Goal: Share content: Share content

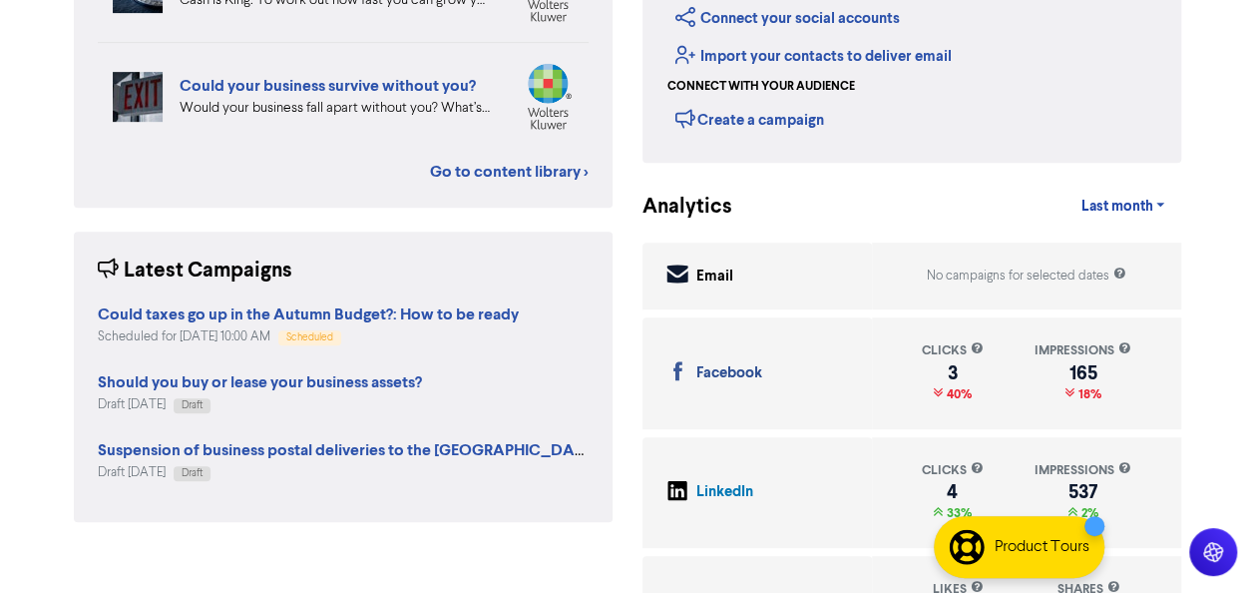
scroll to position [481, 0]
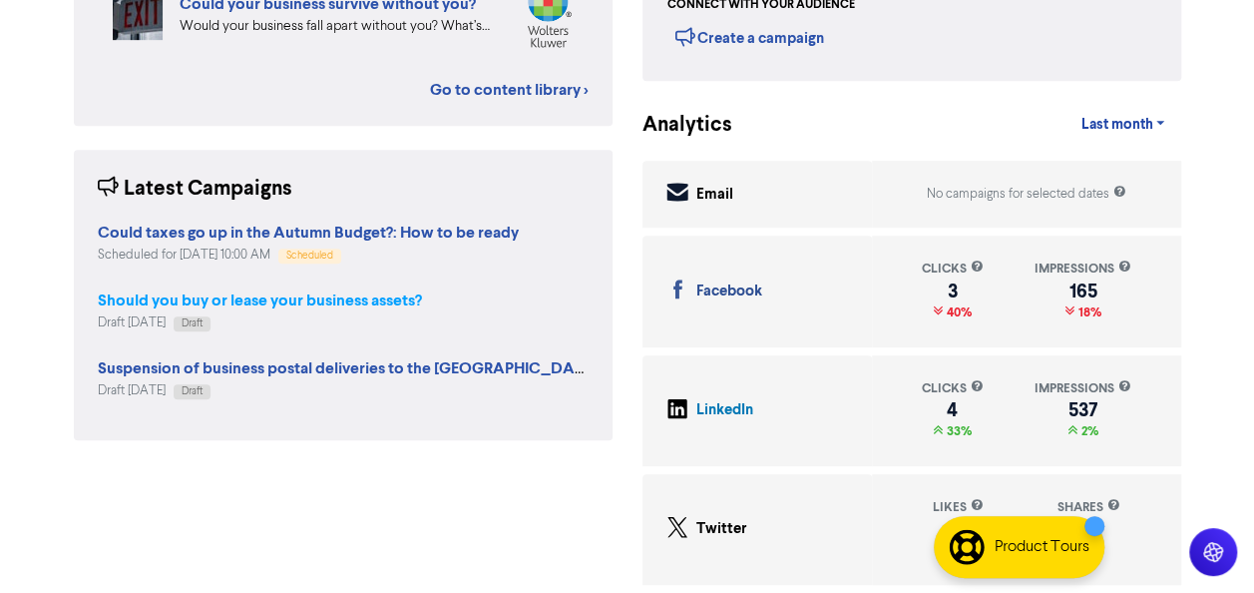
click at [305, 293] on strong "Should you buy or lease your business assets?" at bounding box center [260, 300] width 324 height 20
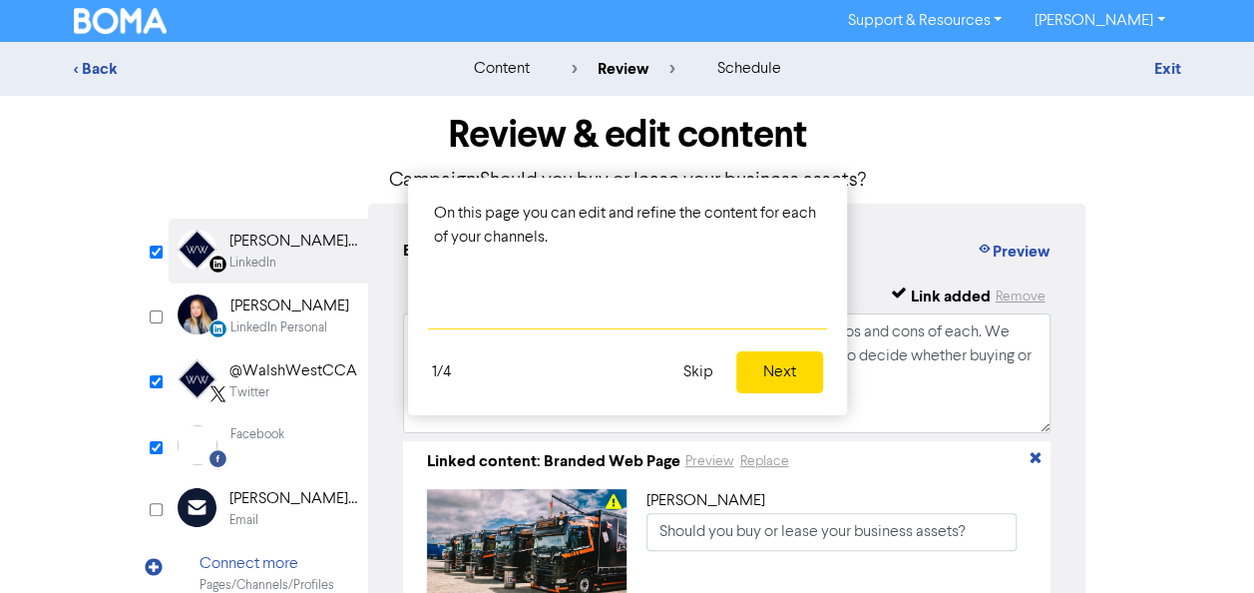
click at [690, 373] on button "Skip" at bounding box center [698, 372] width 54 height 42
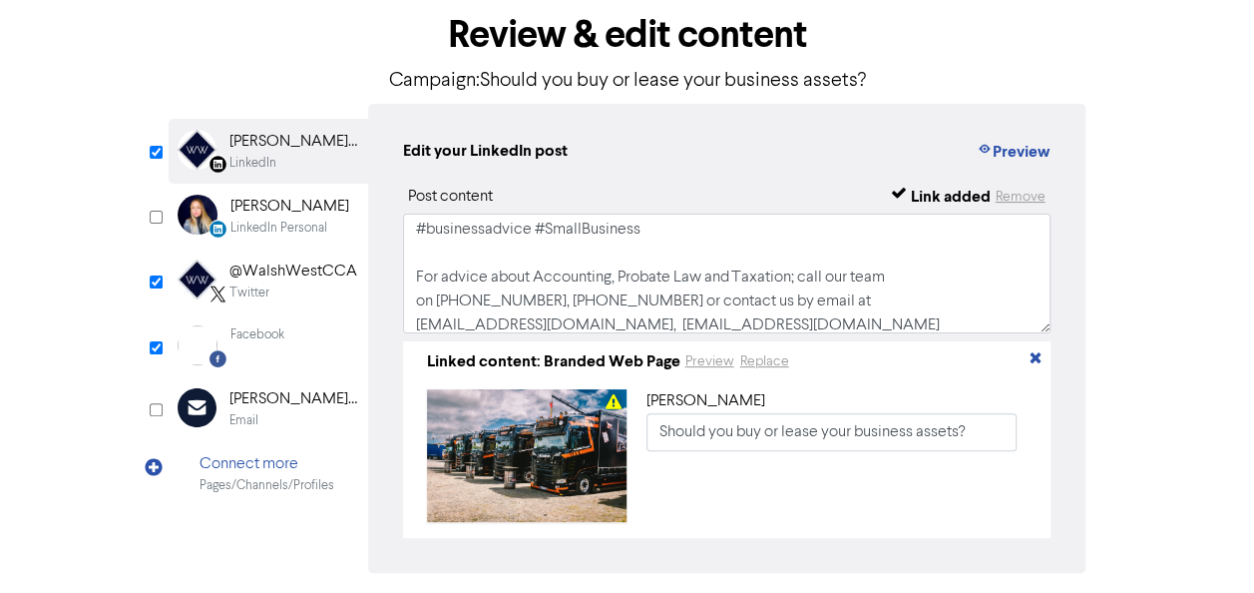
scroll to position [100, 0]
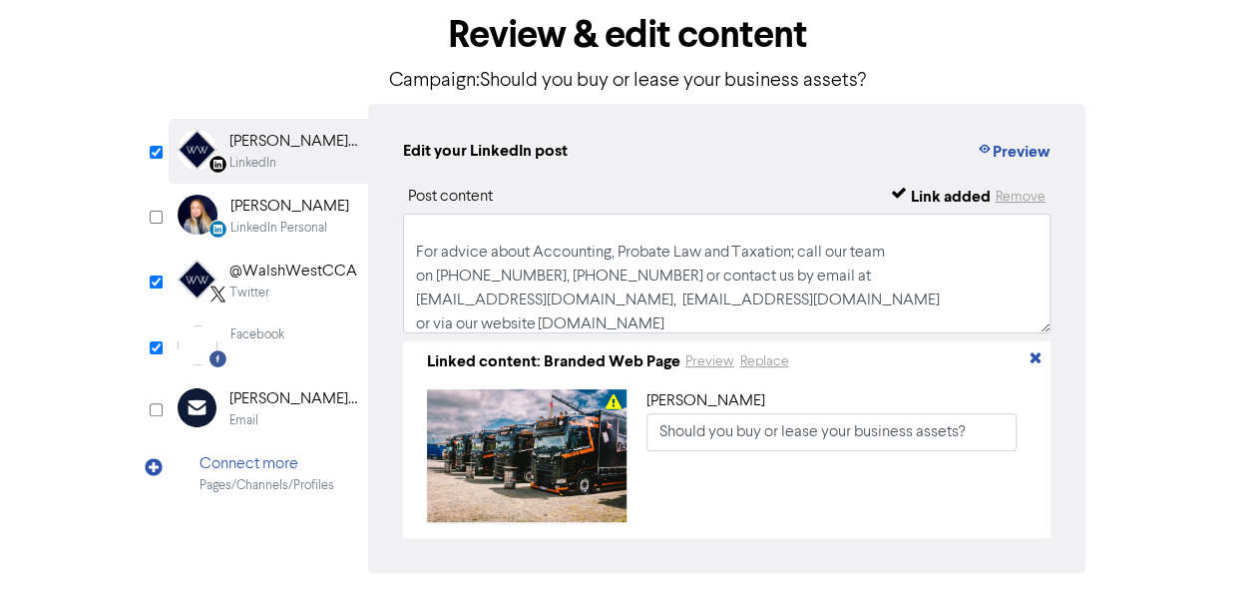
click at [257, 277] on div "@WalshWestCCA" at bounding box center [293, 271] width 128 height 24
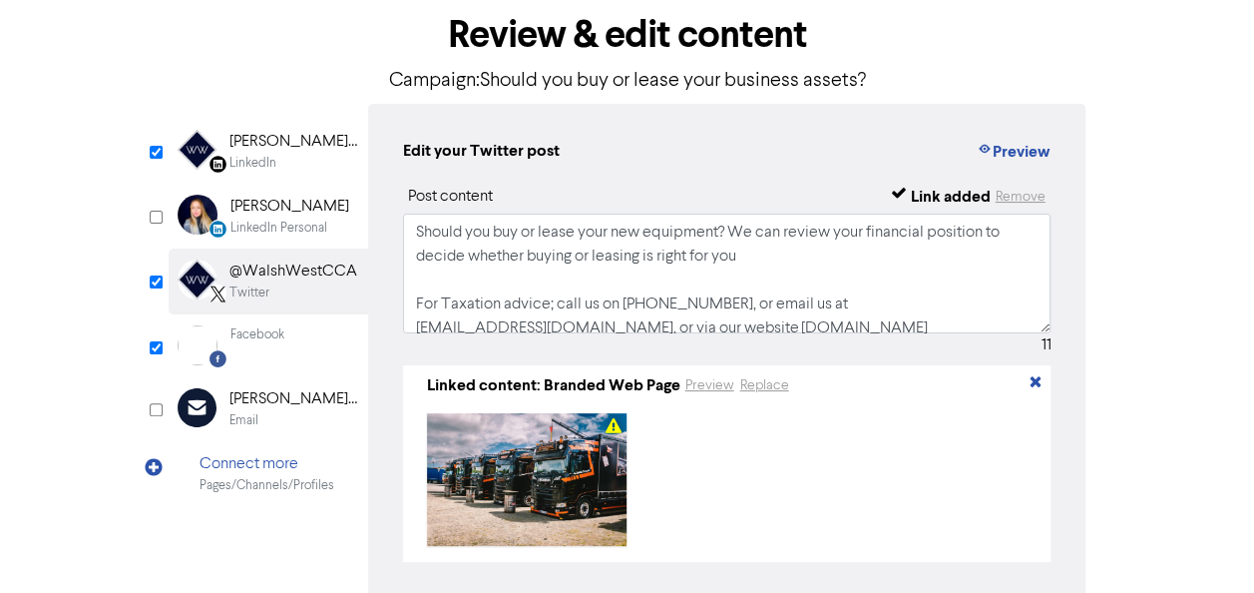
scroll to position [13, 0]
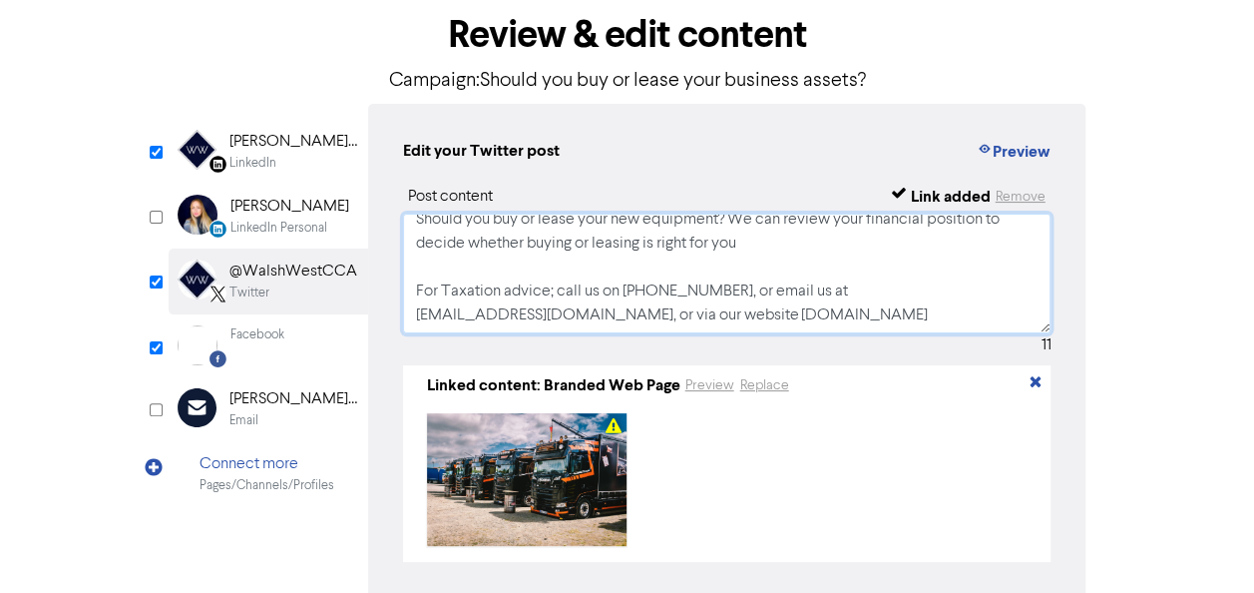
drag, startPoint x: 410, startPoint y: 293, endPoint x: 920, endPoint y: 308, distance: 510.0
click at [920, 308] on textarea "Should you buy or lease your new equipment? We can review your financial positi…" at bounding box center [727, 273] width 648 height 120
click at [271, 158] on div "LinkedIn" at bounding box center [252, 163] width 47 height 19
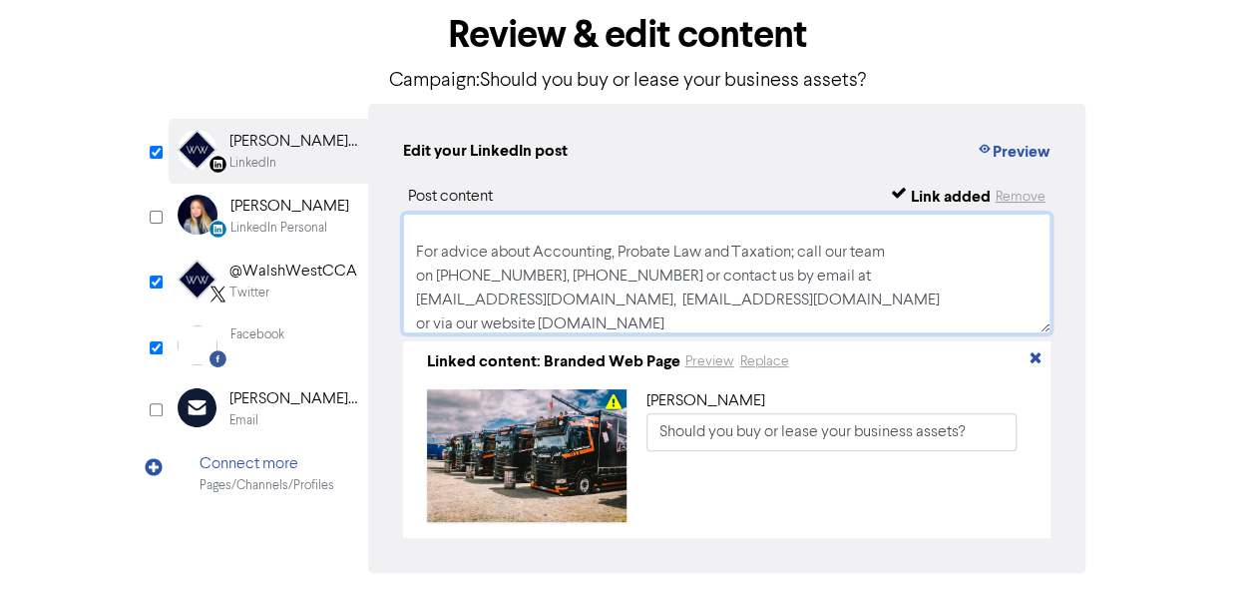
click at [413, 251] on textarea "Should you buy or lease your new equipment? Here are some pros and cons of each…" at bounding box center [727, 273] width 648 height 120
paste textarea "Taxation advice; call us on [PHONE_NUMBER], or email us at [EMAIL_ADDRESS][DOMA…"
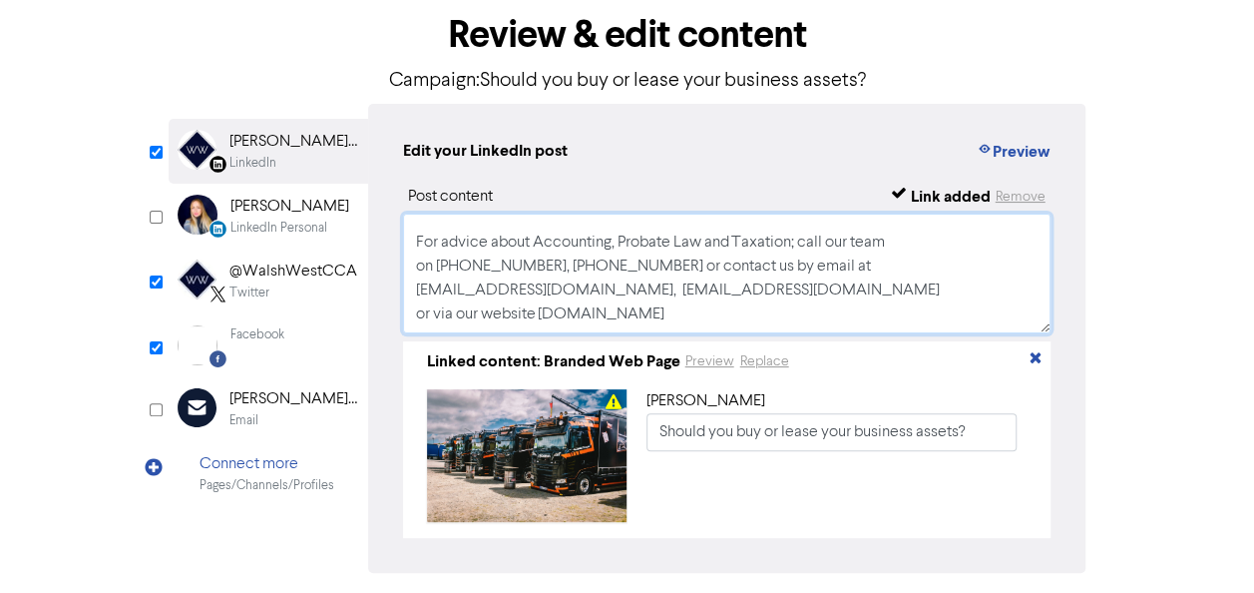
scroll to position [228, 0]
drag, startPoint x: 413, startPoint y: 251, endPoint x: 730, endPoint y: 299, distance: 320.8
click at [730, 299] on textarea "Should you buy or lease your new equipment? Here are some pros and cons of each…" at bounding box center [727, 273] width 648 height 120
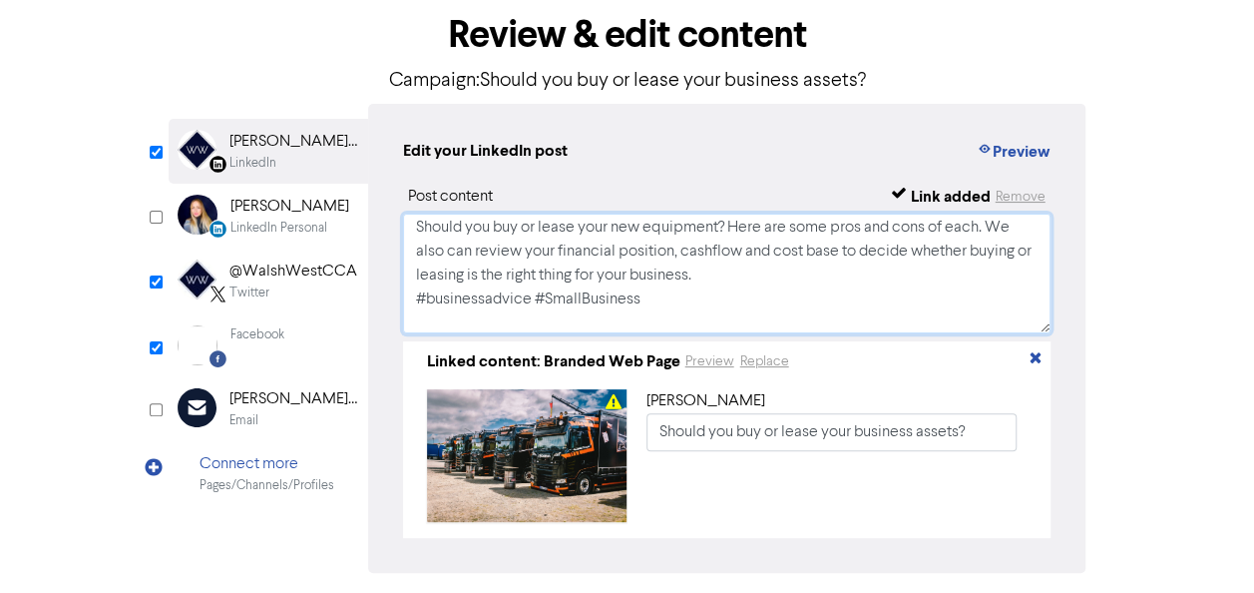
scroll to position [0, 0]
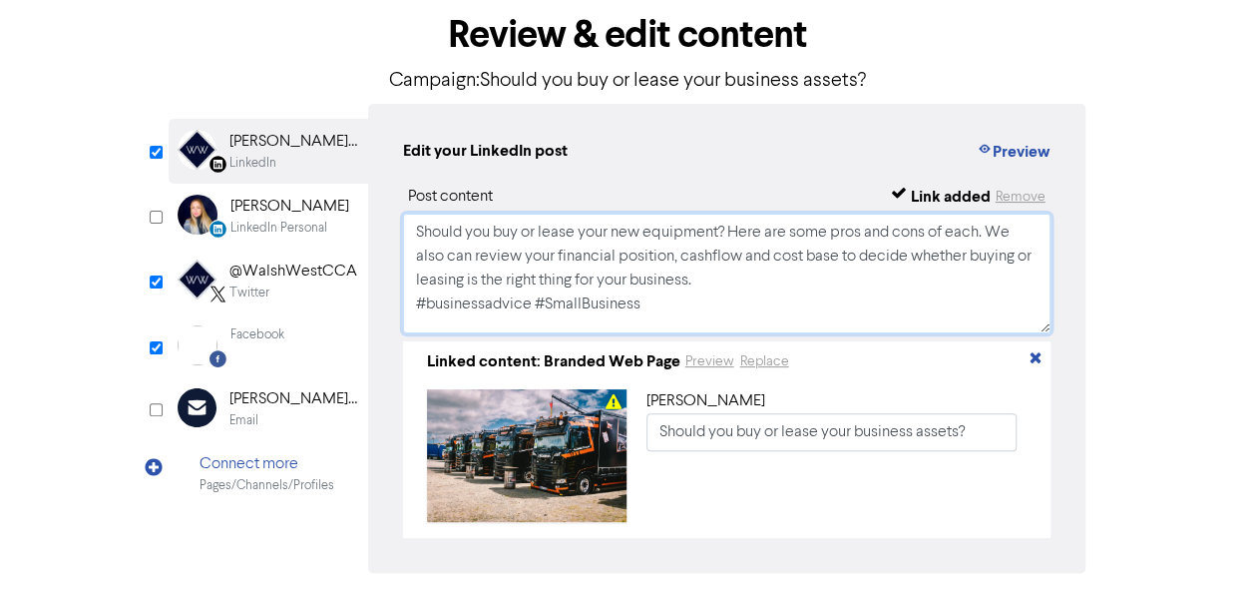
type textarea "Should you buy or lease your new equipment? Here are some pros and cons of each…"
click at [257, 335] on div "Facebook" at bounding box center [257, 334] width 54 height 19
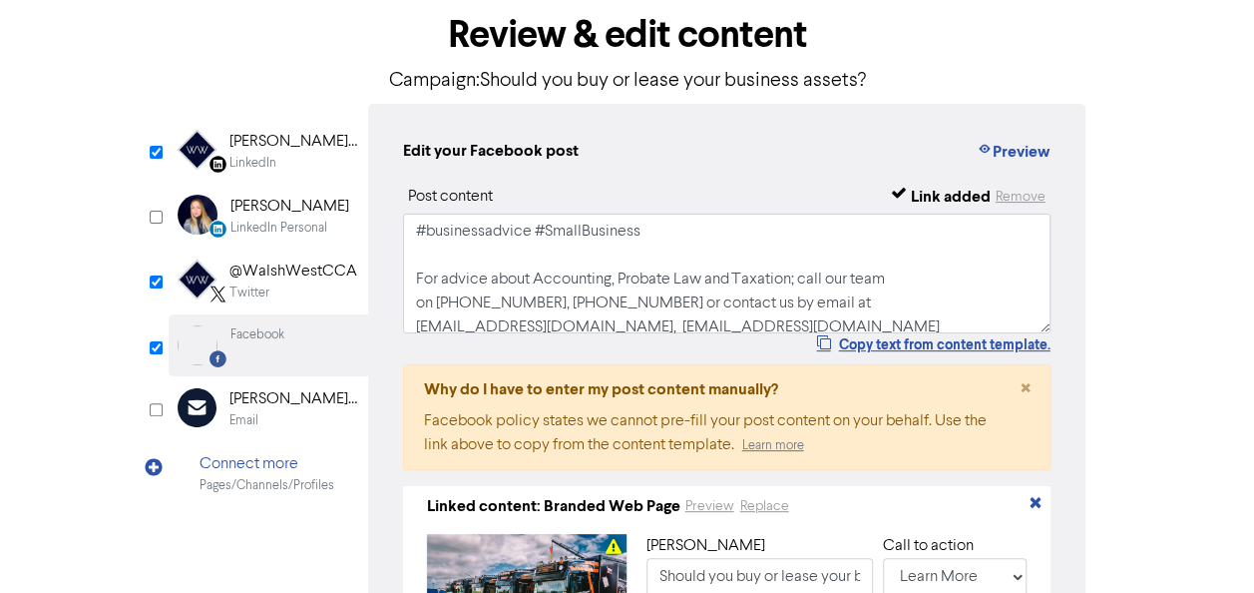
scroll to position [100, 0]
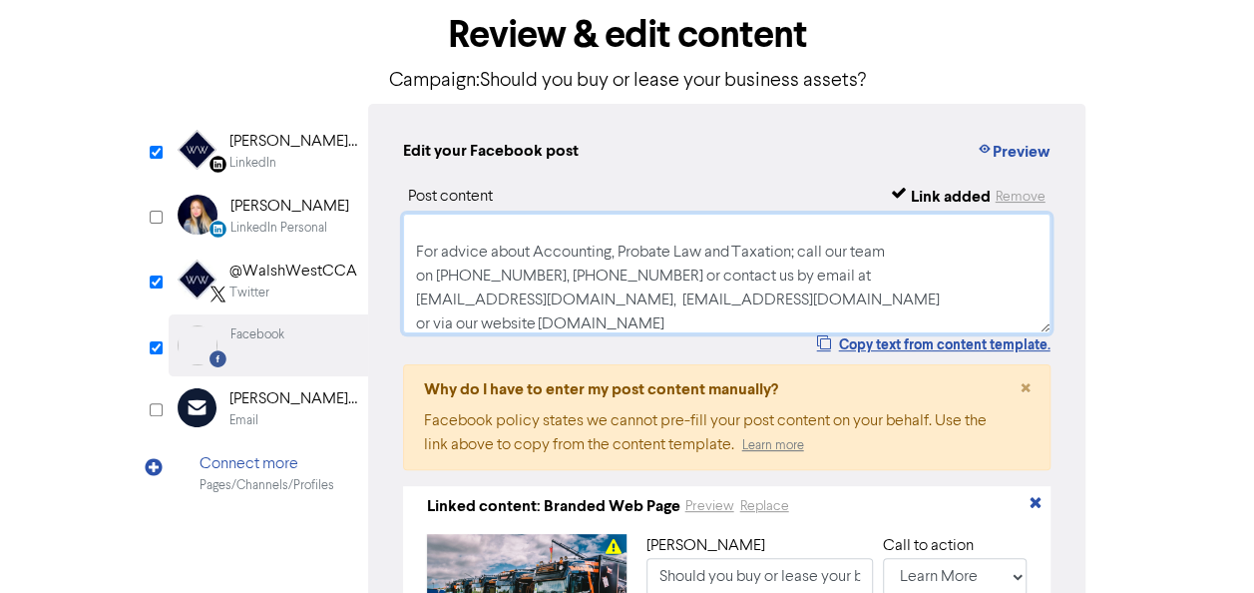
click at [770, 241] on textarea "Should you buy or lease your new equipment? Here are some pros and cons of each…" at bounding box center [727, 273] width 648 height 120
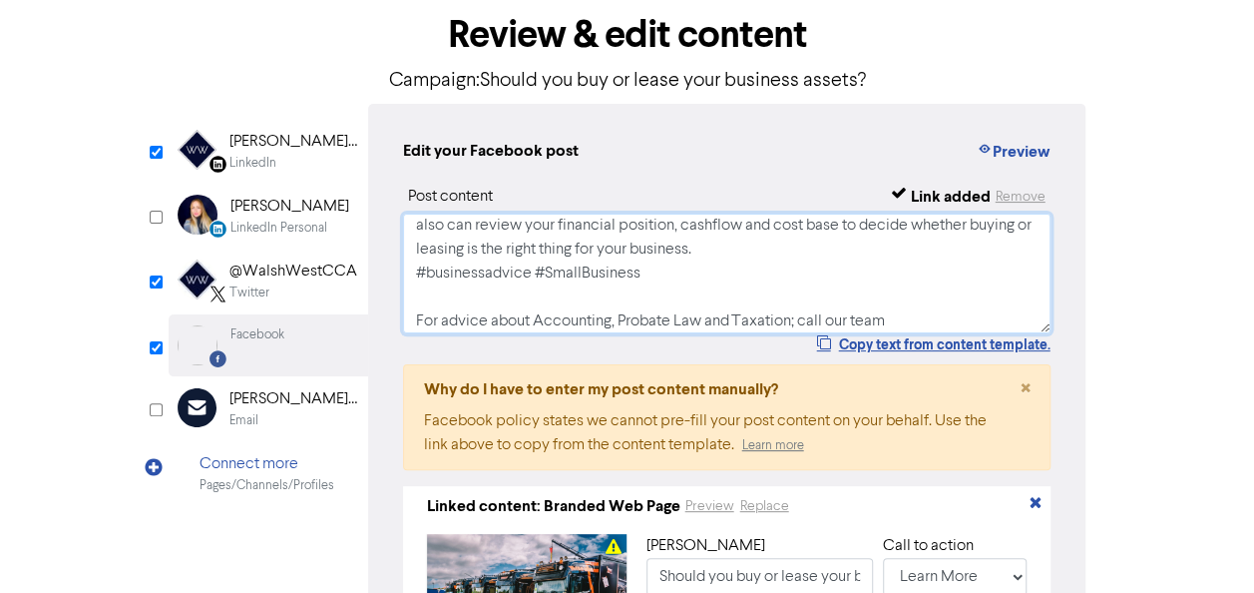
scroll to position [0, 0]
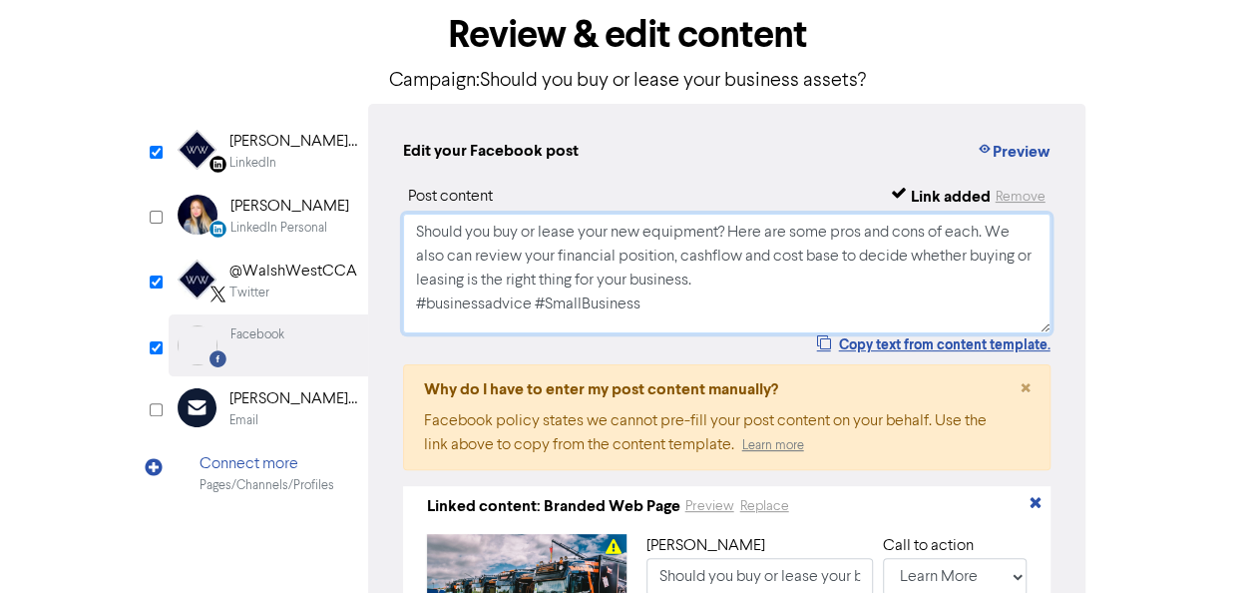
click at [776, 299] on textarea "Should you buy or lease your new equipment? Here are some pros and cons of each…" at bounding box center [727, 273] width 648 height 120
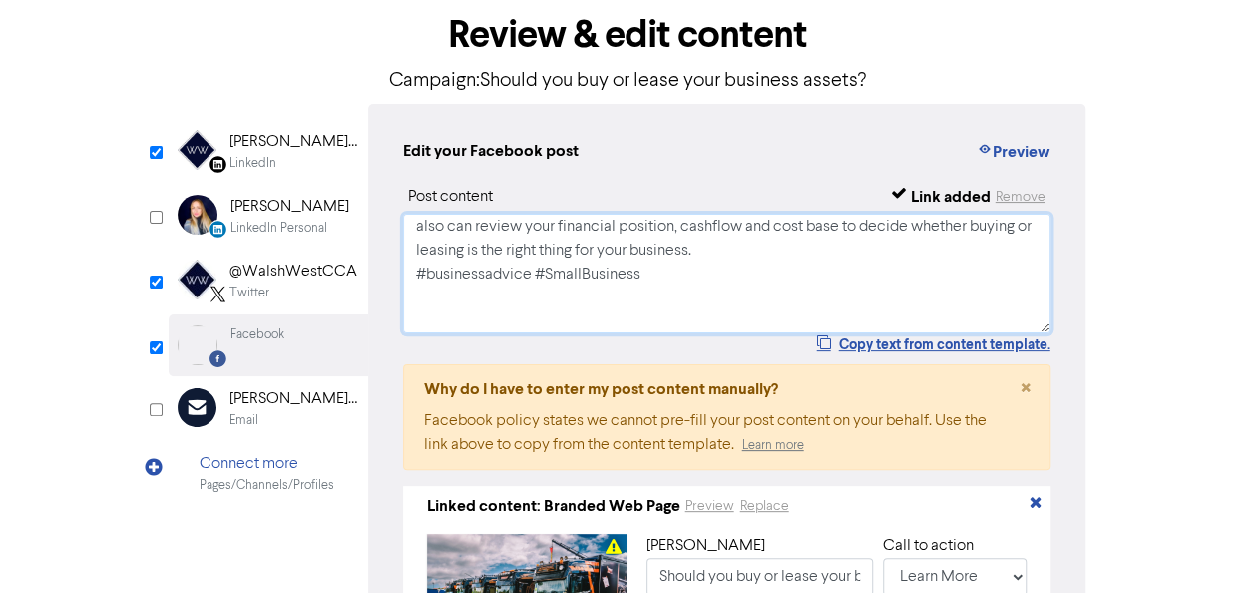
paste textarea "For Taxation advice; call us on [PHONE_NUMBER], or email us at [EMAIL_ADDRESS][…"
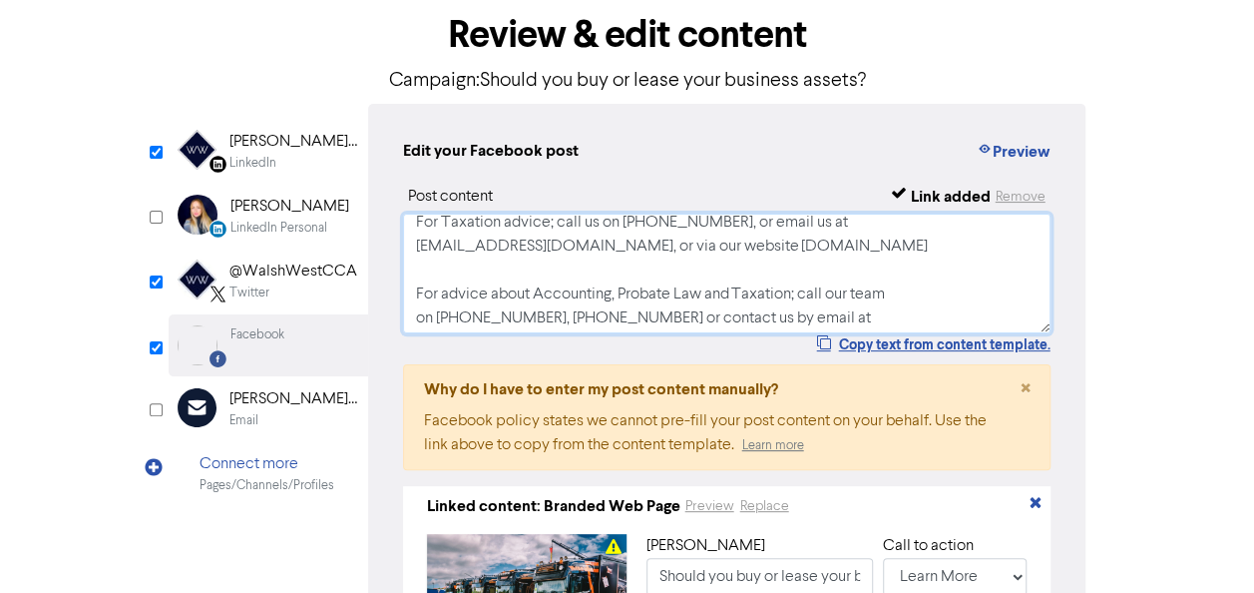
scroll to position [154, 0]
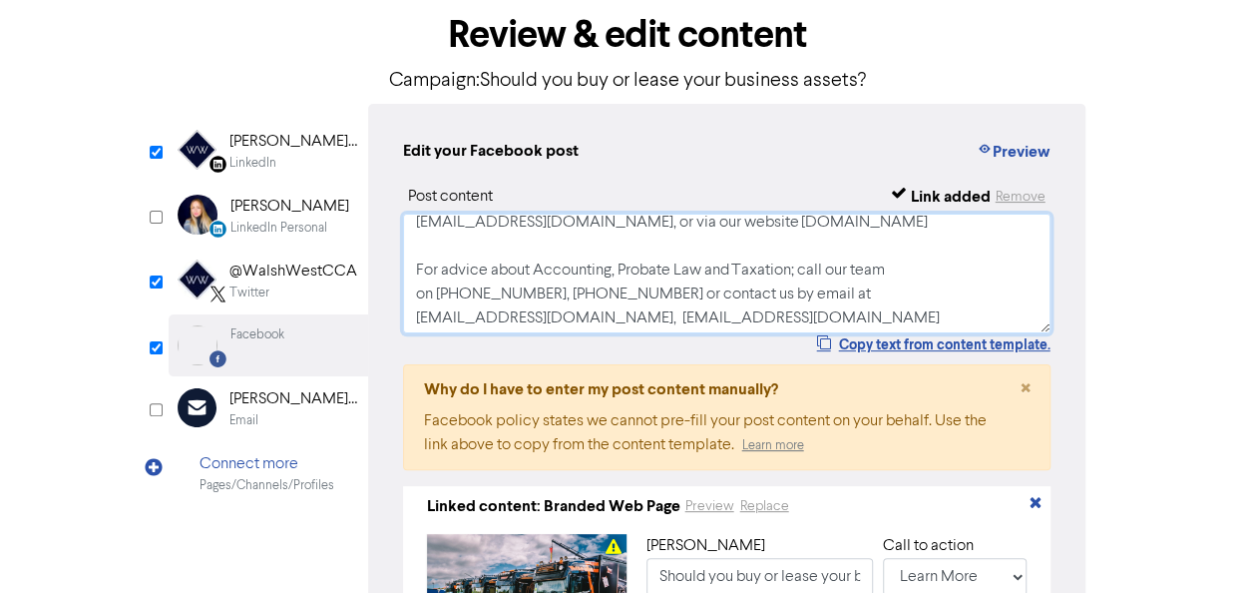
drag, startPoint x: 413, startPoint y: 269, endPoint x: 858, endPoint y: 311, distance: 446.9
click at [858, 311] on textarea "Should you buy or lease your new equipment? Here are some pros and cons of each…" at bounding box center [727, 273] width 648 height 120
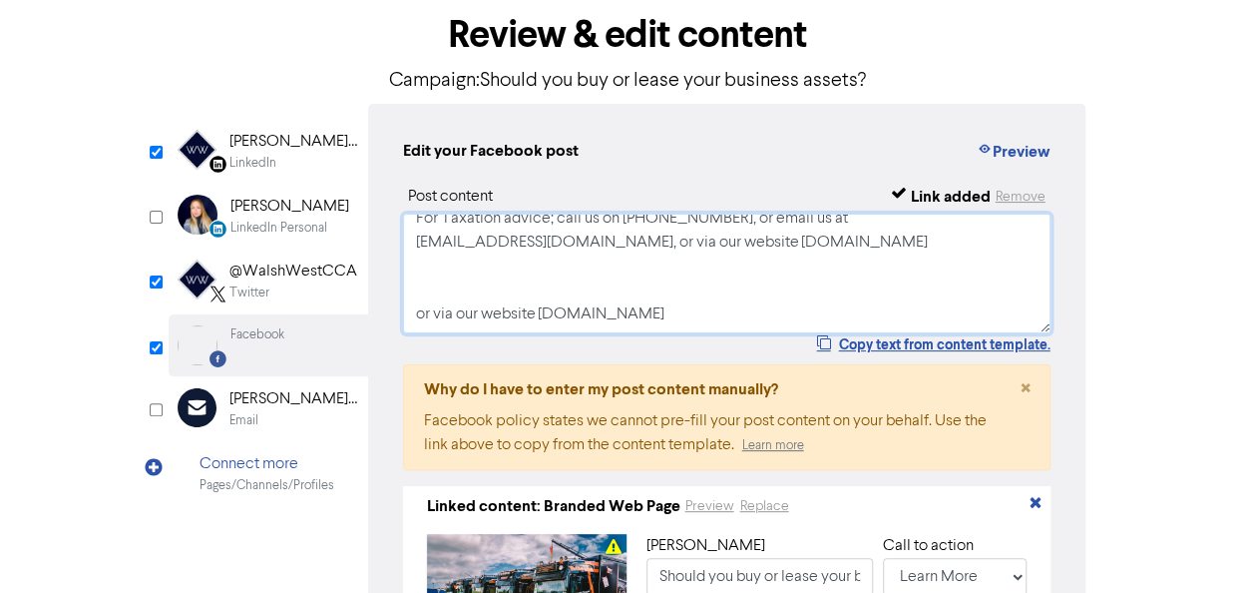
drag, startPoint x: 738, startPoint y: 284, endPoint x: 478, endPoint y: 255, distance: 262.0
click at [478, 255] on textarea "Should you buy or lease your new equipment? Here are some pros and cons of each…" at bounding box center [727, 273] width 648 height 120
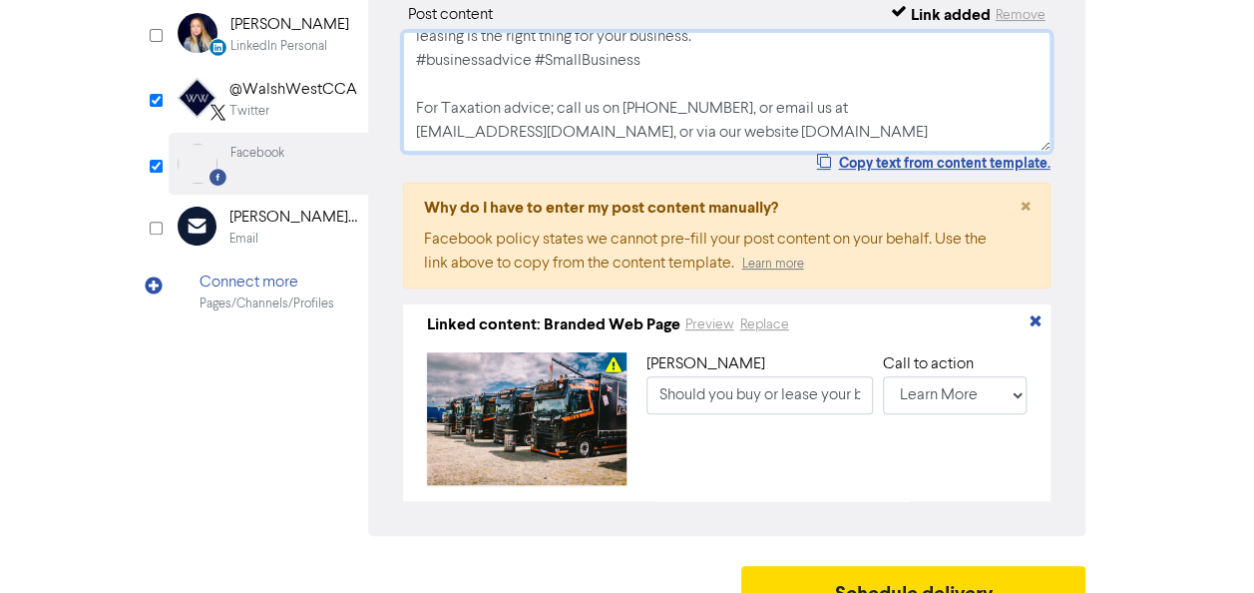
scroll to position [321, 0]
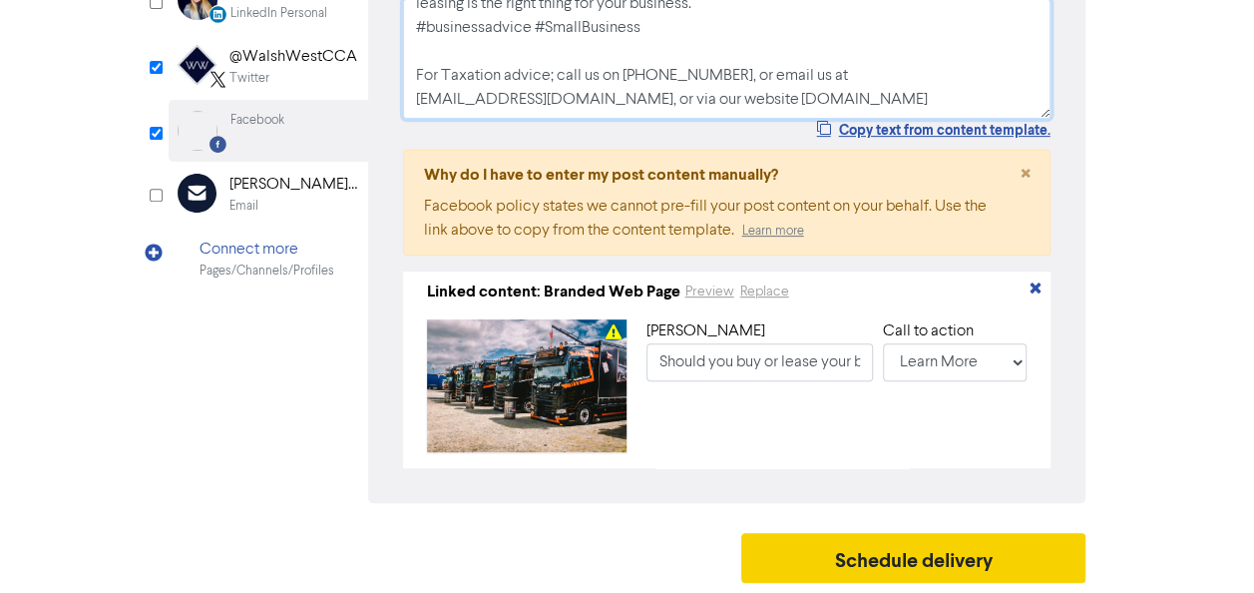
type textarea "Should you buy or lease your new equipment? Here are some pros and cons of each…"
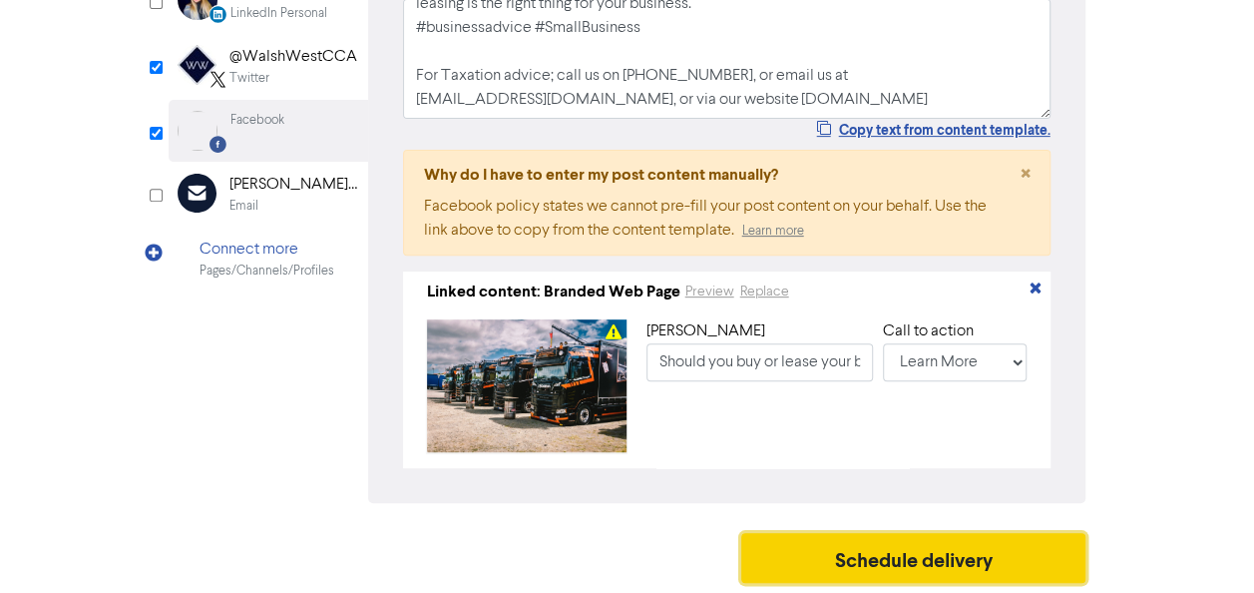
click at [934, 561] on button "Schedule delivery" at bounding box center [913, 558] width 345 height 50
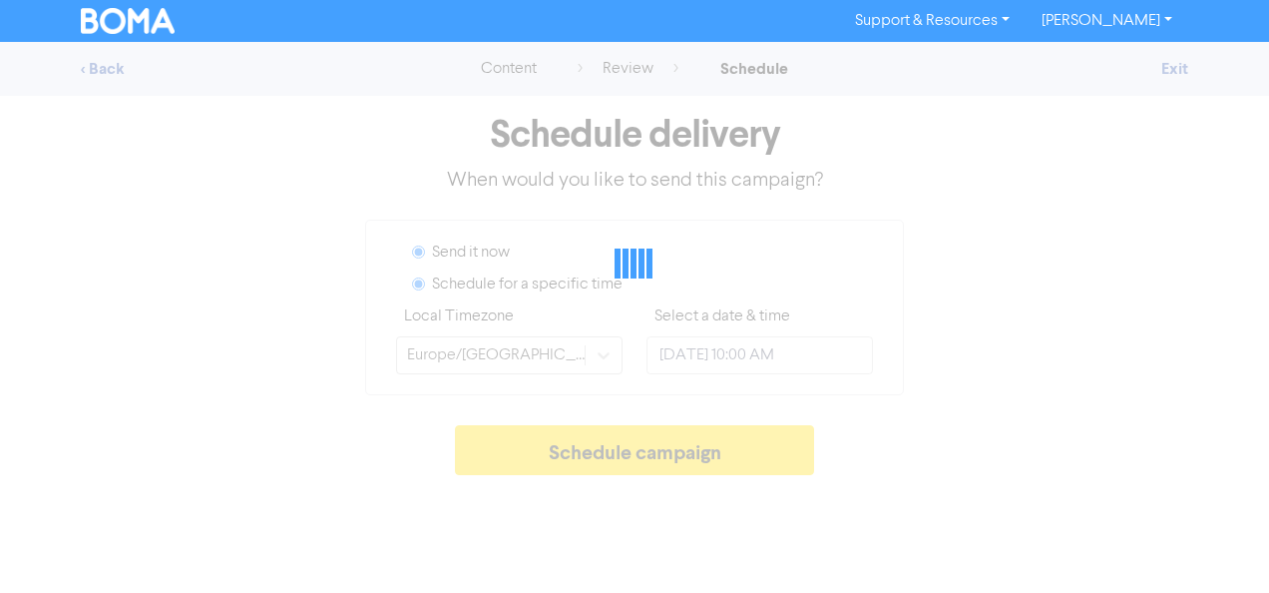
radio input "true"
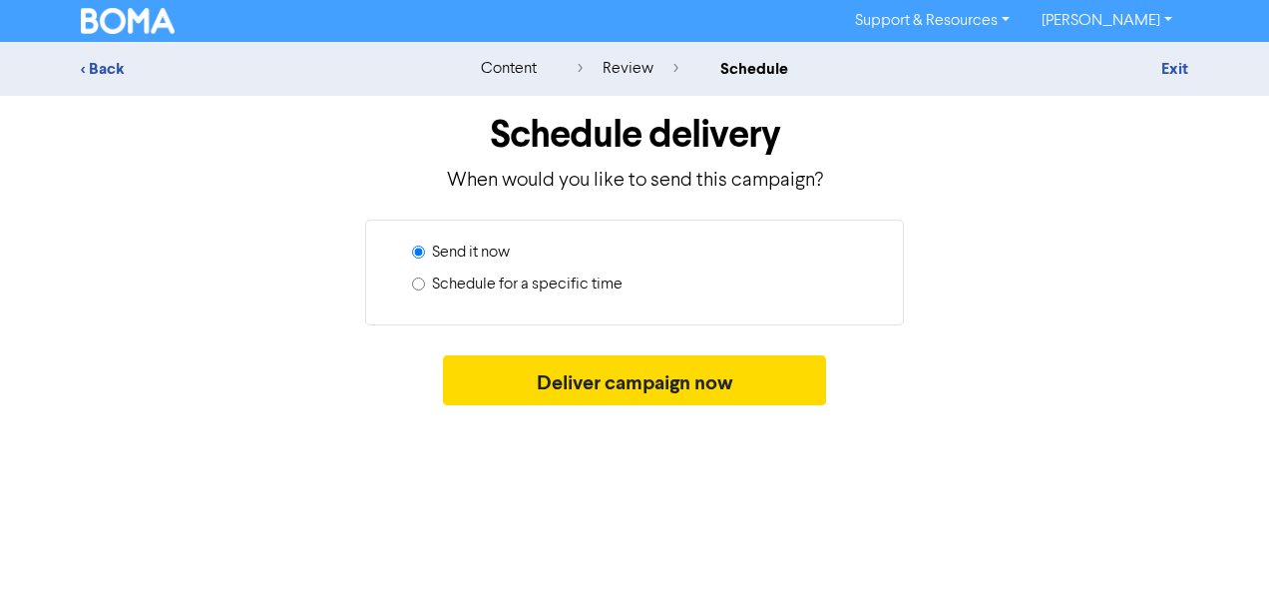
click at [560, 289] on label "Schedule for a specific time" at bounding box center [527, 284] width 191 height 24
click at [425, 289] on input "Schedule for a specific time" at bounding box center [418, 283] width 13 height 13
radio input "true"
radio input "false"
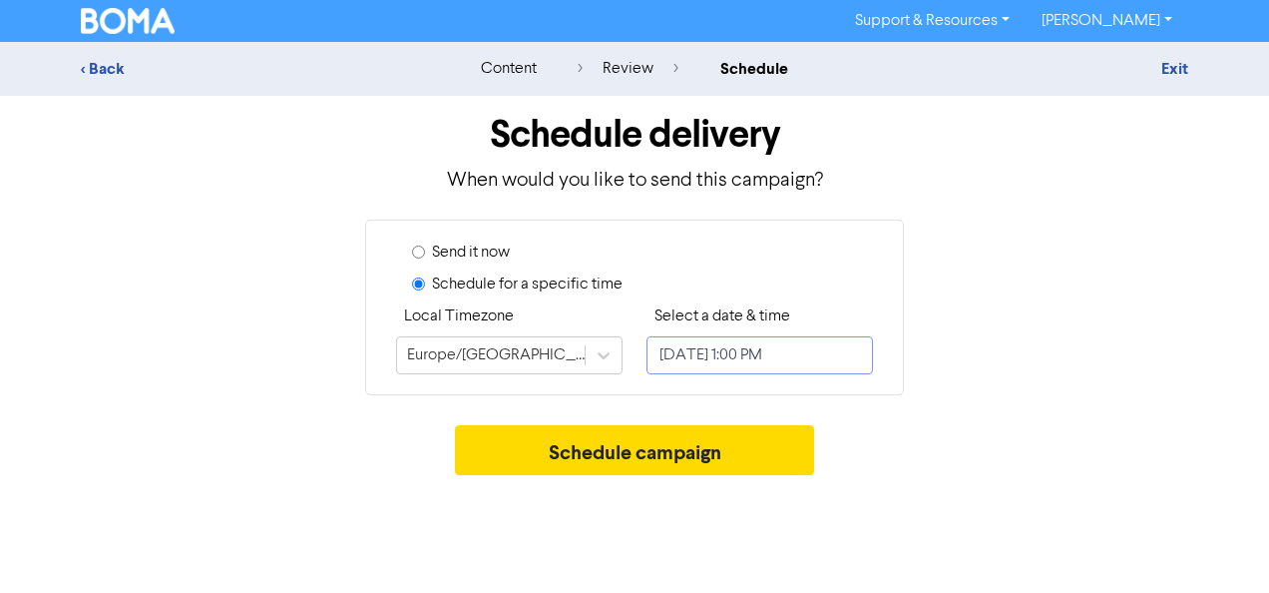
click at [705, 355] on input "[DATE] 1:00 PM" at bounding box center [759, 355] width 226 height 38
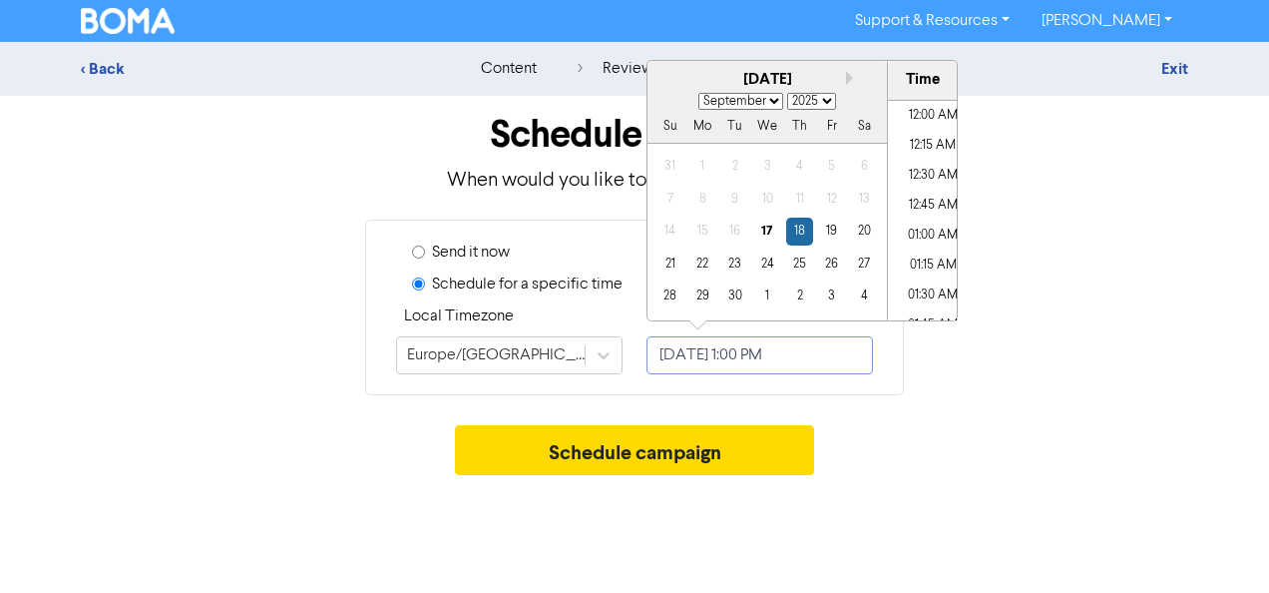
scroll to position [1462, 0]
click at [770, 102] on select "January February March April May June July August September October November De…" at bounding box center [740, 101] width 85 height 17
select select "9"
click at [698, 93] on select "January February March April May June July August September October November De…" at bounding box center [740, 101] width 85 height 17
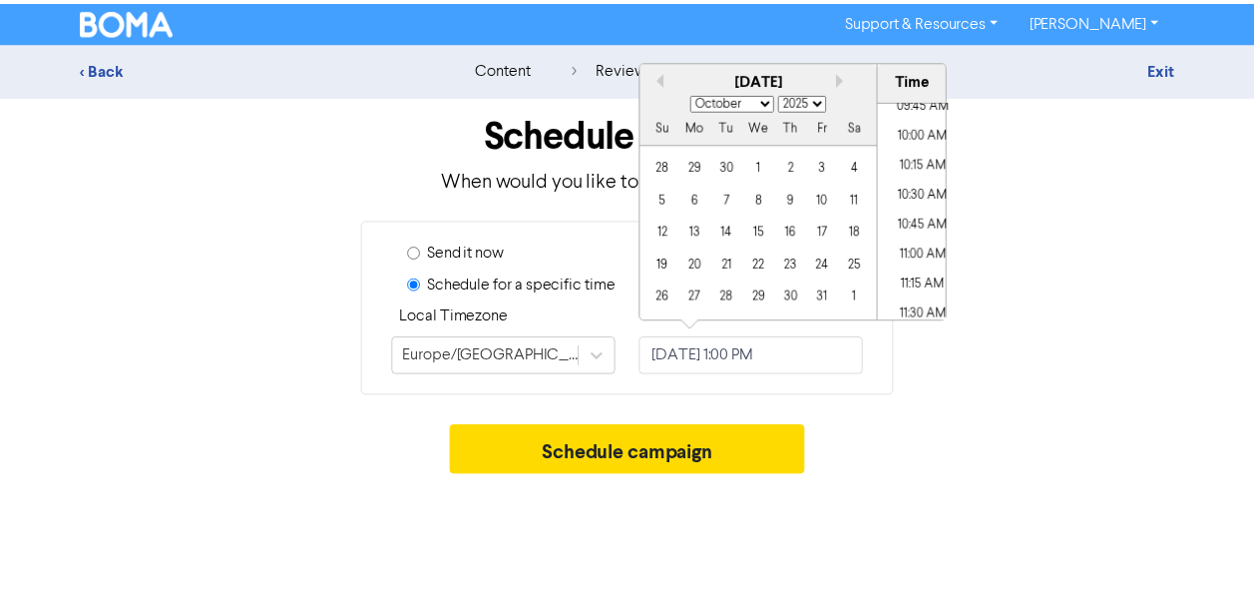
scroll to position [1162, 0]
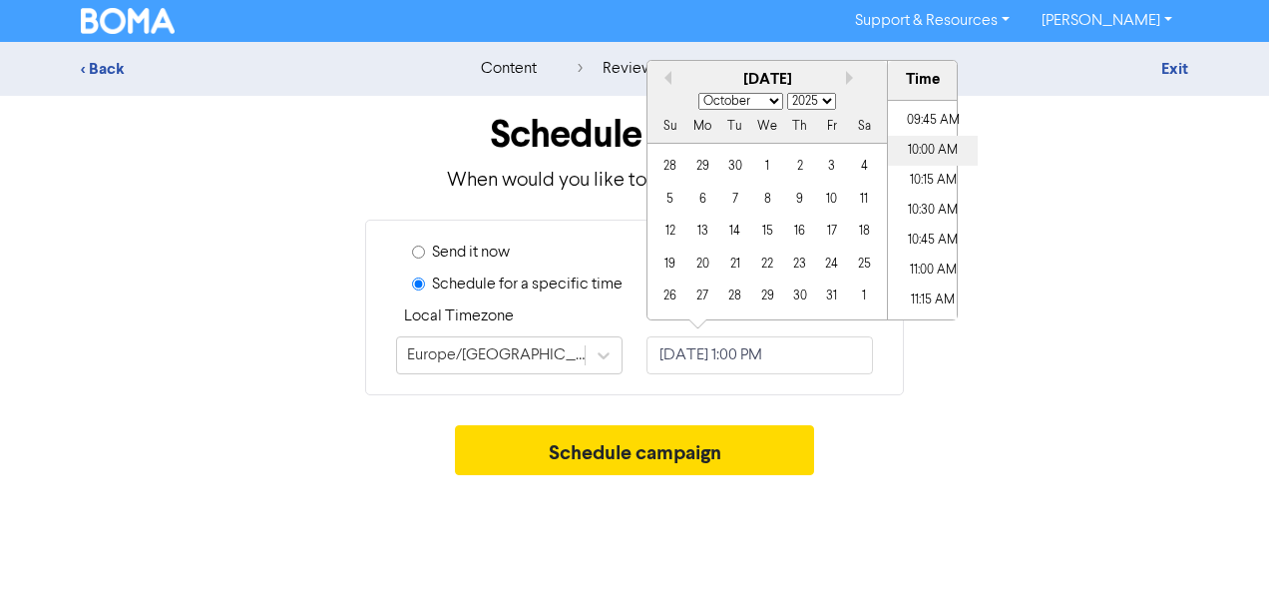
click at [934, 158] on li "10:00 AM" at bounding box center [933, 151] width 90 height 30
click at [745, 198] on div "7" at bounding box center [734, 199] width 27 height 27
type input "[DATE] 10:00 AM"
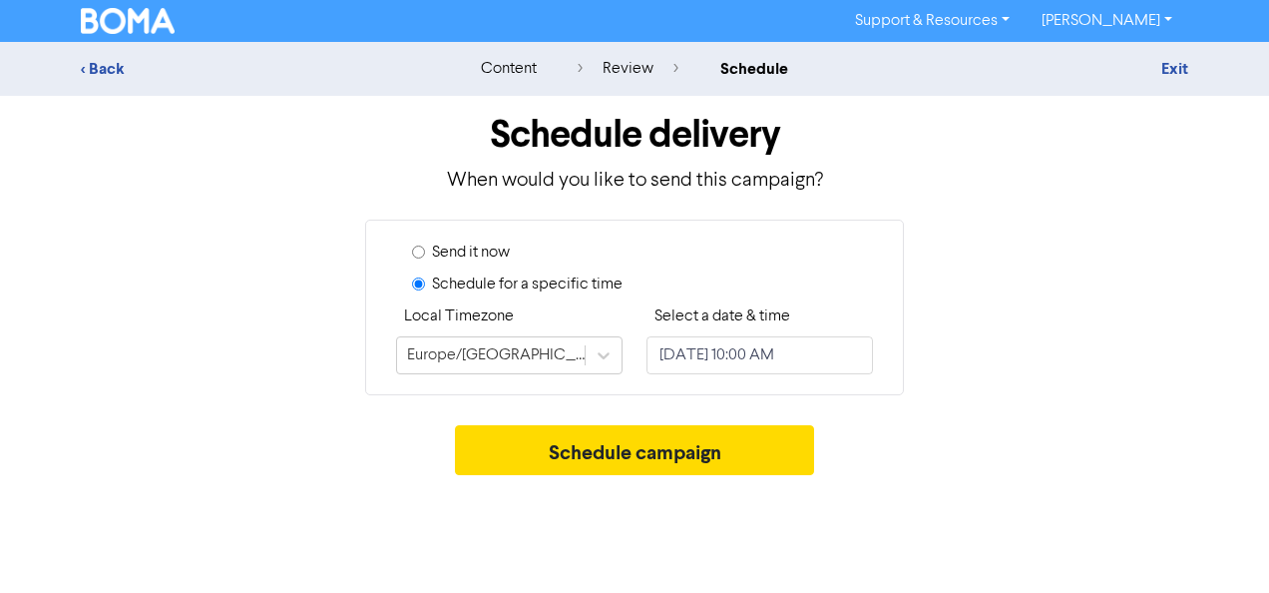
click at [902, 399] on div "Schedule delivery When would you like to send this campaign? Send it now Schedu…" at bounding box center [634, 290] width 1137 height 389
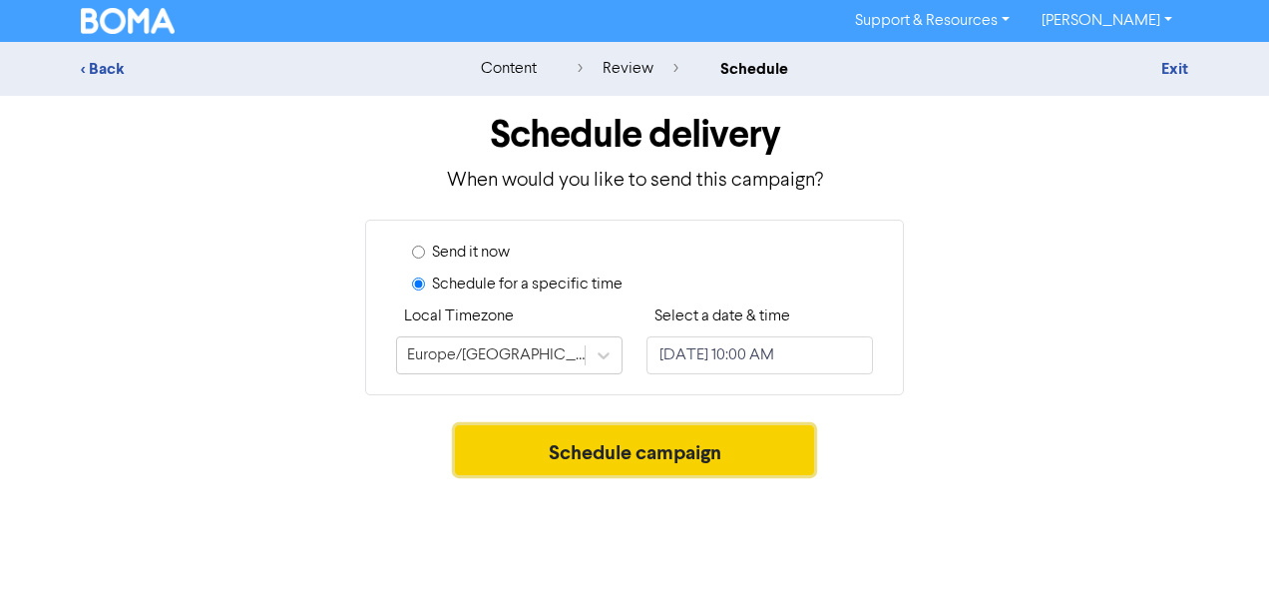
click at [702, 453] on button "Schedule campaign" at bounding box center [635, 450] width 360 height 50
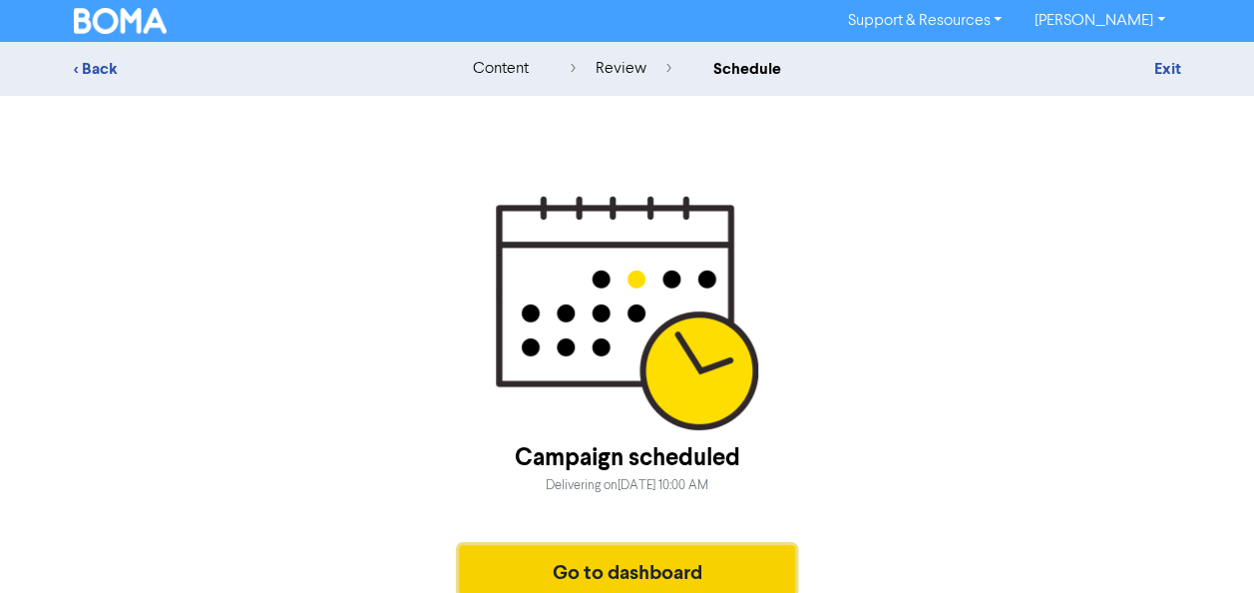
click at [733, 548] on button "Go to dashboard" at bounding box center [627, 570] width 337 height 50
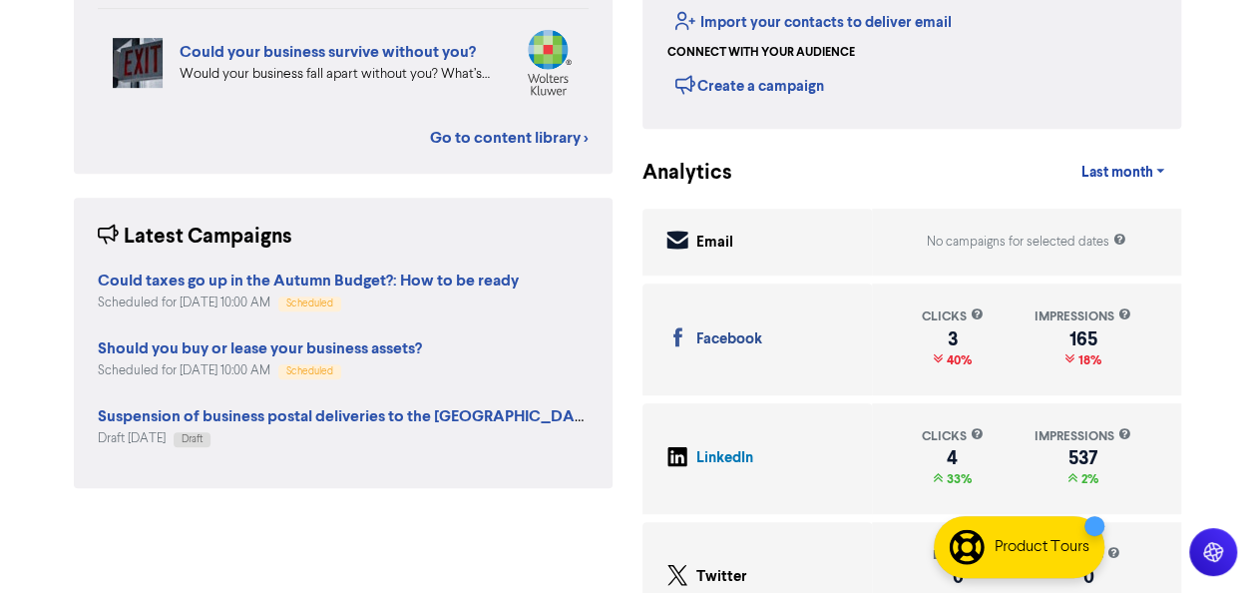
scroll to position [481, 0]
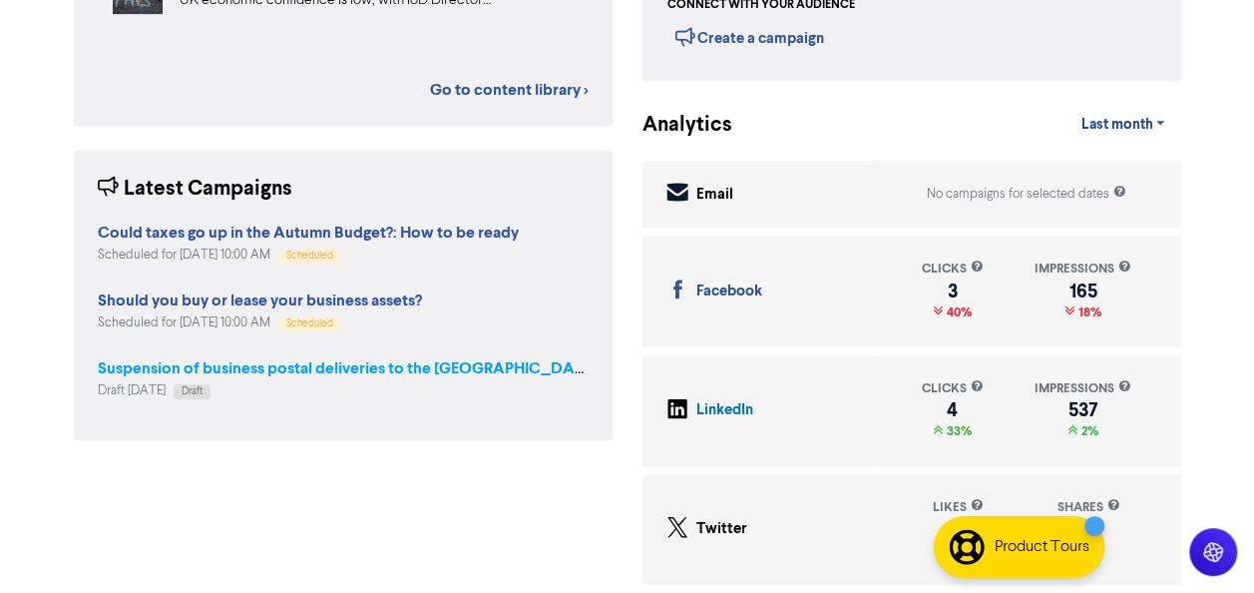
click at [329, 371] on strong "Suspension of business postal deliveries to the [GEOGRAPHIC_DATA]: what options…" at bounding box center [449, 368] width 702 height 20
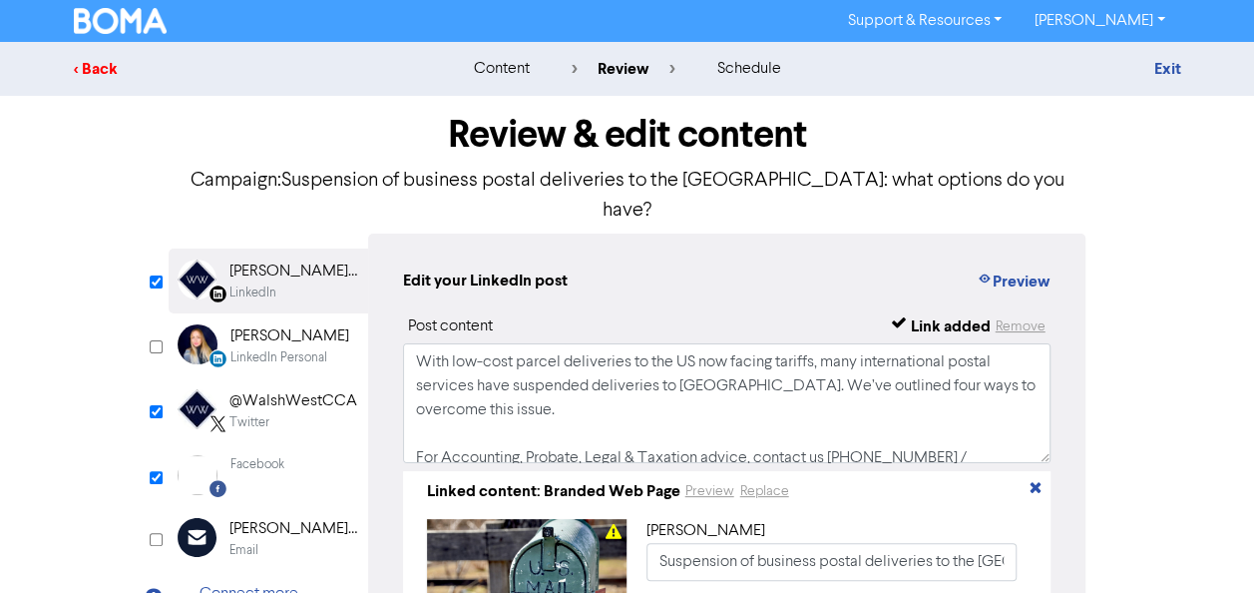
click at [101, 76] on div "< Back" at bounding box center [248, 69] width 349 height 24
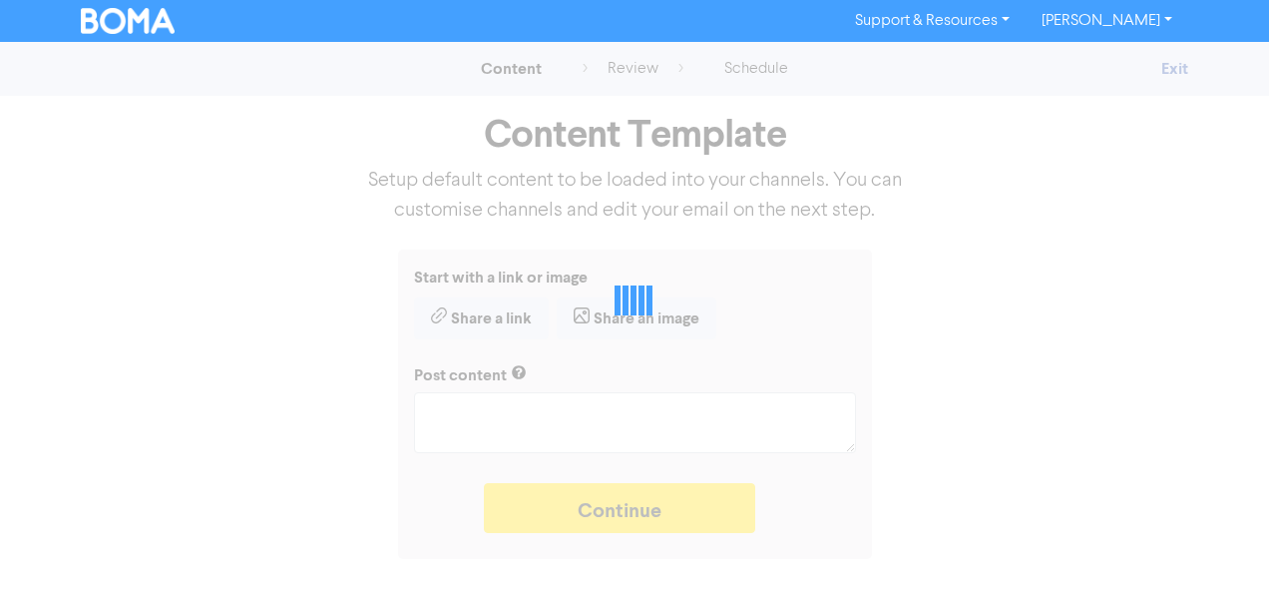
type textarea "x"
type textarea "With low-cost parcel deliveries to the US now facing tariffs, many internationa…"
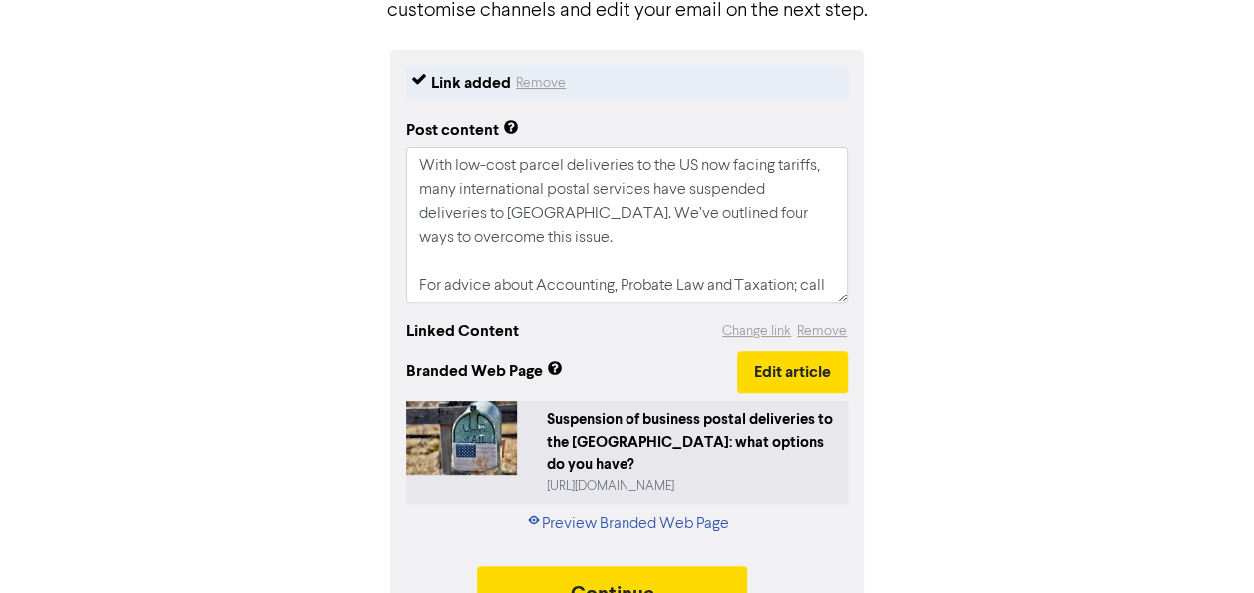
scroll to position [226, 0]
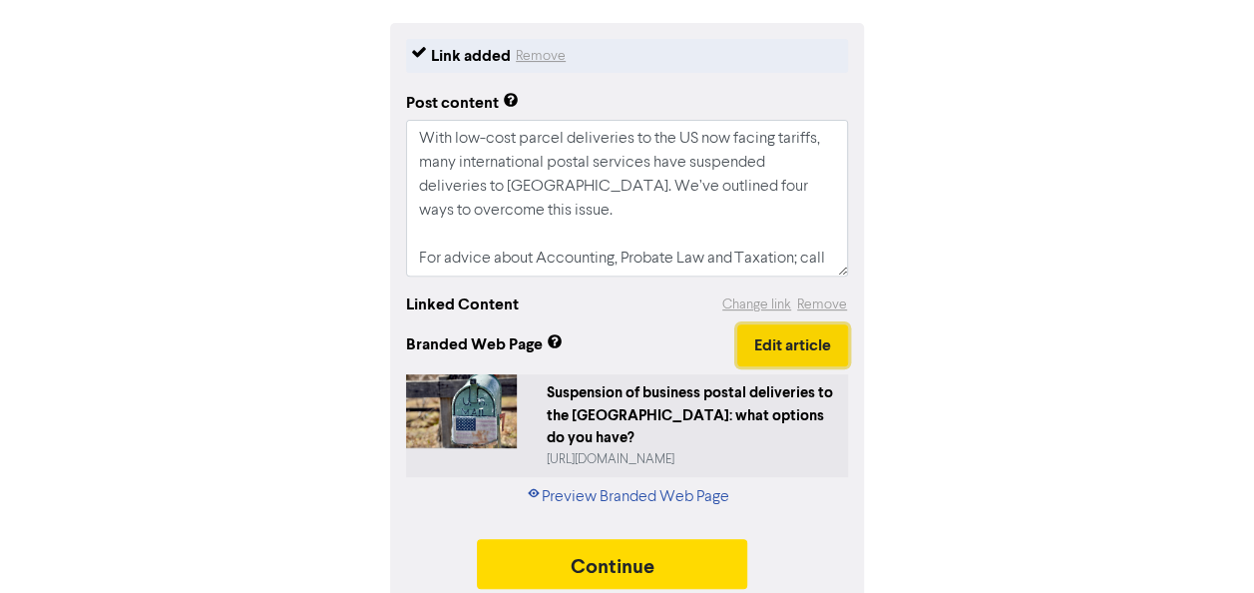
click at [813, 347] on button "Edit article" at bounding box center [792, 345] width 111 height 42
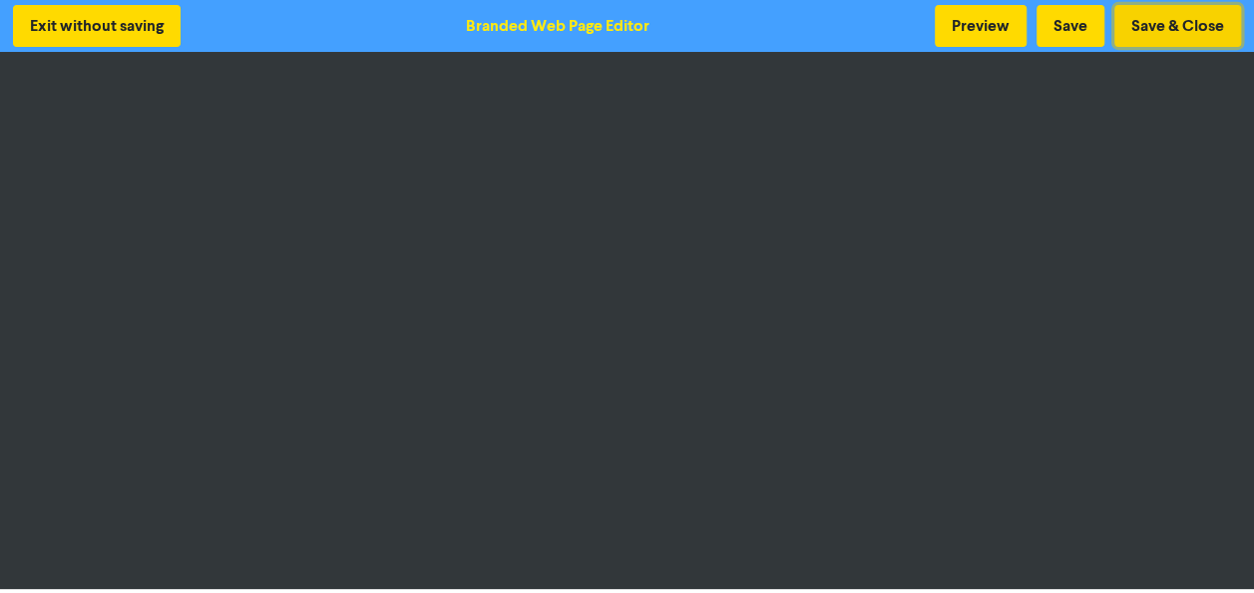
click at [1178, 27] on button "Save & Close" at bounding box center [1177, 26] width 127 height 42
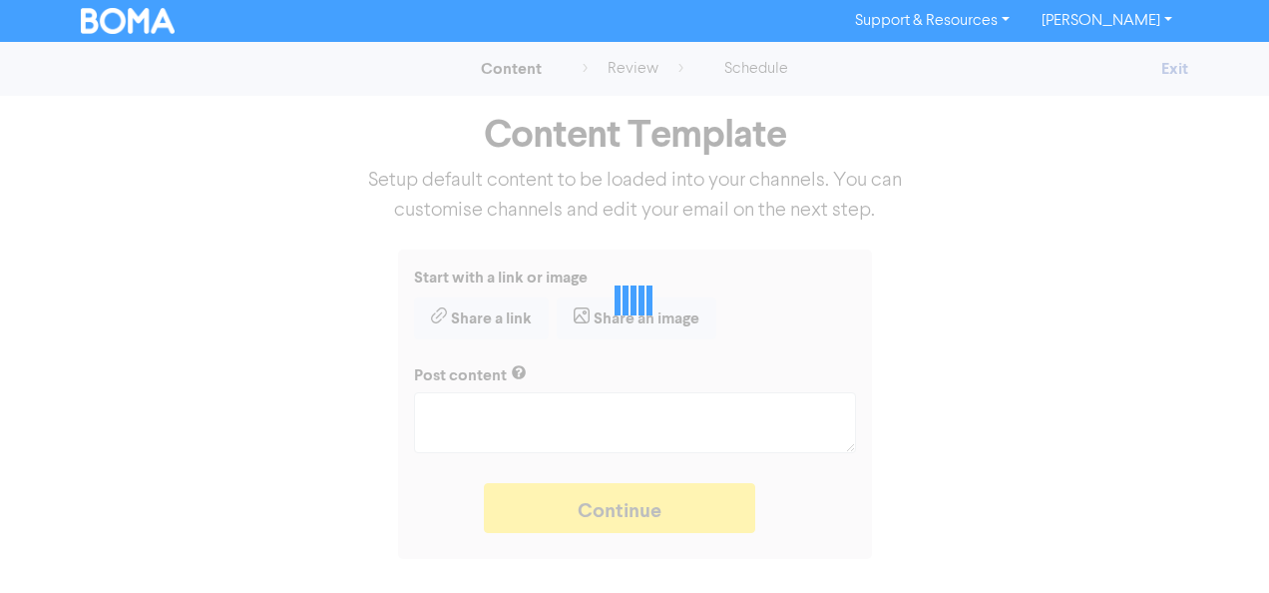
type textarea "x"
type textarea "With low-cost parcel deliveries to the US now facing tariffs, many internationa…"
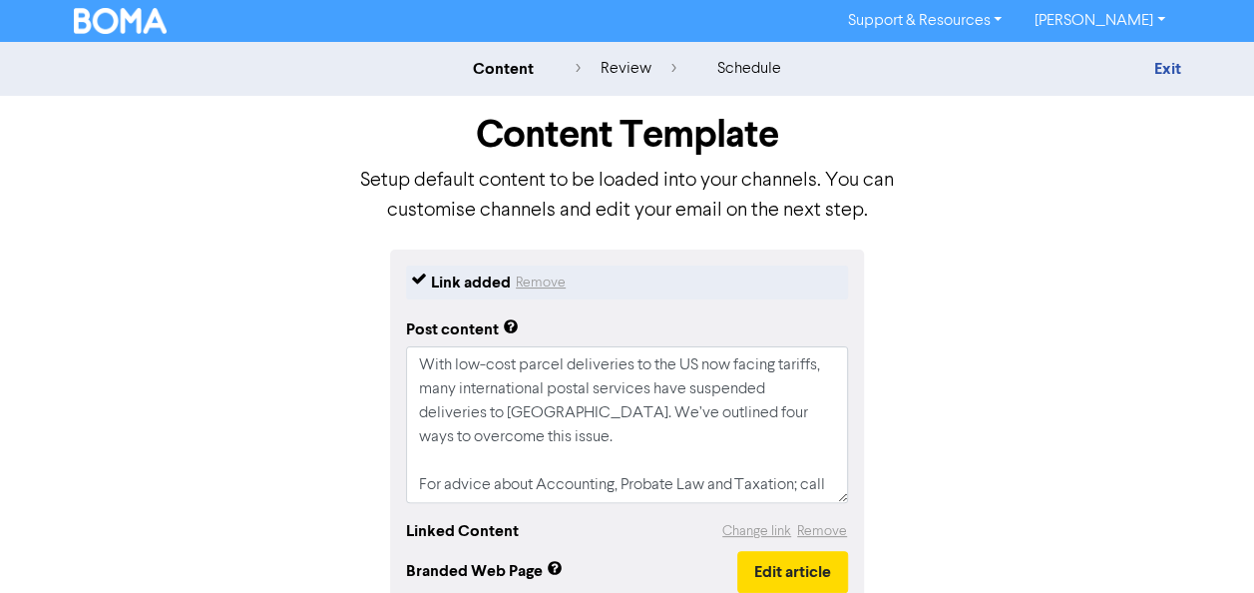
scroll to position [226, 0]
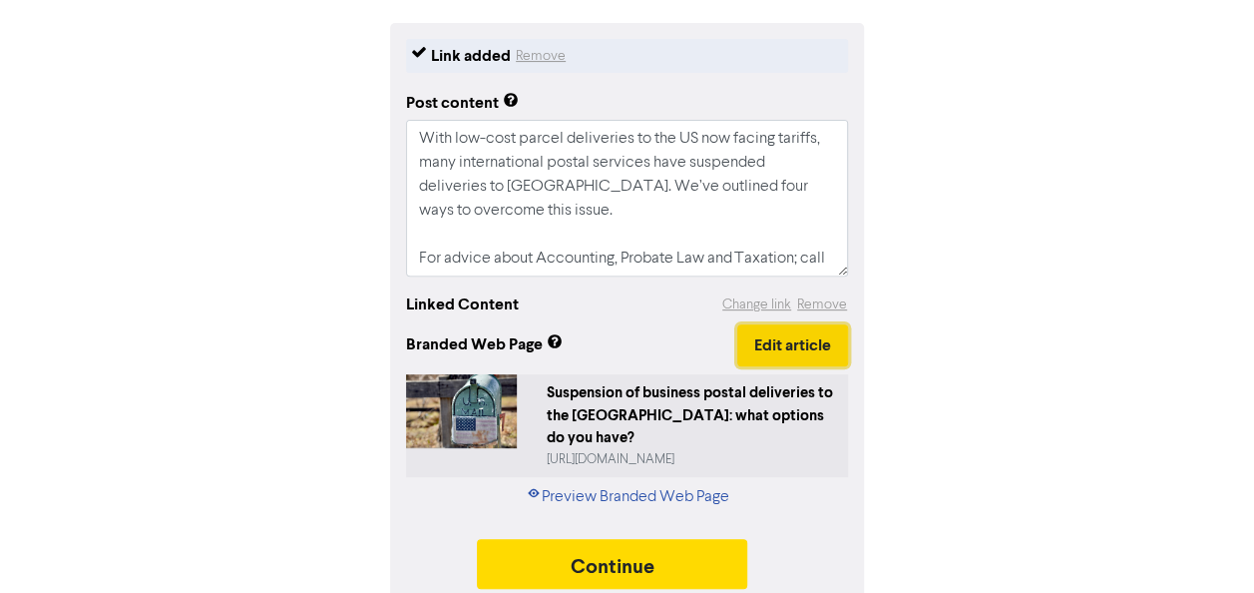
click at [790, 344] on button "Edit article" at bounding box center [792, 345] width 111 height 42
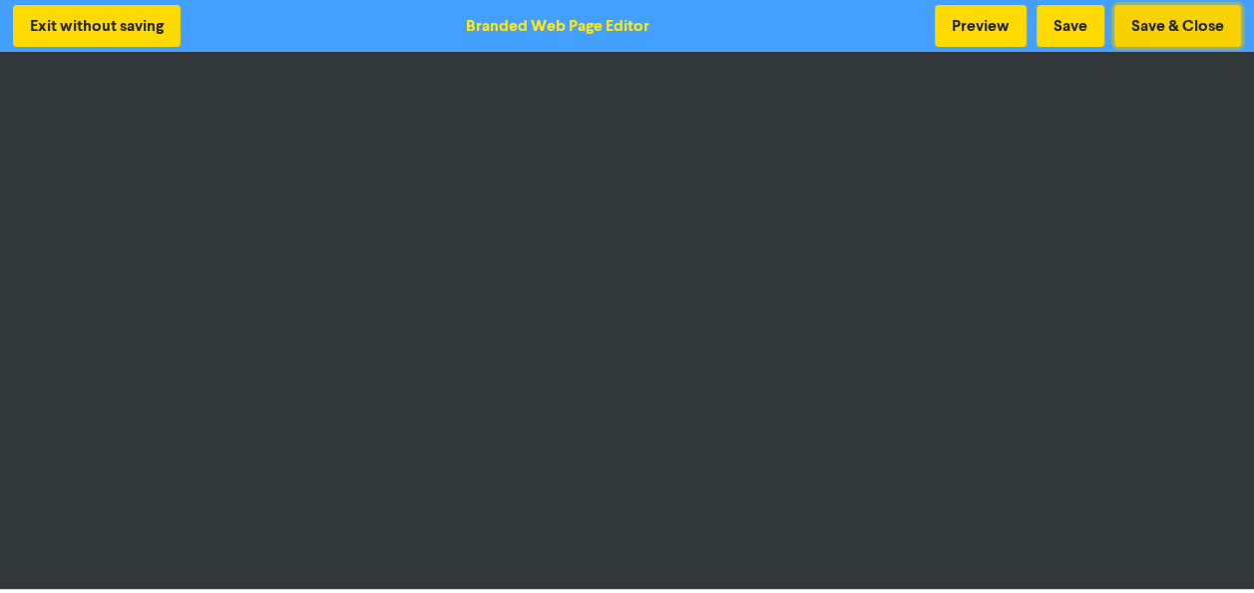
click at [1175, 18] on button "Save & Close" at bounding box center [1177, 26] width 127 height 42
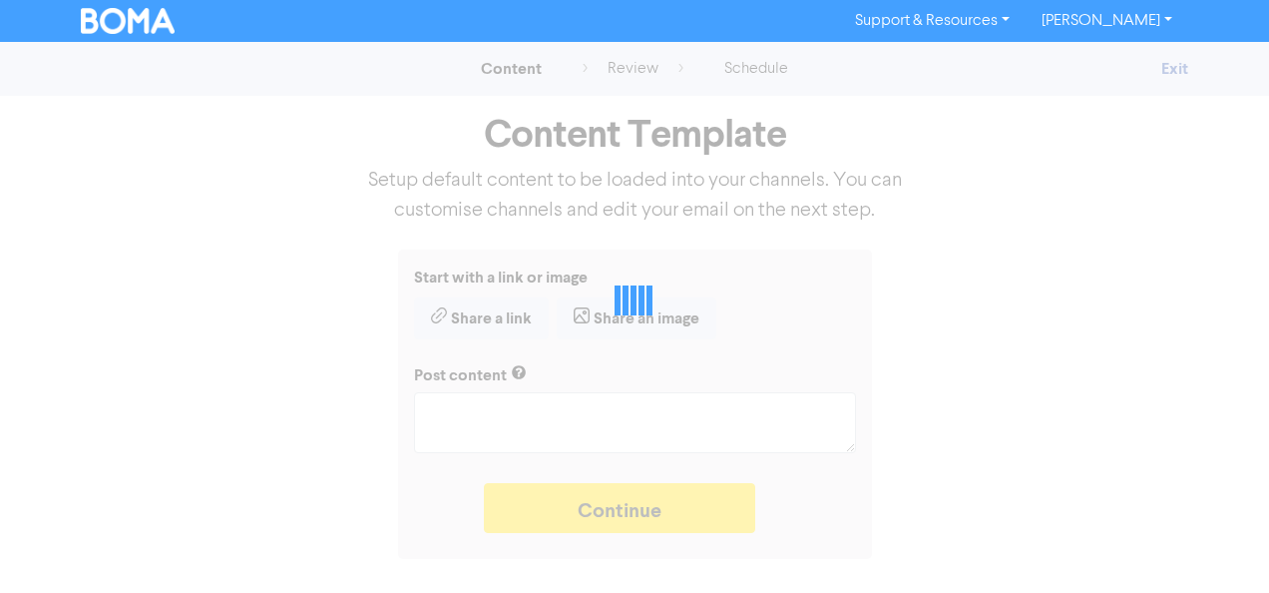
type textarea "x"
type textarea "With low-cost parcel deliveries to the US now facing tariffs, many internationa…"
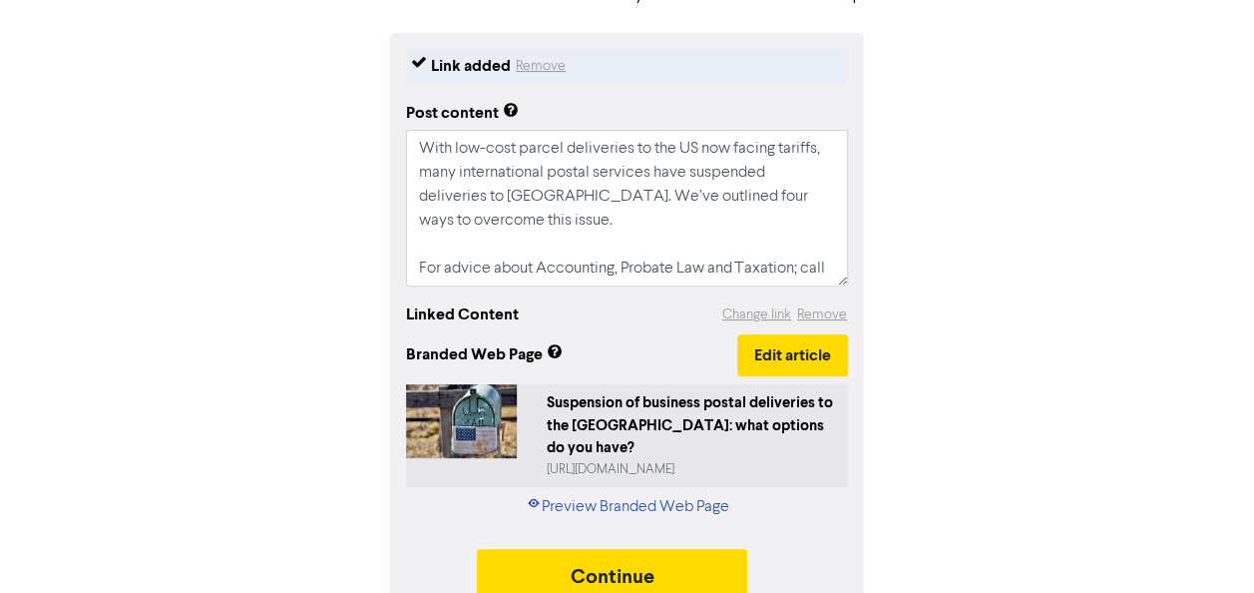
scroll to position [226, 0]
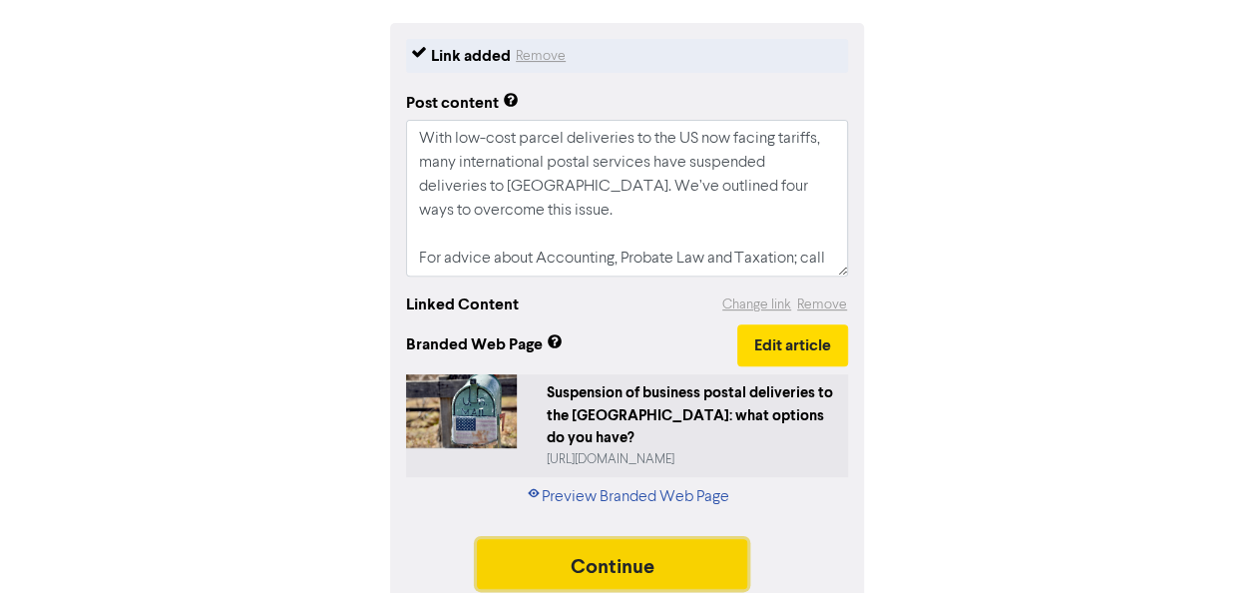
click at [617, 547] on button "Continue" at bounding box center [612, 564] width 271 height 50
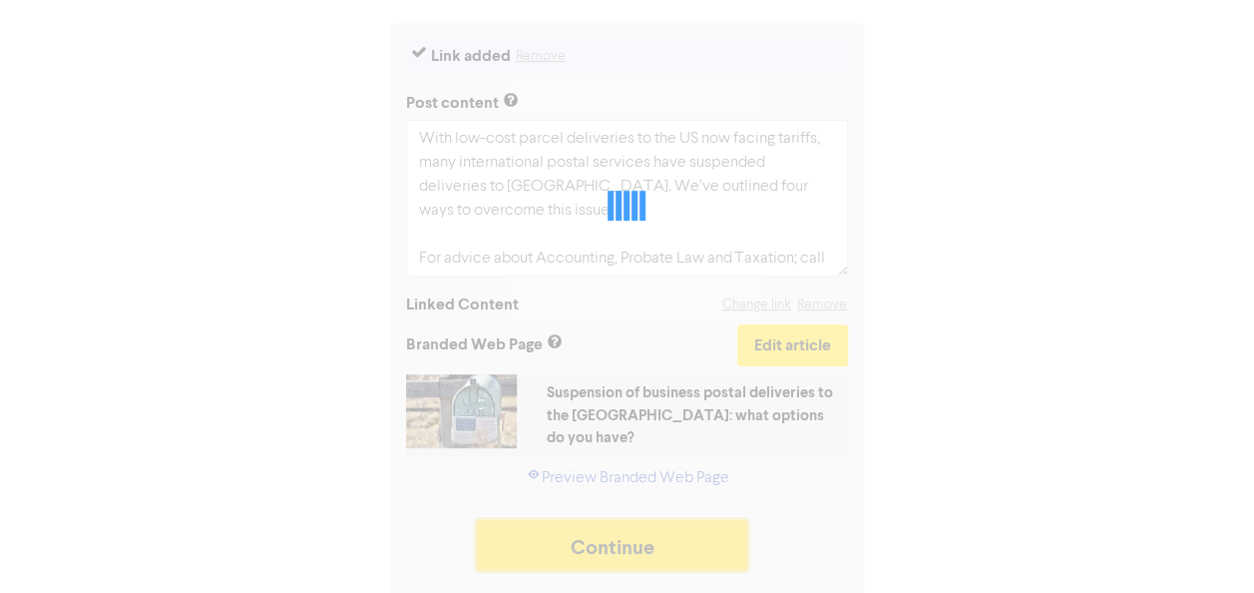
scroll to position [219, 0]
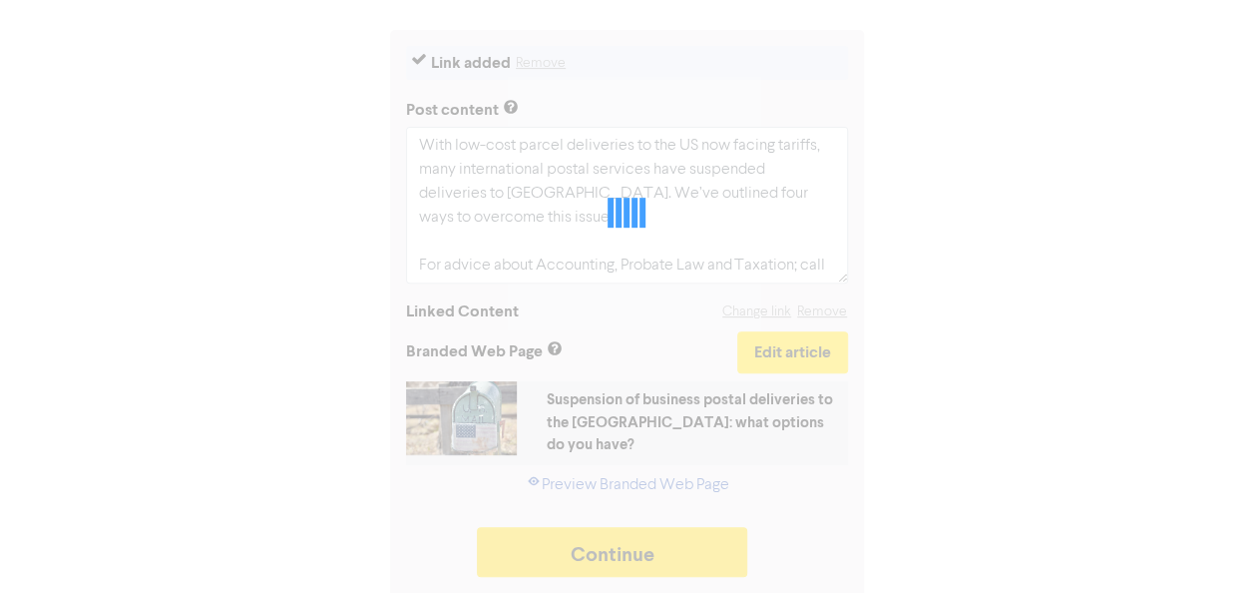
type textarea "x"
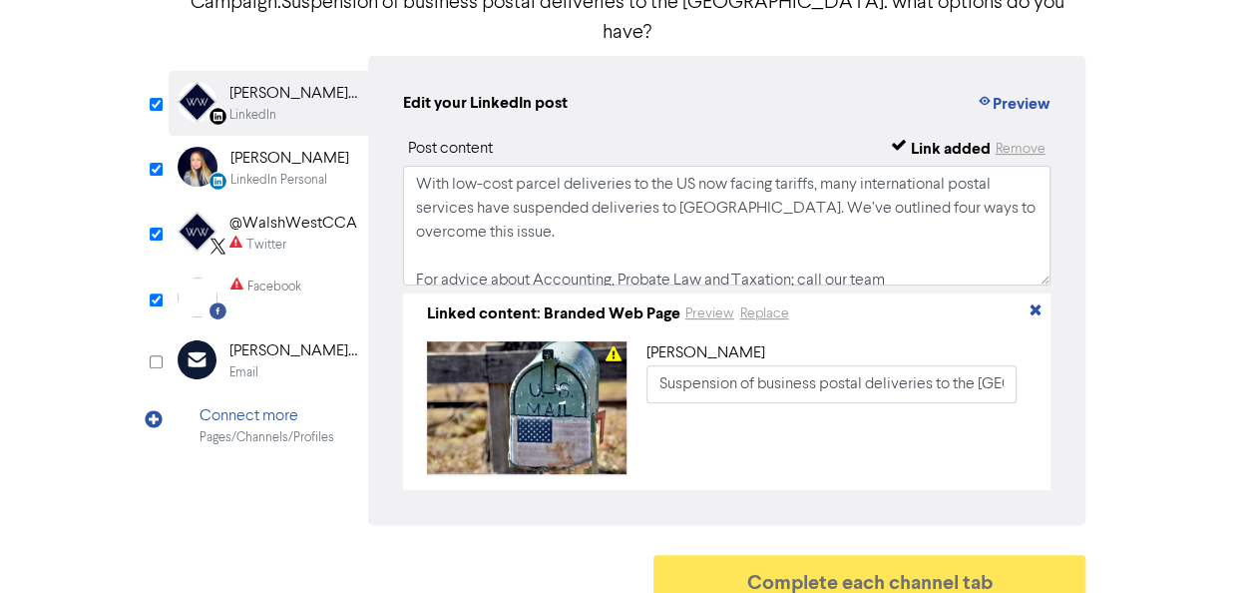
scroll to position [100, 0]
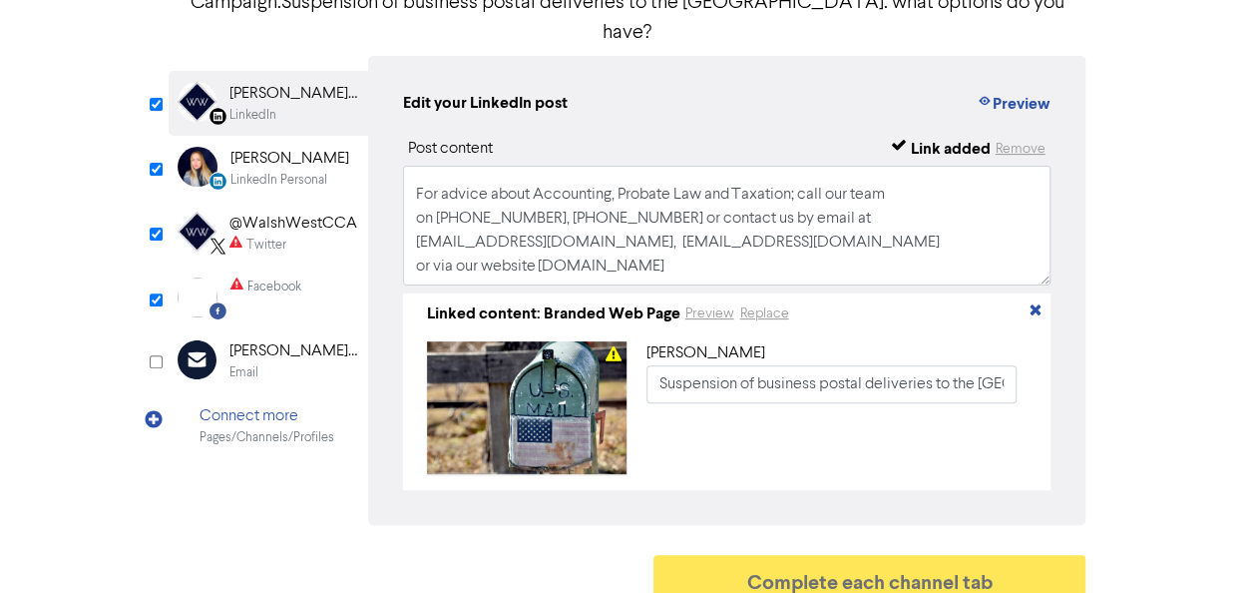
click at [300, 235] on div "Twitter" at bounding box center [293, 244] width 128 height 19
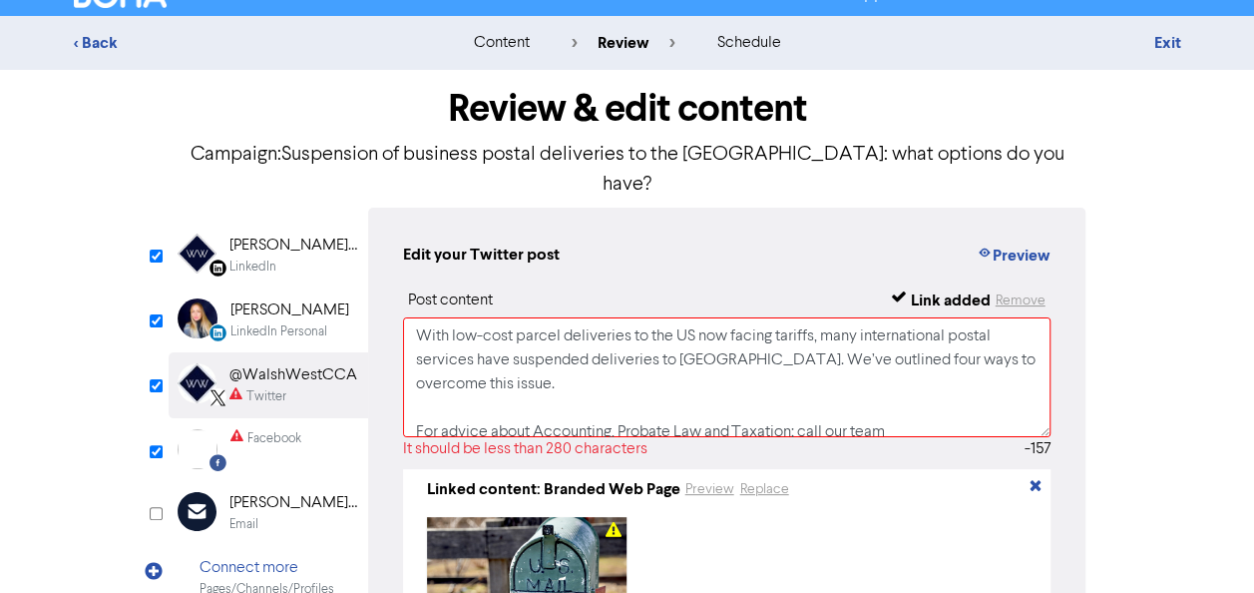
scroll to position [0, 0]
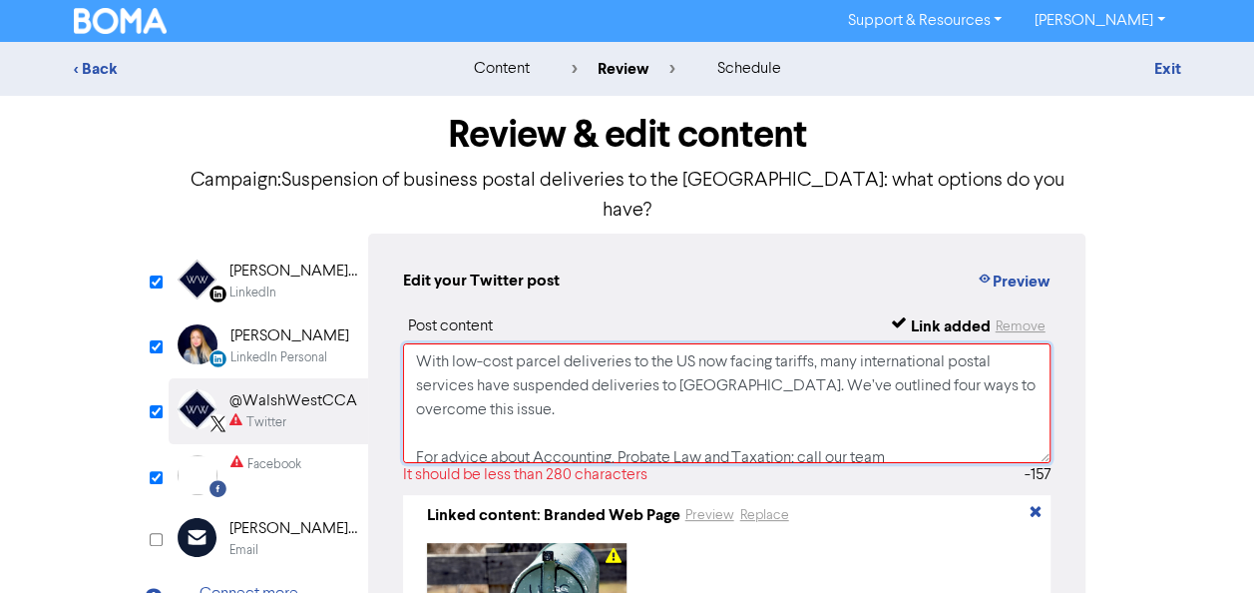
click at [573, 375] on textarea "With low-cost parcel deliveries to the US now facing tariffs, many internationa…" at bounding box center [727, 403] width 648 height 120
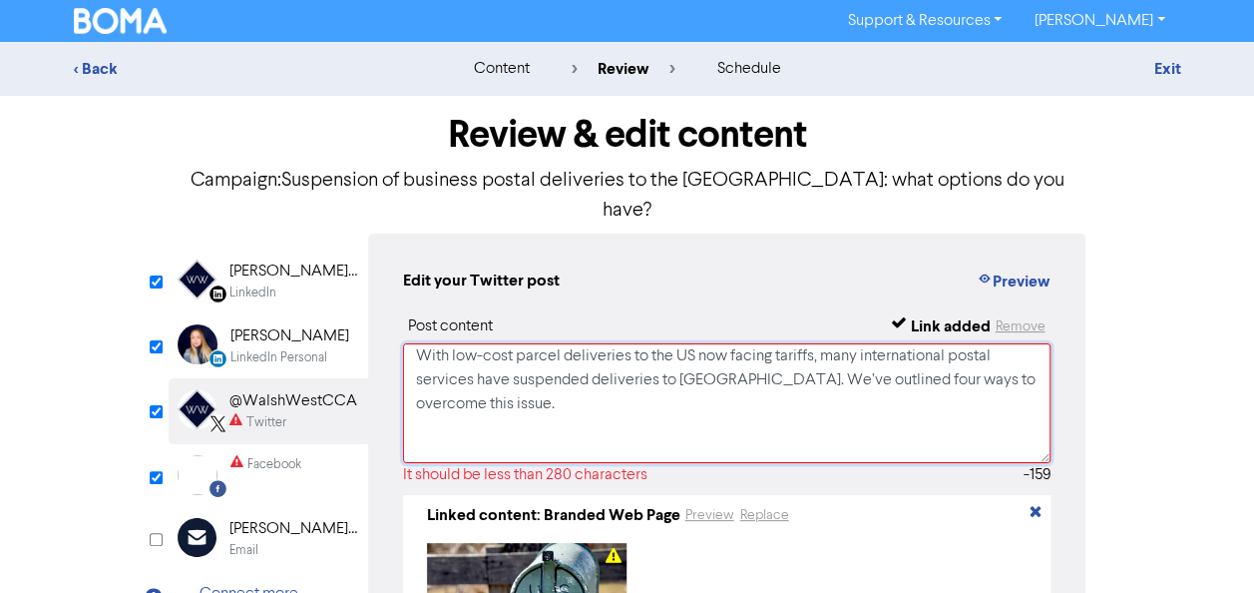
paste textarea "For Accounting, Probate, Legal & Taxation advice, contact us [PHONE_NUMBER] / […"
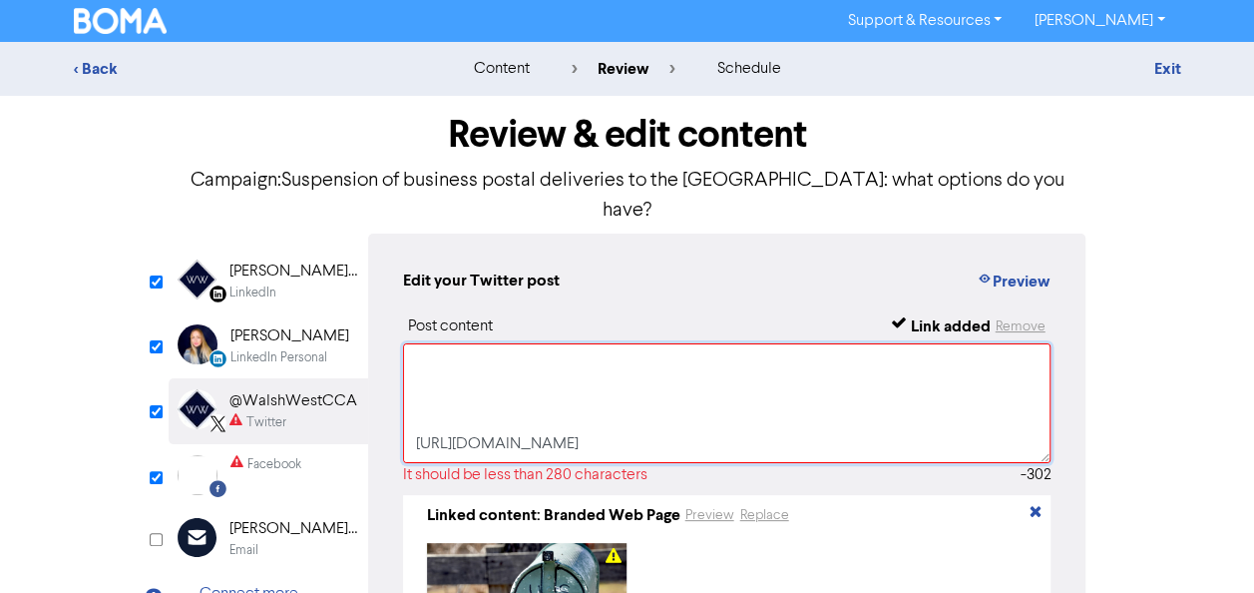
scroll to position [348, 0]
click at [652, 421] on textarea "With low-cost parcel deliveries to the US now facing tariffs, many internationa…" at bounding box center [727, 403] width 648 height 120
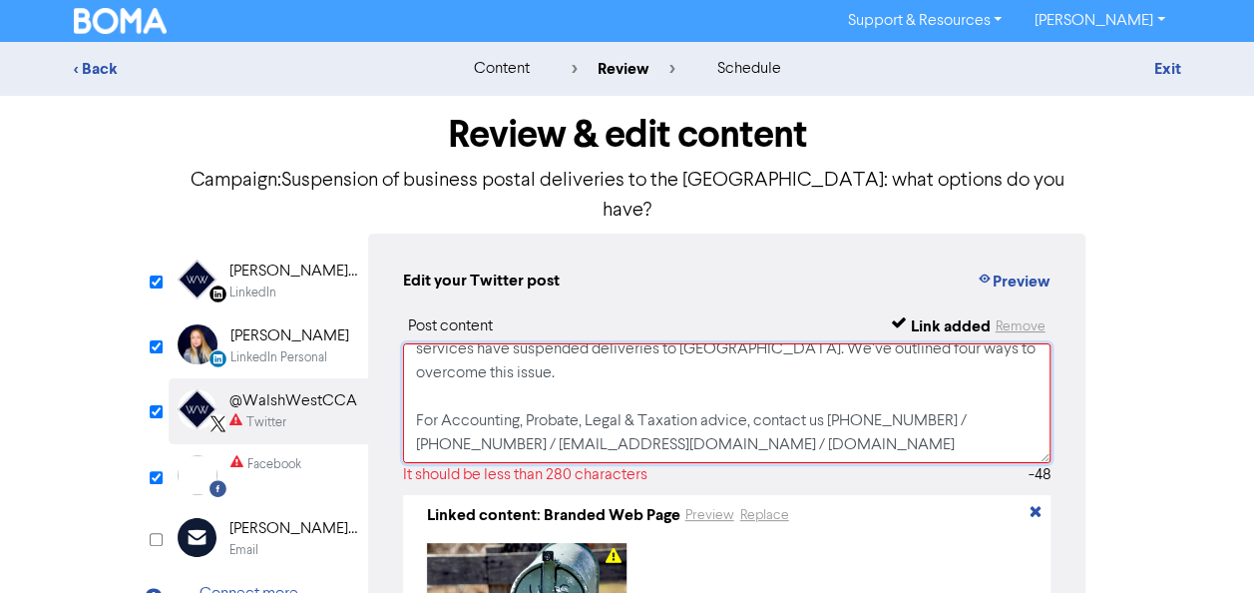
scroll to position [0, 0]
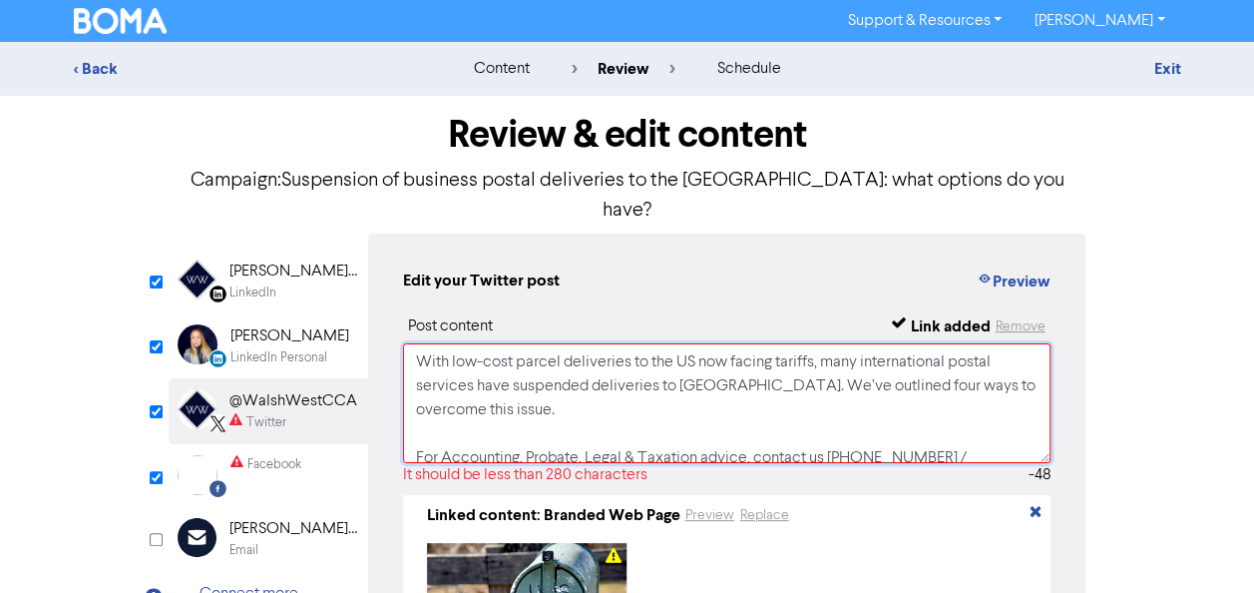
click at [825, 343] on textarea "With low-cost parcel deliveries to the US now facing tariffs, many internationa…" at bounding box center [727, 403] width 648 height 120
click at [836, 343] on textarea "With low-cost parcel deliveries to the US now facing tariffs, many internationa…" at bounding box center [727, 403] width 648 height 120
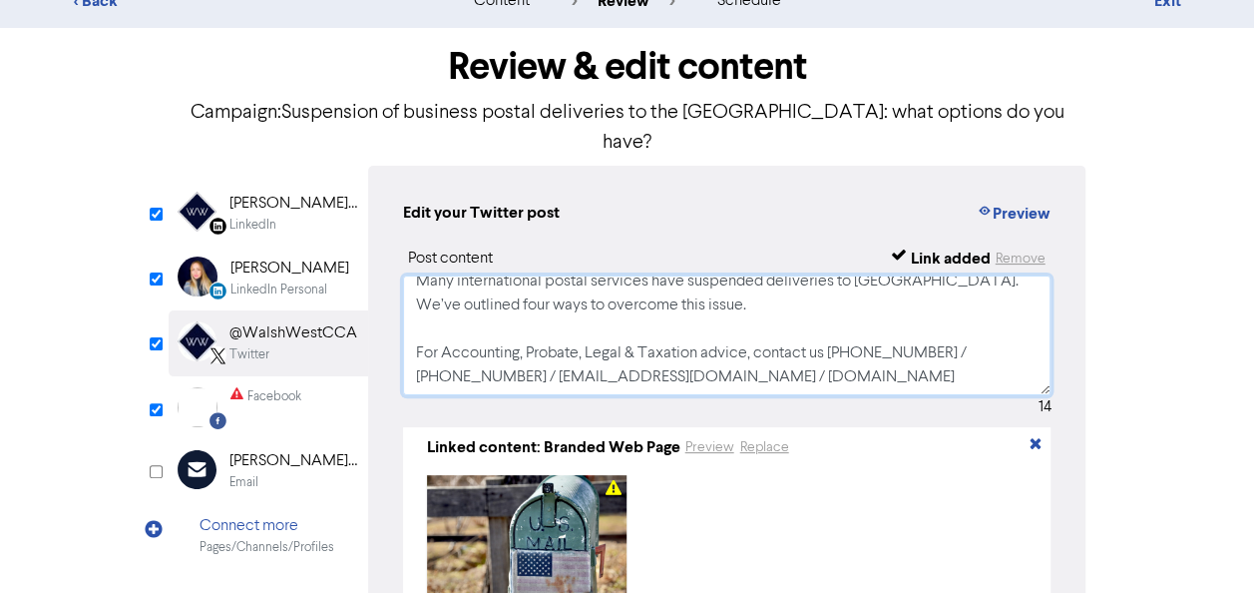
scroll to position [100, 0]
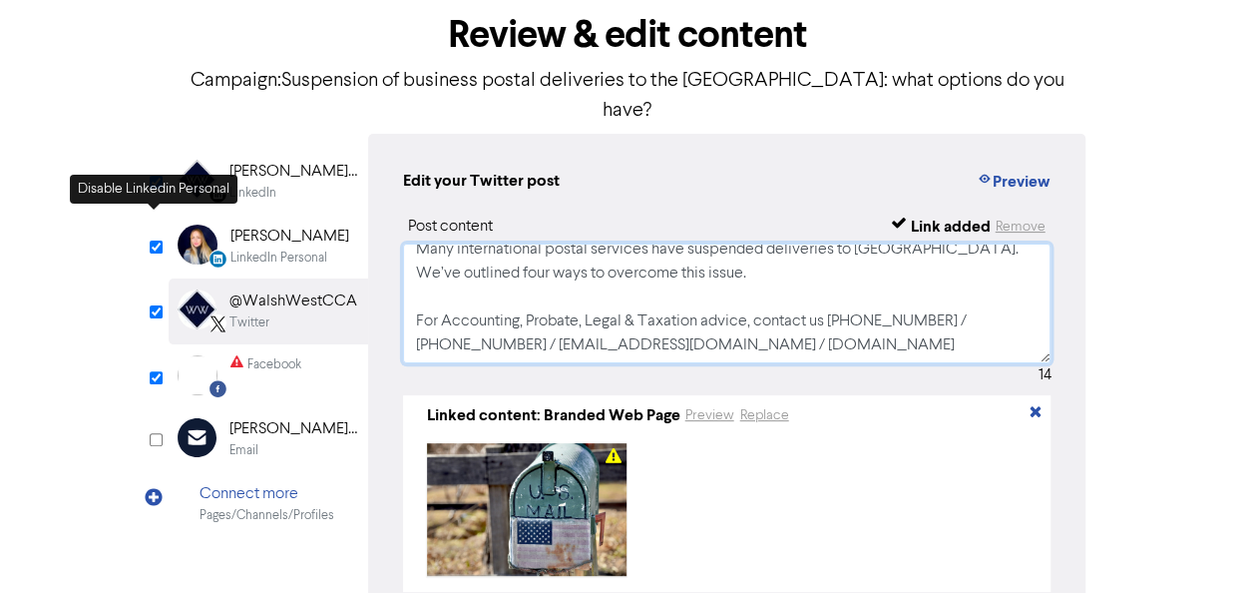
type textarea "Many international postal services have suspended deliveries to [GEOGRAPHIC_DAT…"
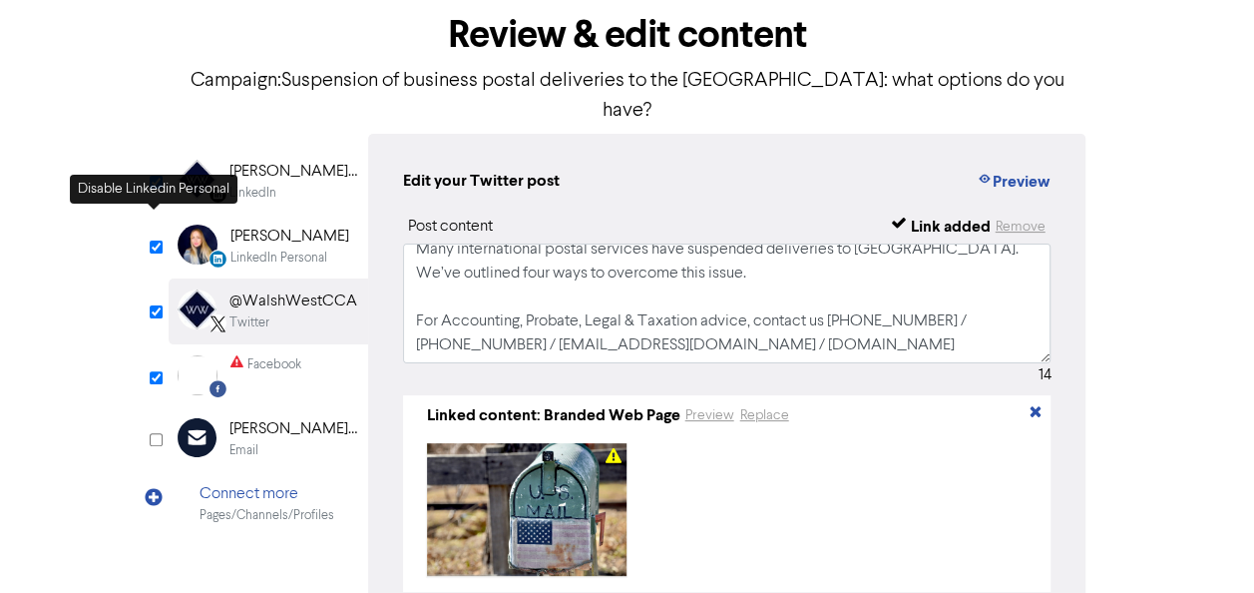
click at [156, 240] on input "checkbox" at bounding box center [156, 246] width 13 height 13
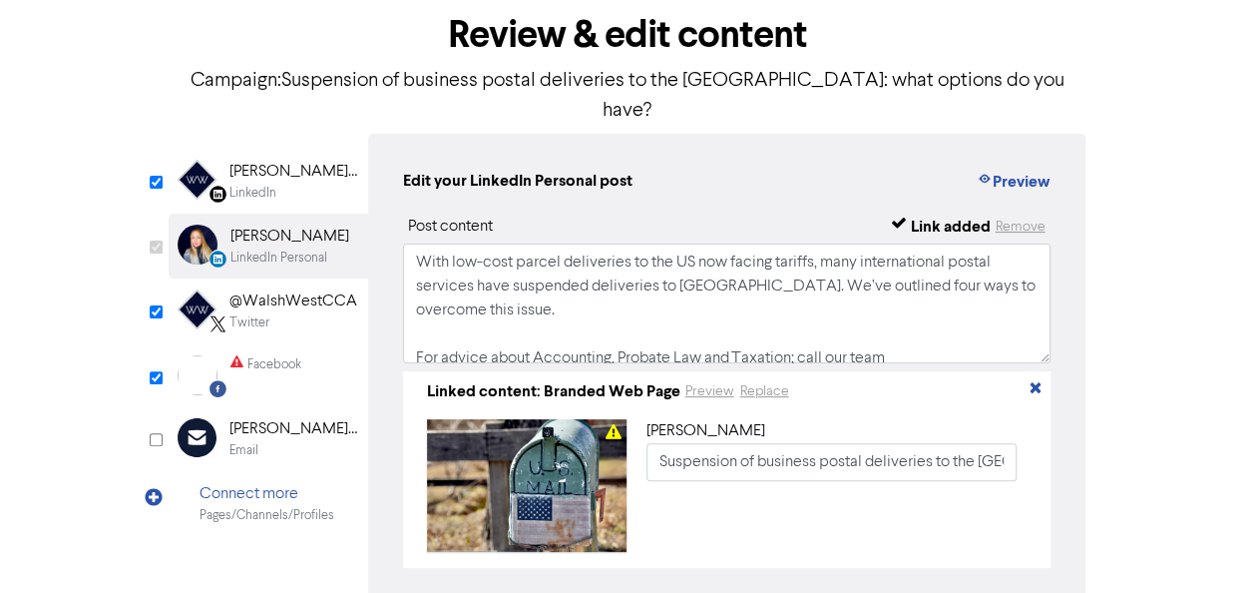
checkbox input "false"
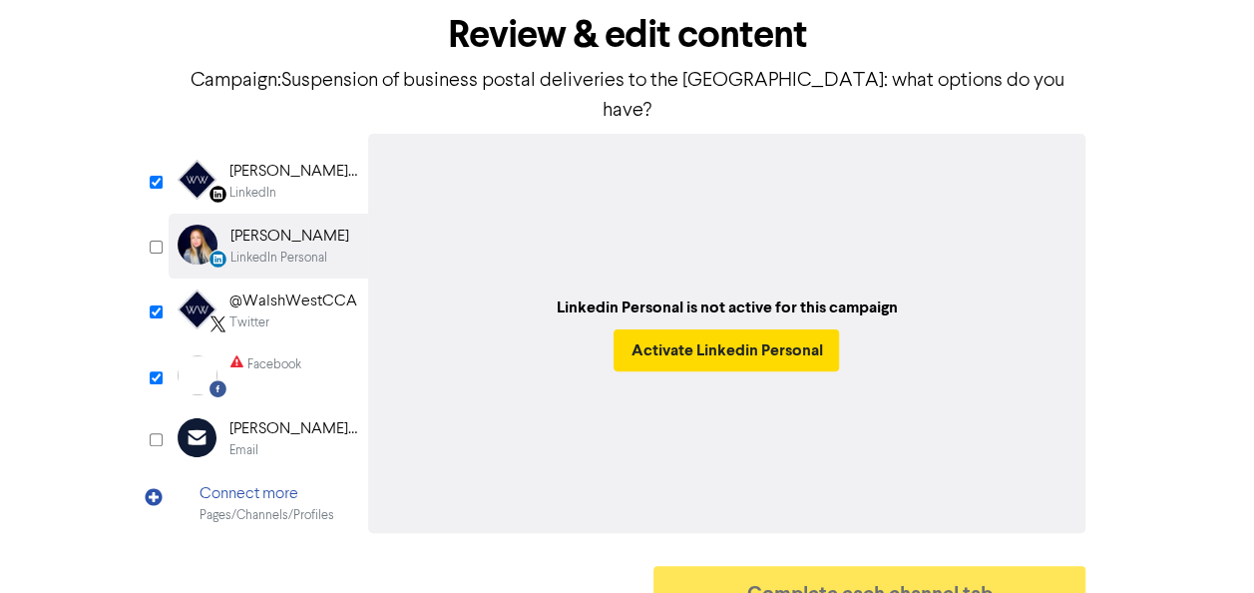
click at [265, 289] on div "@WalshWestCCA" at bounding box center [293, 301] width 128 height 24
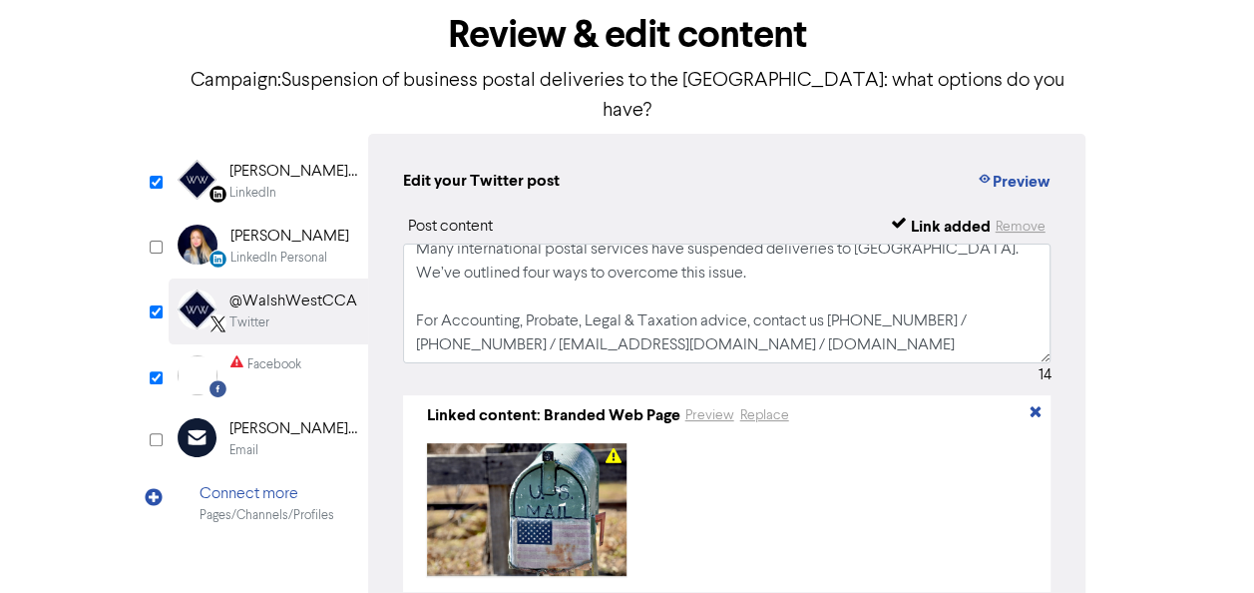
scroll to position [200, 0]
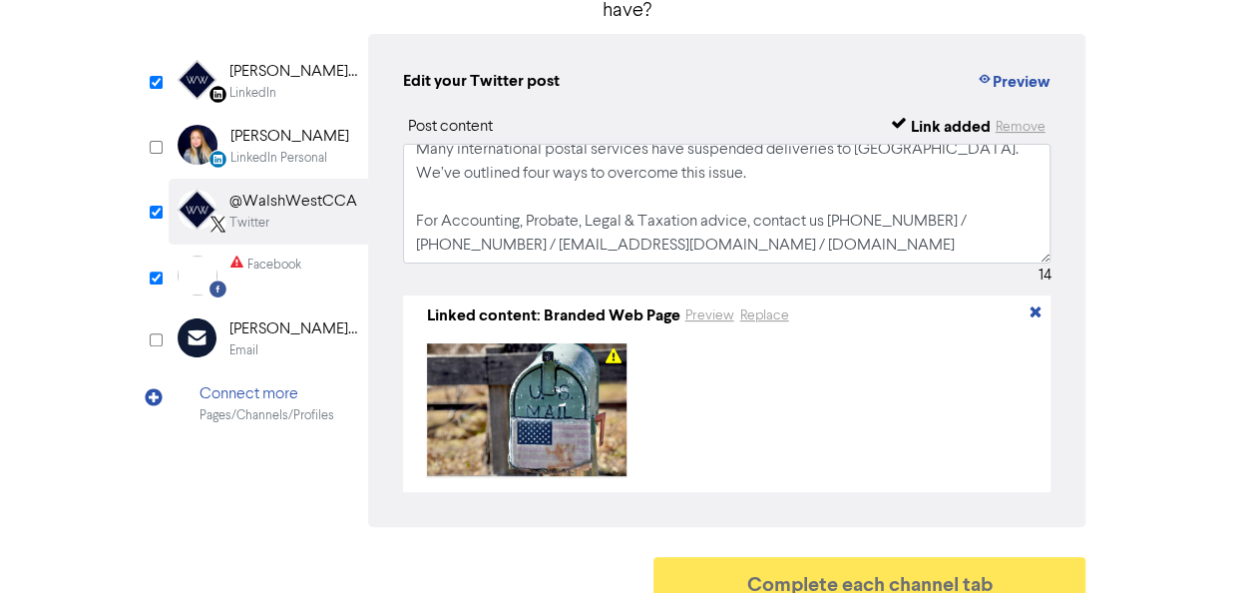
click at [301, 84] on div "LinkedIn" at bounding box center [293, 93] width 128 height 19
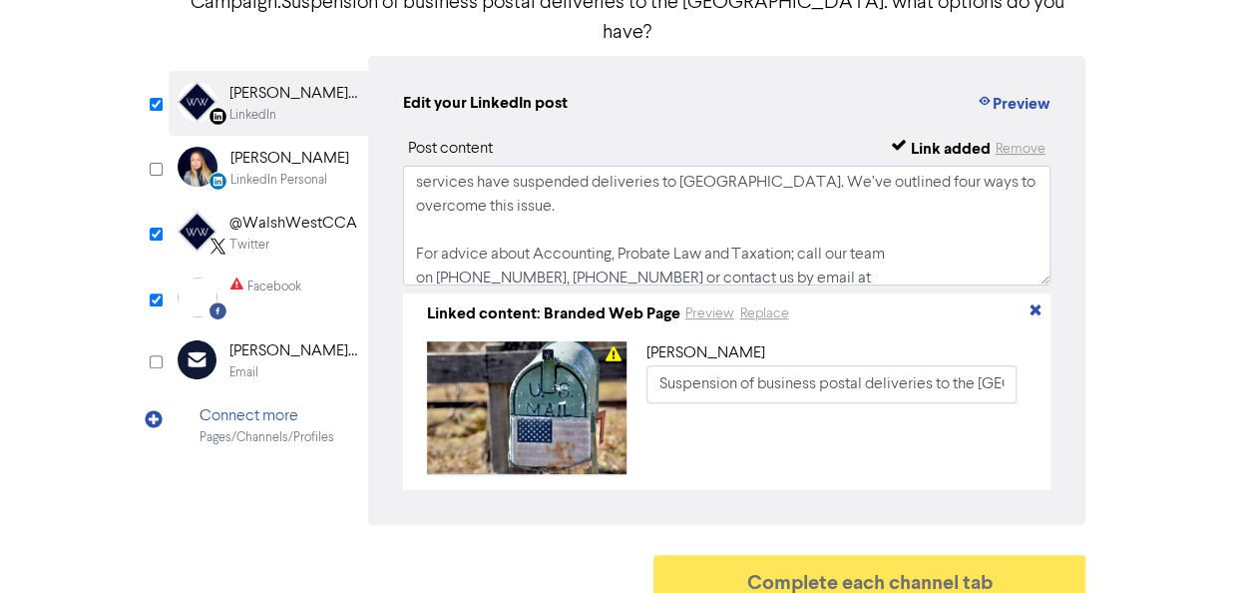
scroll to position [0, 0]
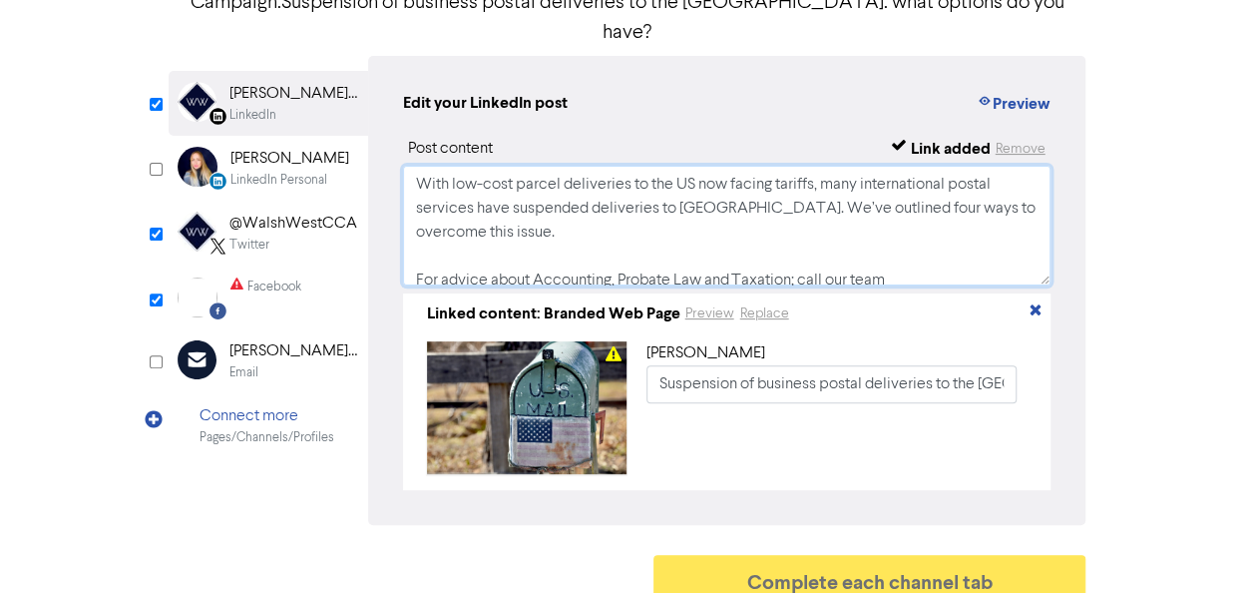
click at [553, 216] on textarea "With low-cost parcel deliveries to the US now facing tariffs, many internationa…" at bounding box center [727, 226] width 648 height 120
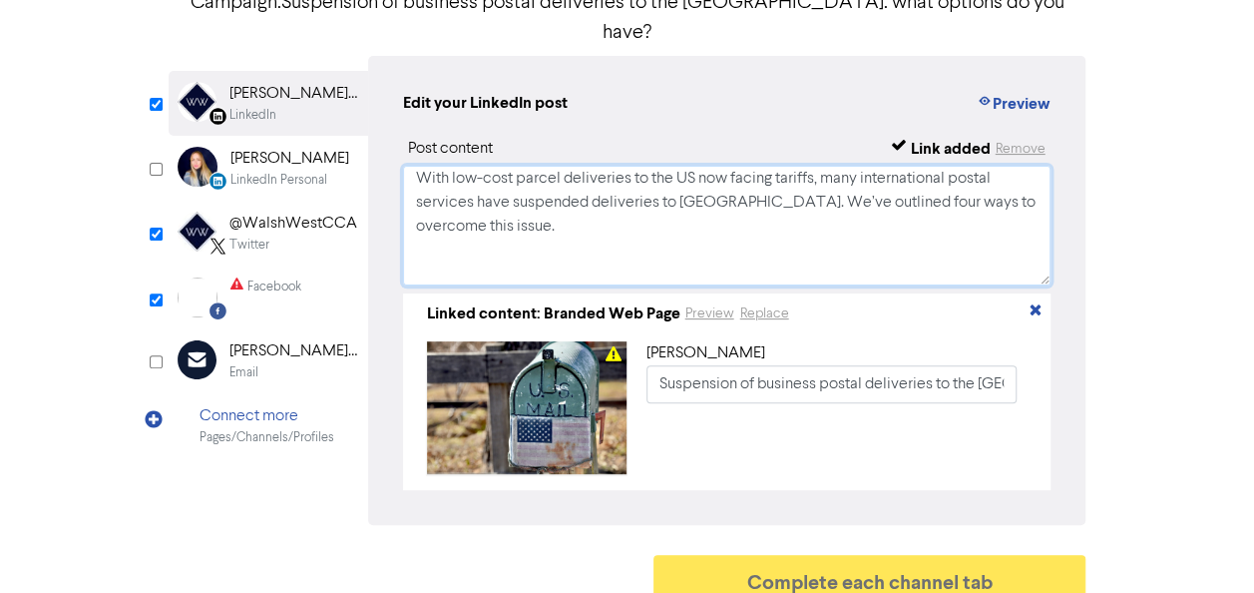
paste textarea "For Accounting, Probate, Legal & Taxation advice, contact us [PHONE_NUMBER] / […"
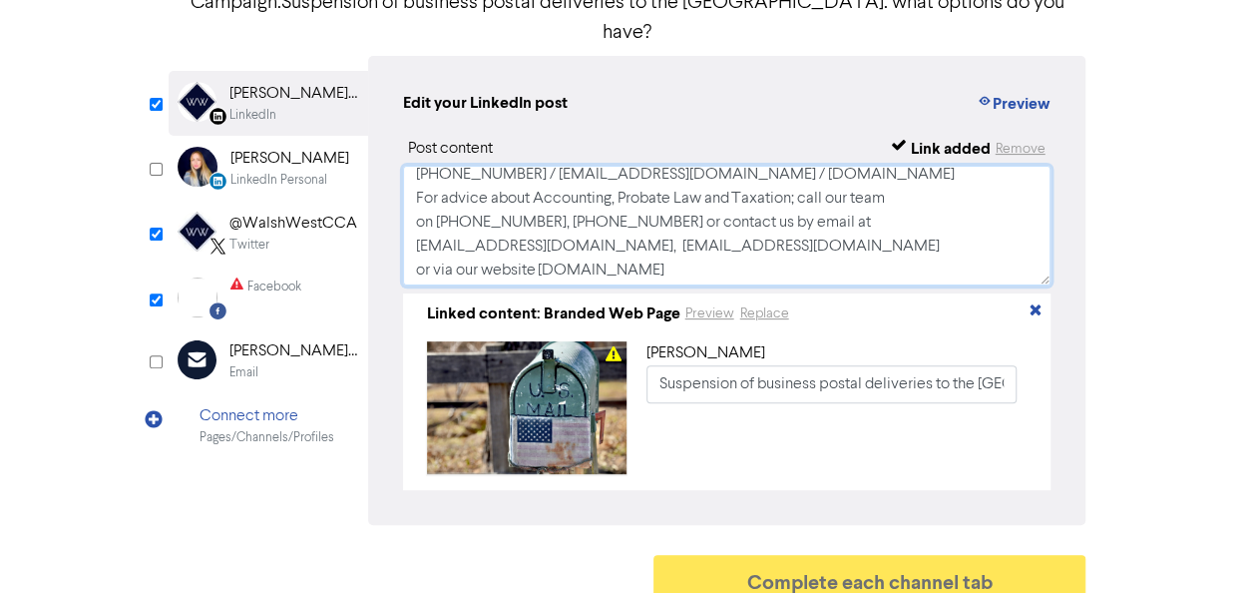
scroll to position [252, 0]
drag, startPoint x: 407, startPoint y: 173, endPoint x: 754, endPoint y: 205, distance: 348.6
click at [754, 205] on textarea "With low-cost parcel deliveries to the US now facing tariffs, many internationa…" at bounding box center [727, 226] width 648 height 120
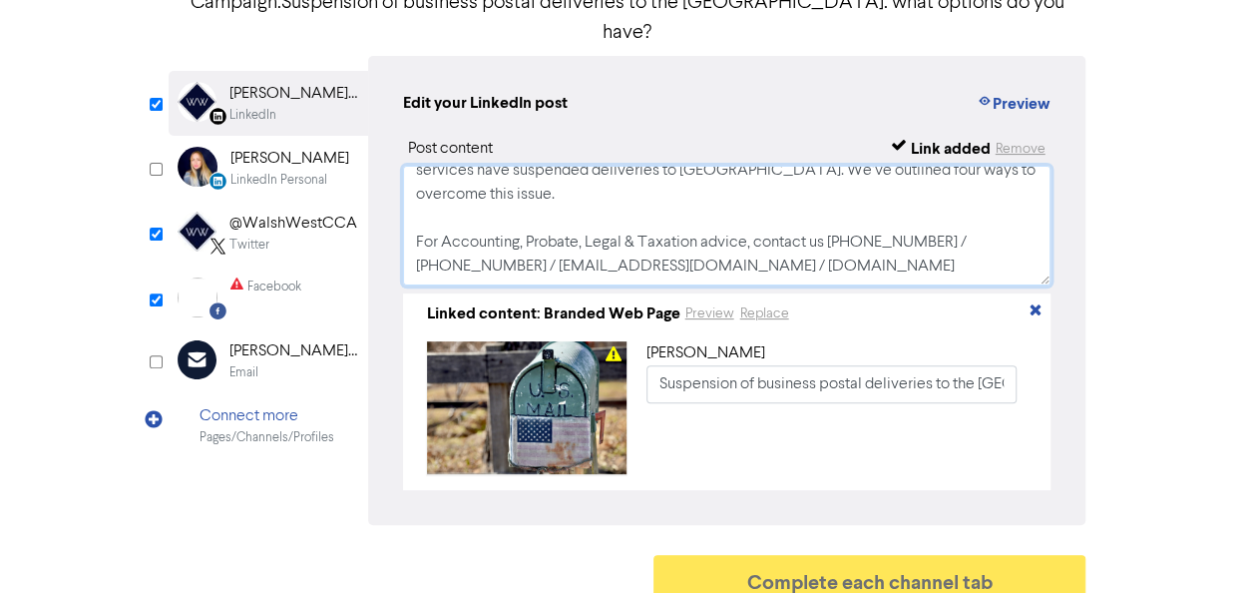
scroll to position [0, 0]
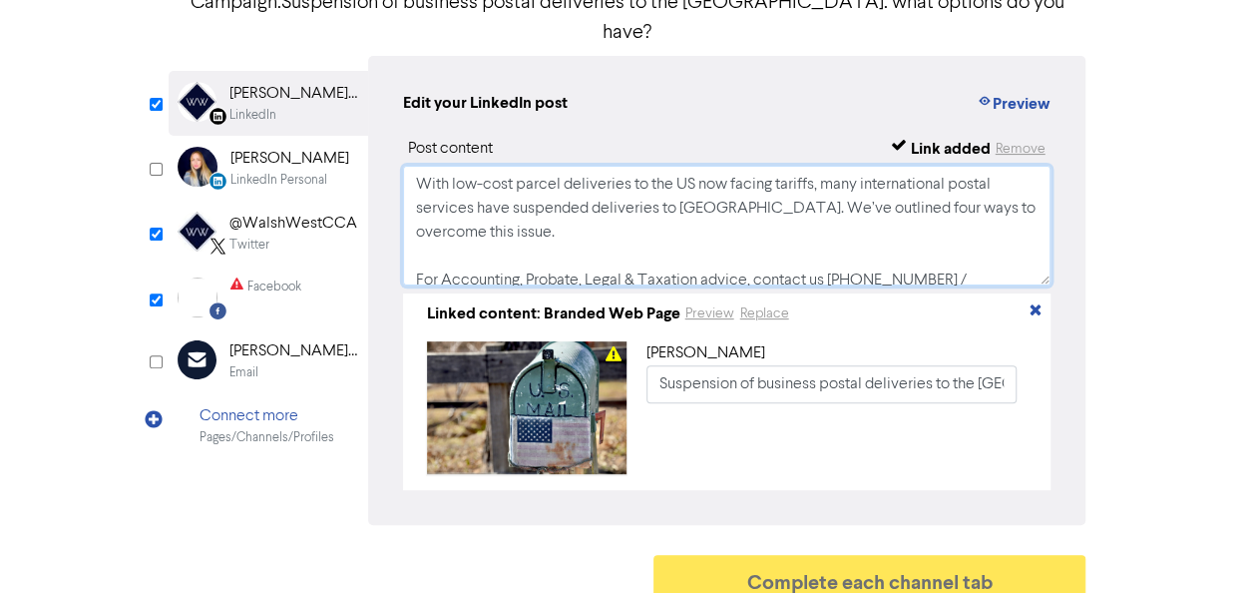
type textarea "With low-cost parcel deliveries to the US now facing tariffs, many internationa…"
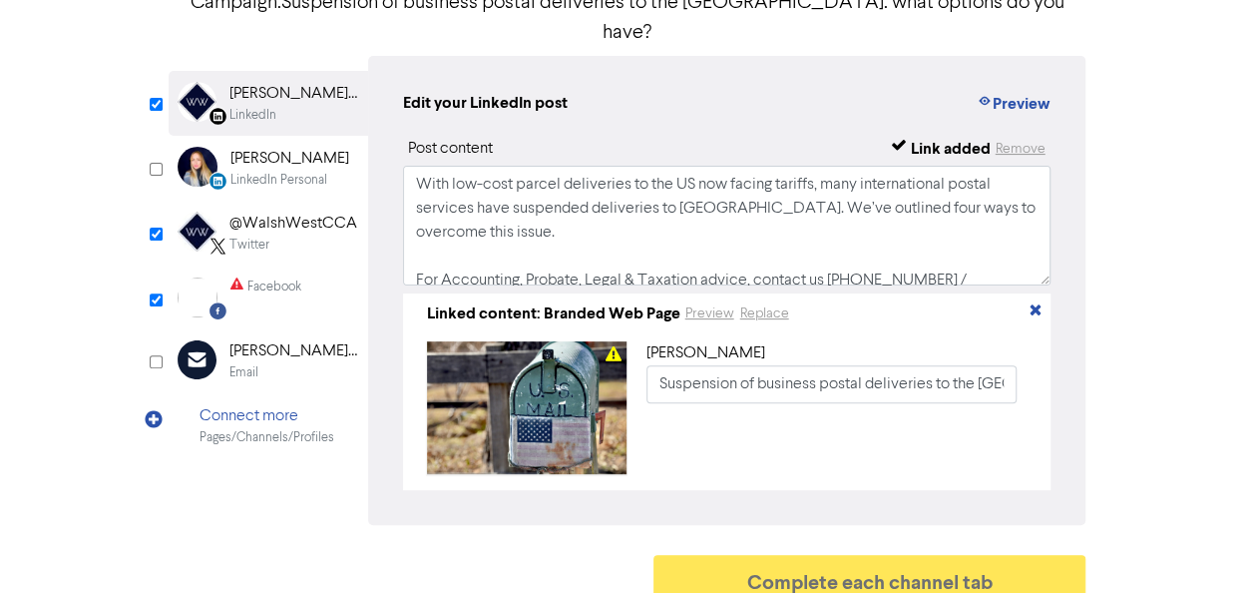
click at [267, 212] on div "@WalshWestCCA" at bounding box center [293, 224] width 128 height 24
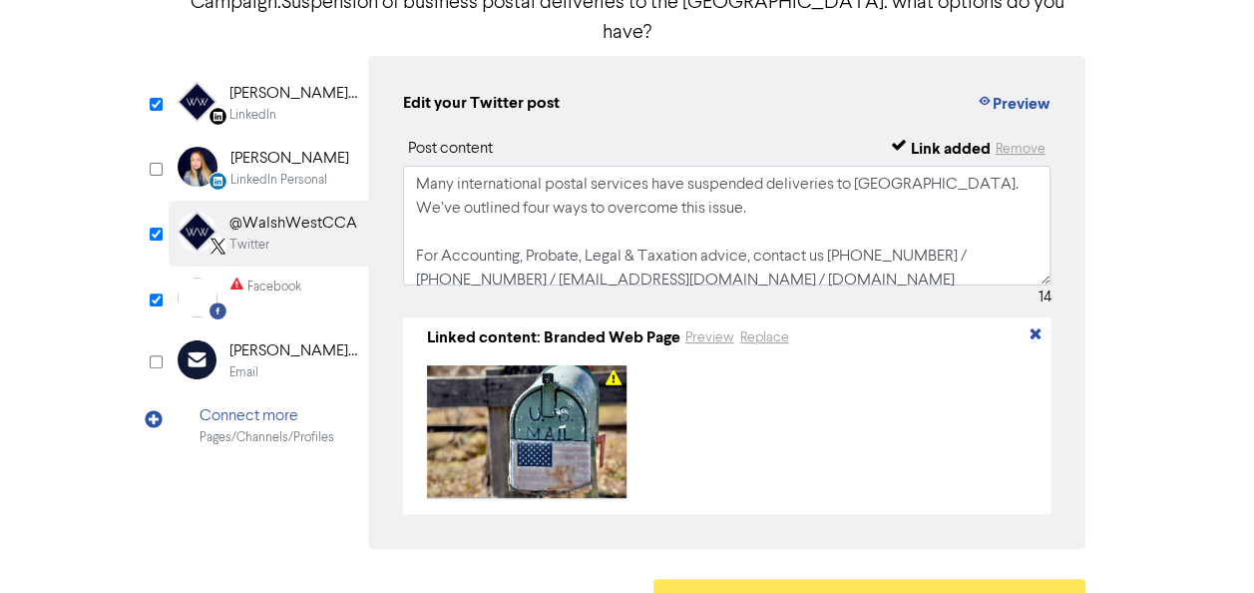
scroll to position [13, 0]
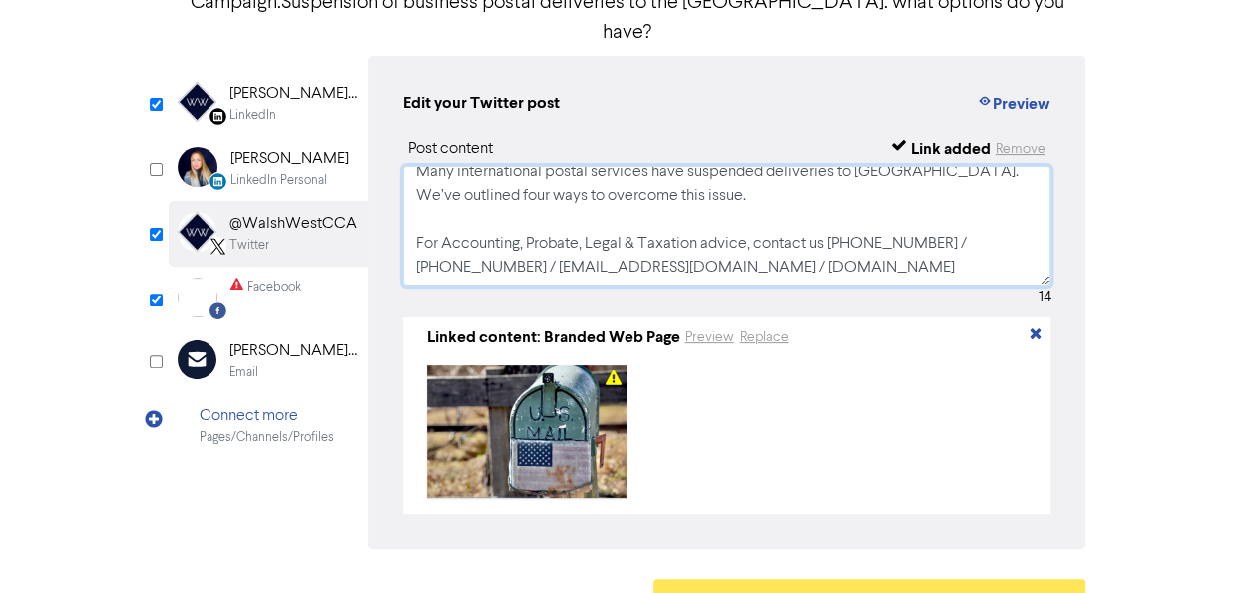
drag, startPoint x: 416, startPoint y: 210, endPoint x: 844, endPoint y: 247, distance: 429.7
click at [844, 247] on textarea "Many international postal services have suspended deliveries to [GEOGRAPHIC_DAT…" at bounding box center [727, 226] width 648 height 120
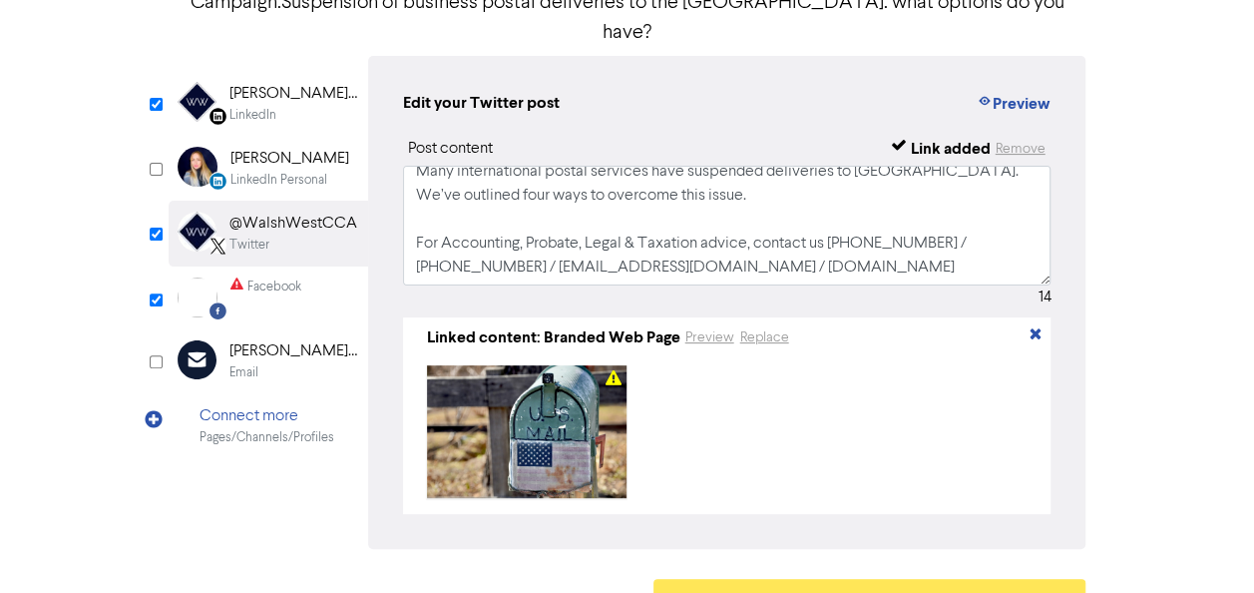
click at [274, 277] on div "Facebook" at bounding box center [274, 286] width 54 height 19
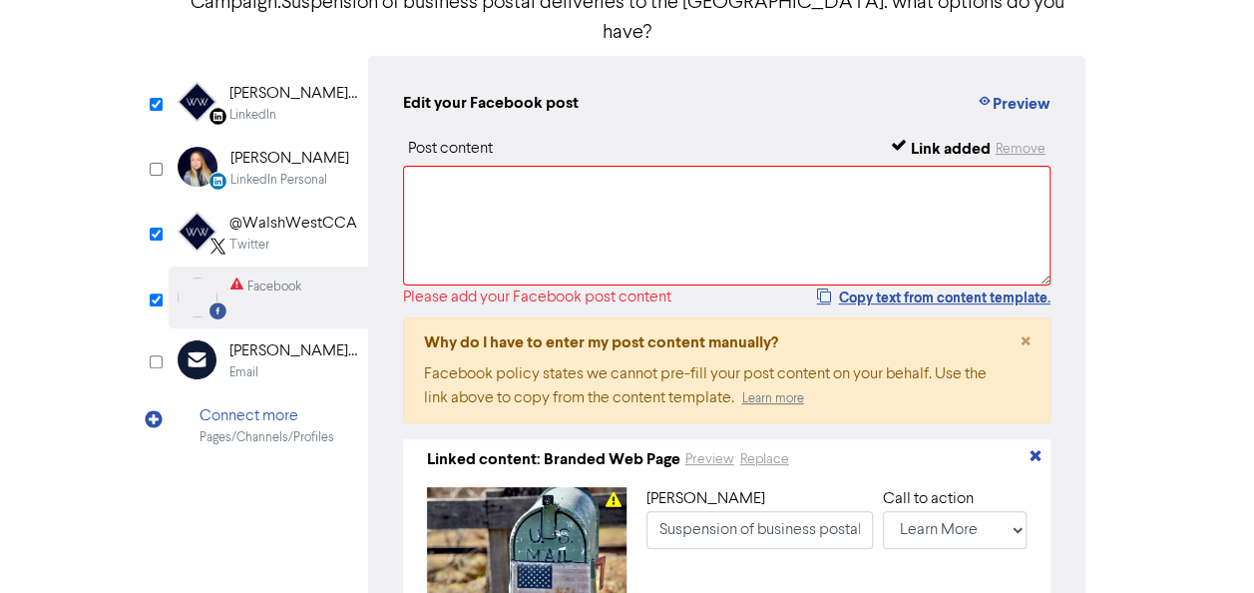
click at [273, 82] on div "[PERSON_NAME] West Chartered Certified Accountants - Estate & Probate Lawyers" at bounding box center [293, 94] width 128 height 24
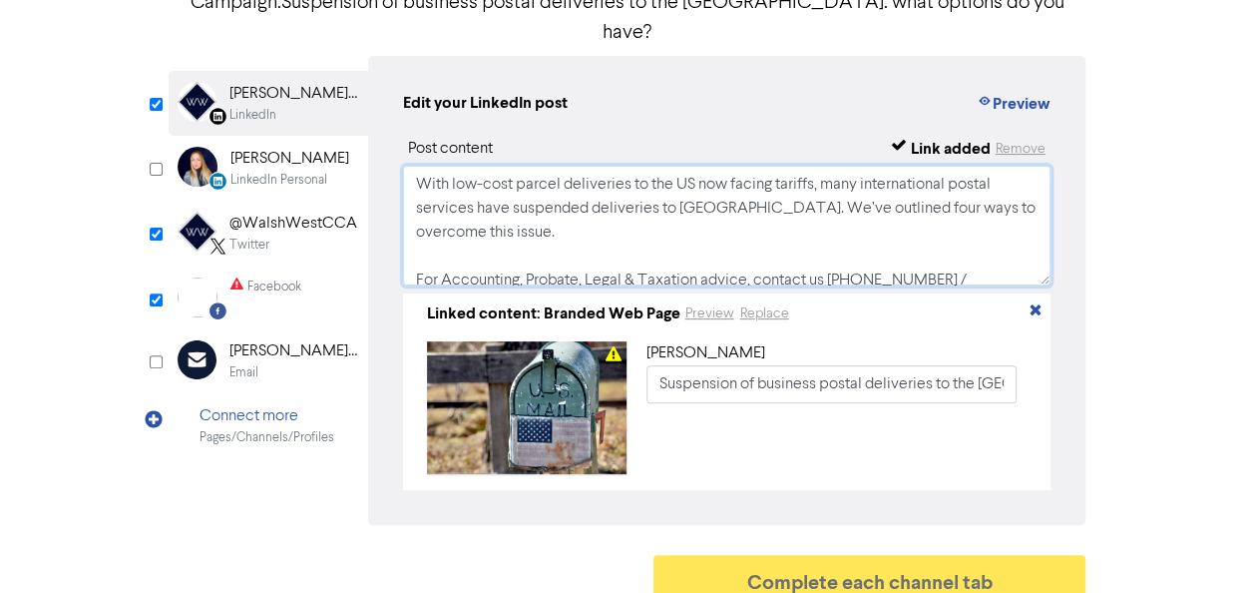
scroll to position [85, 0]
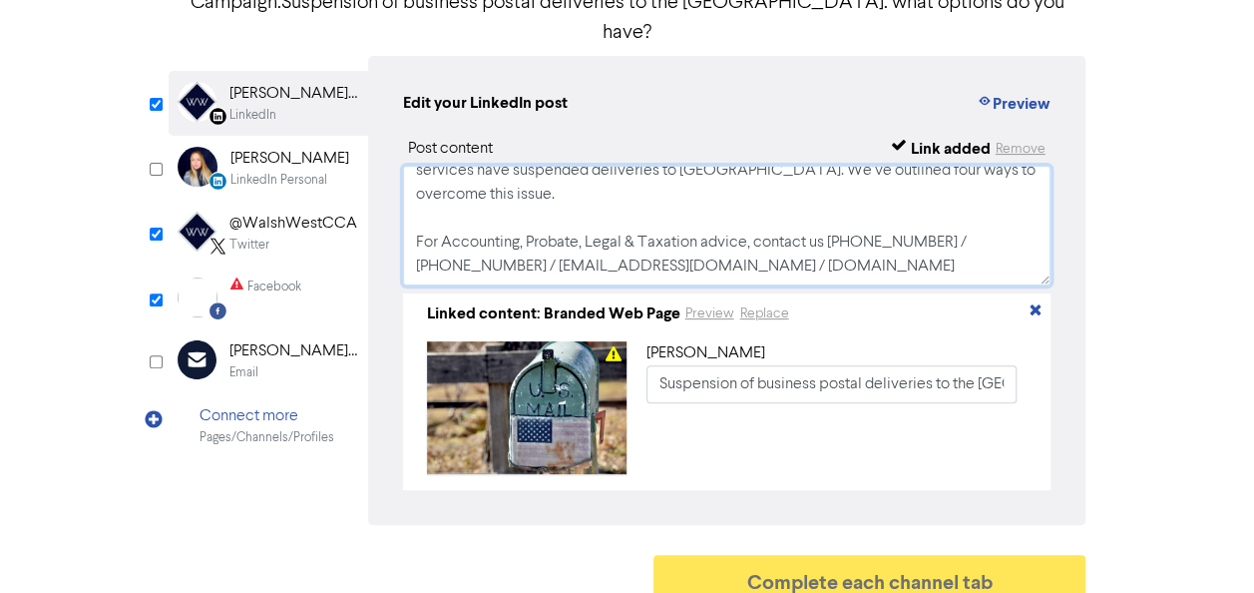
drag, startPoint x: 409, startPoint y: 152, endPoint x: 961, endPoint y: 260, distance: 562.3
click at [961, 260] on div "Post content Link added Remove With low-cost parcel deliveries to the [GEOGRAPH…" at bounding box center [727, 313] width 648 height 353
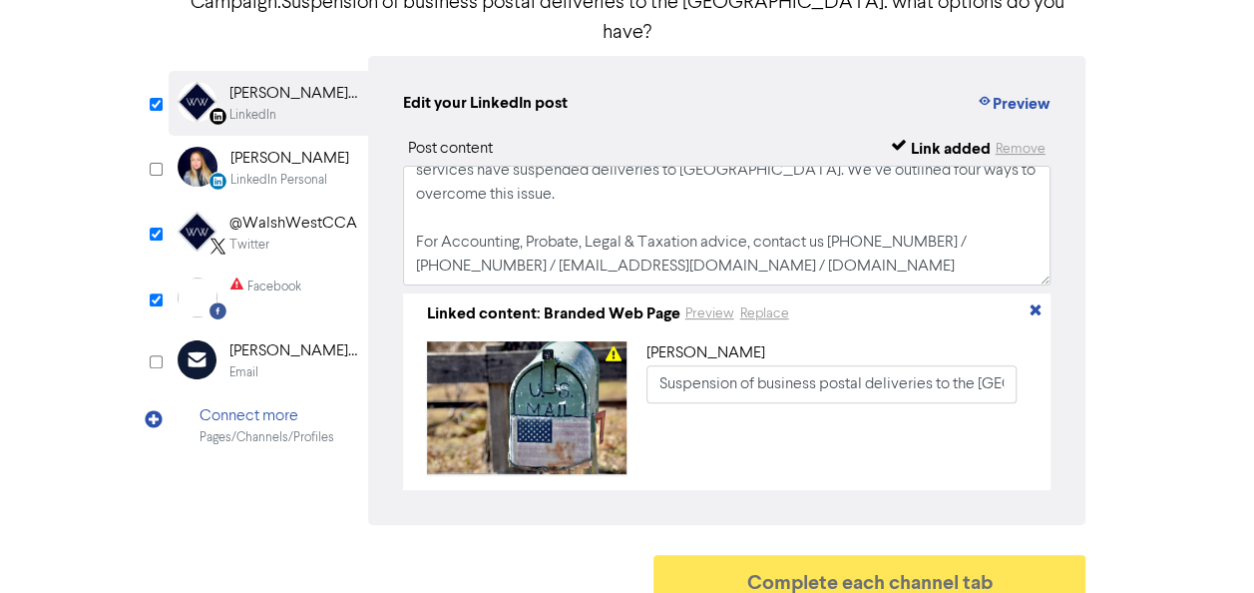
click at [288, 277] on div "Facebook" at bounding box center [274, 286] width 54 height 19
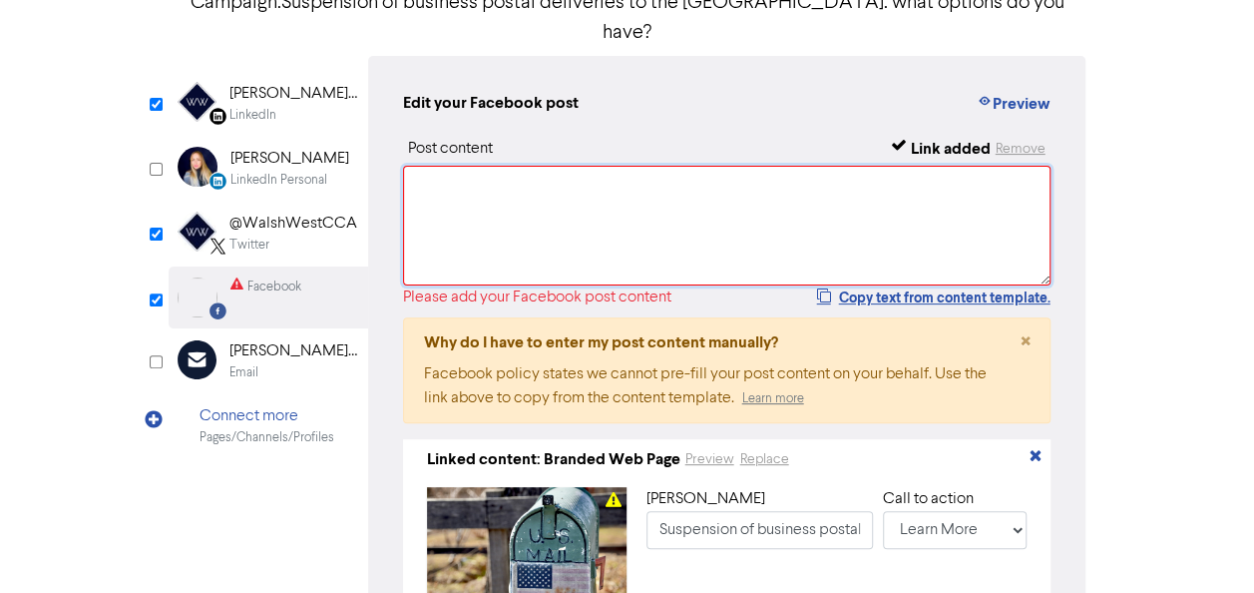
click at [593, 167] on textarea at bounding box center [727, 226] width 648 height 120
paste textarea "With low-cost parcel deliveries to the US now facing tariffs, many internationa…"
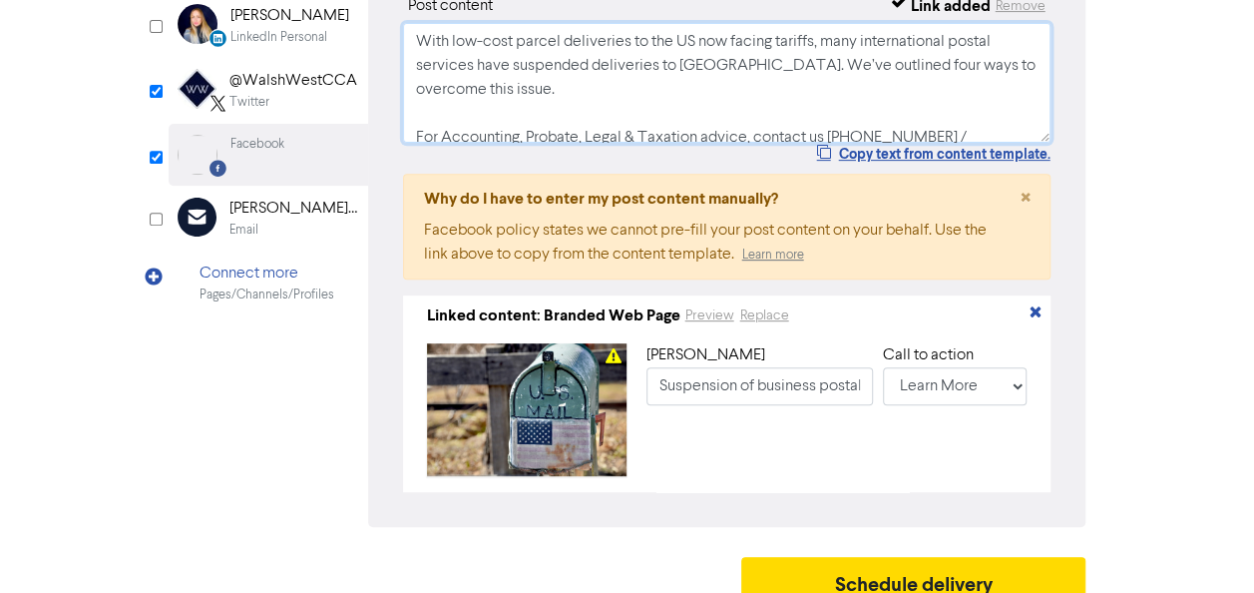
scroll to position [321, 0]
type textarea "With low-cost parcel deliveries to the US now facing tariffs, many internationa…"
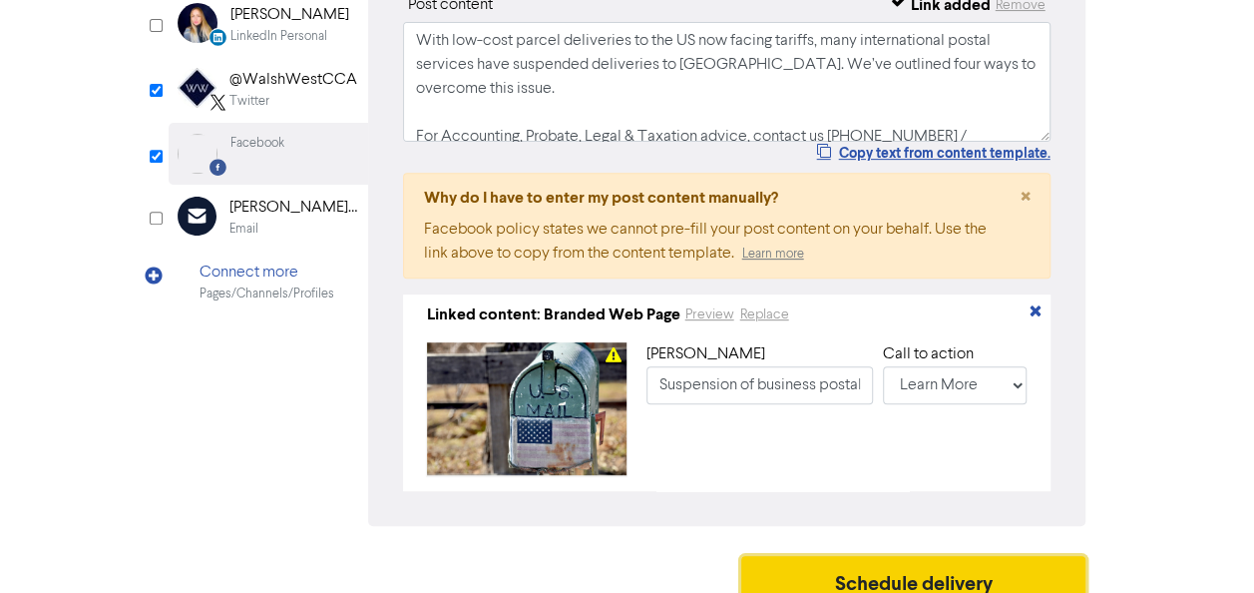
click at [979, 568] on button "Schedule delivery" at bounding box center [913, 581] width 345 height 50
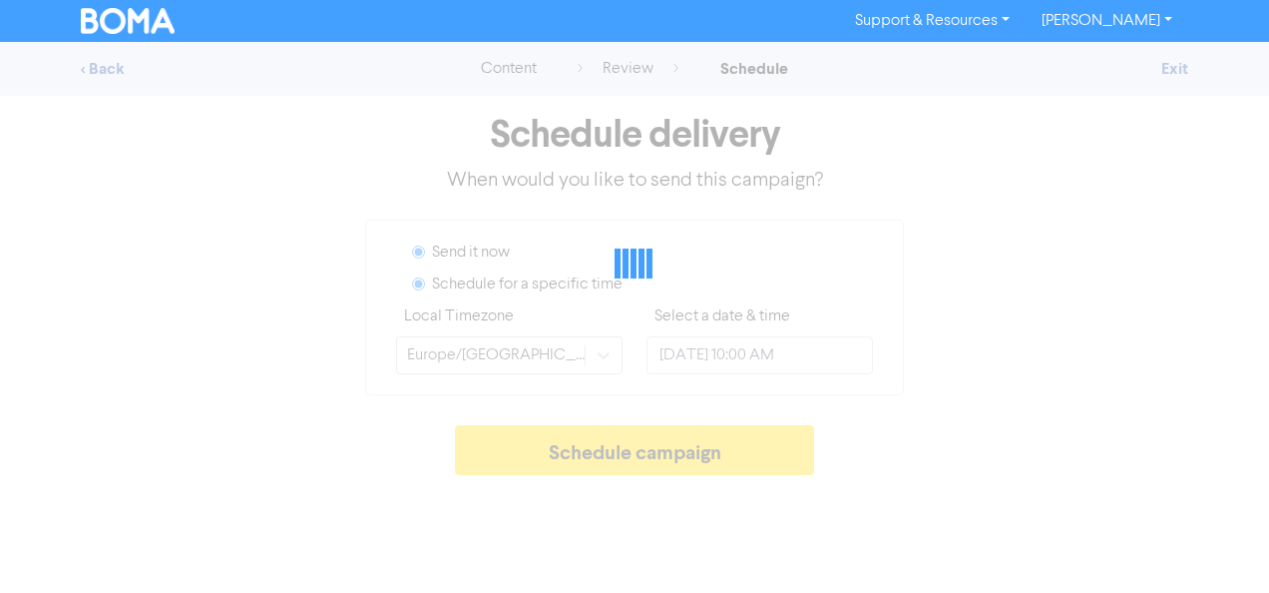
radio input "true"
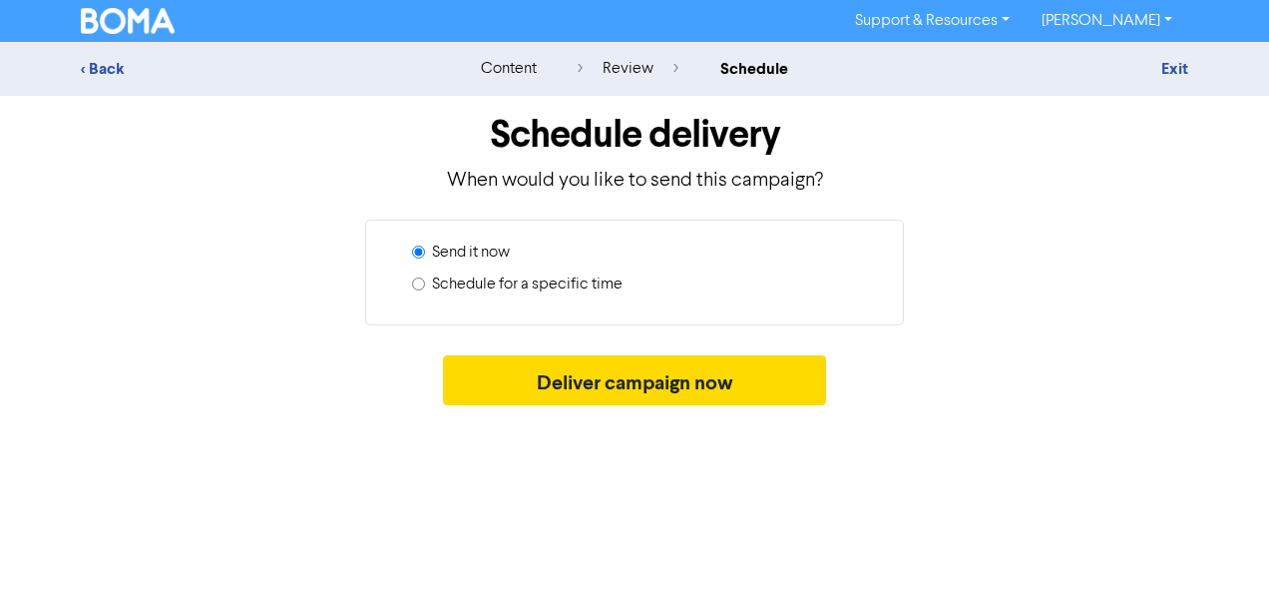
click at [521, 283] on label "Schedule for a specific time" at bounding box center [527, 284] width 191 height 24
click at [425, 283] on input "Schedule for a specific time" at bounding box center [418, 283] width 13 height 13
radio input "true"
radio input "false"
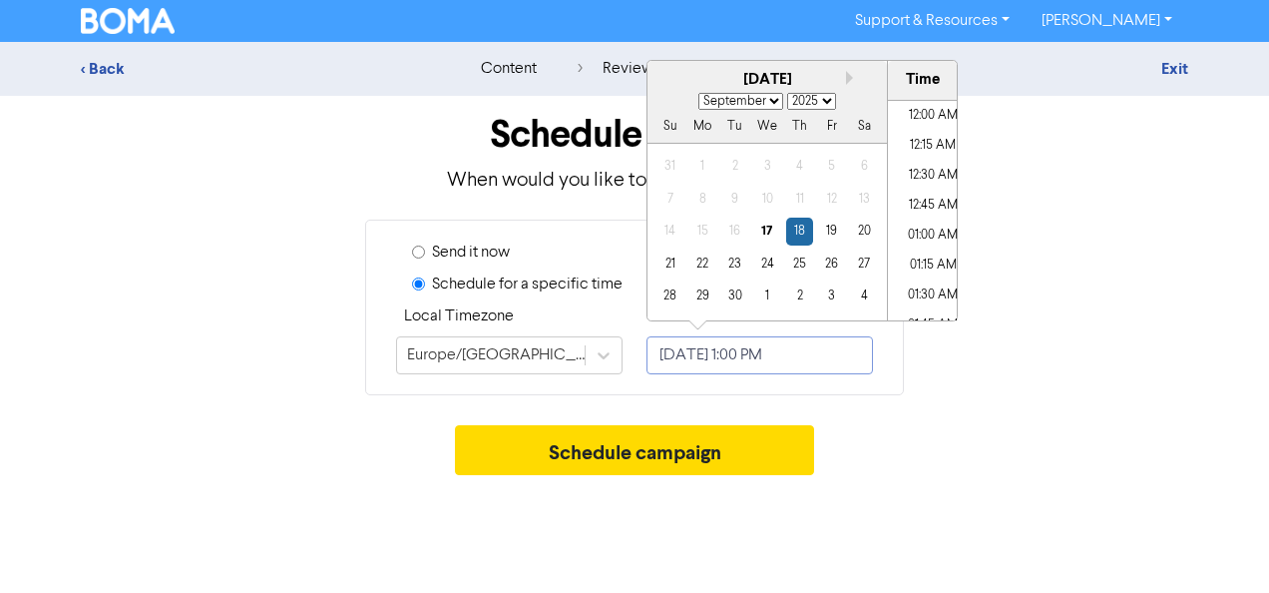
click at [721, 352] on input "[DATE] 1:00 PM" at bounding box center [759, 355] width 226 height 38
click at [774, 94] on select "January February March April May June July August September October November De…" at bounding box center [740, 101] width 85 height 17
select select "9"
click at [698, 93] on select "January February March April May June July August September October November De…" at bounding box center [740, 101] width 85 height 17
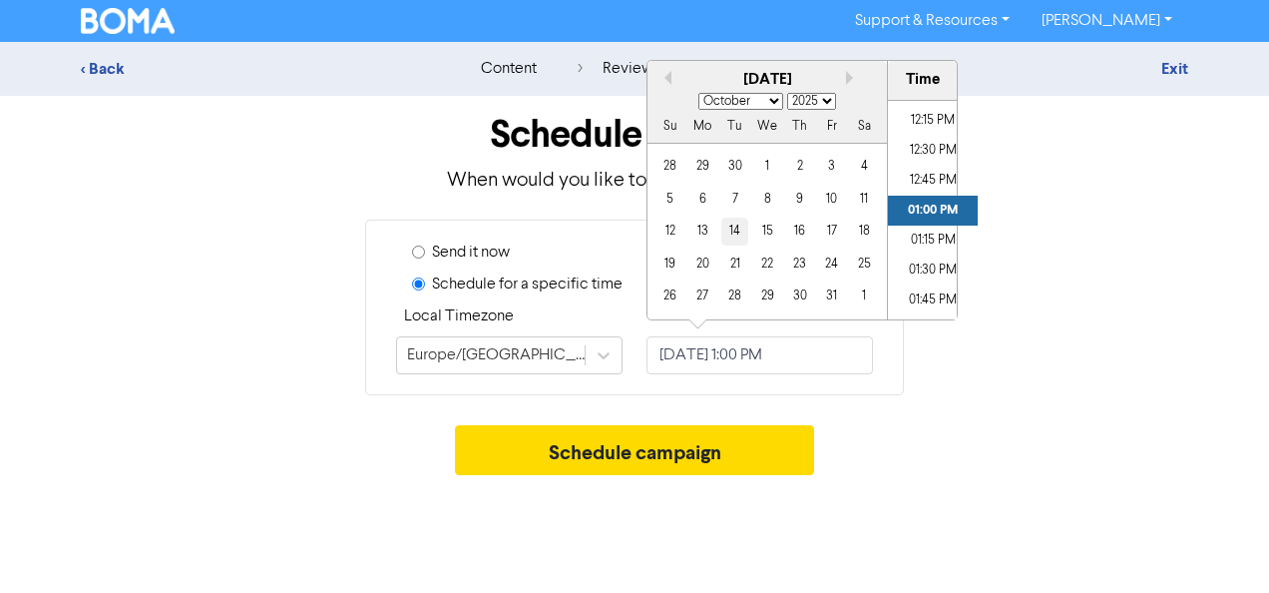
click at [730, 231] on div "14" at bounding box center [734, 230] width 27 height 27
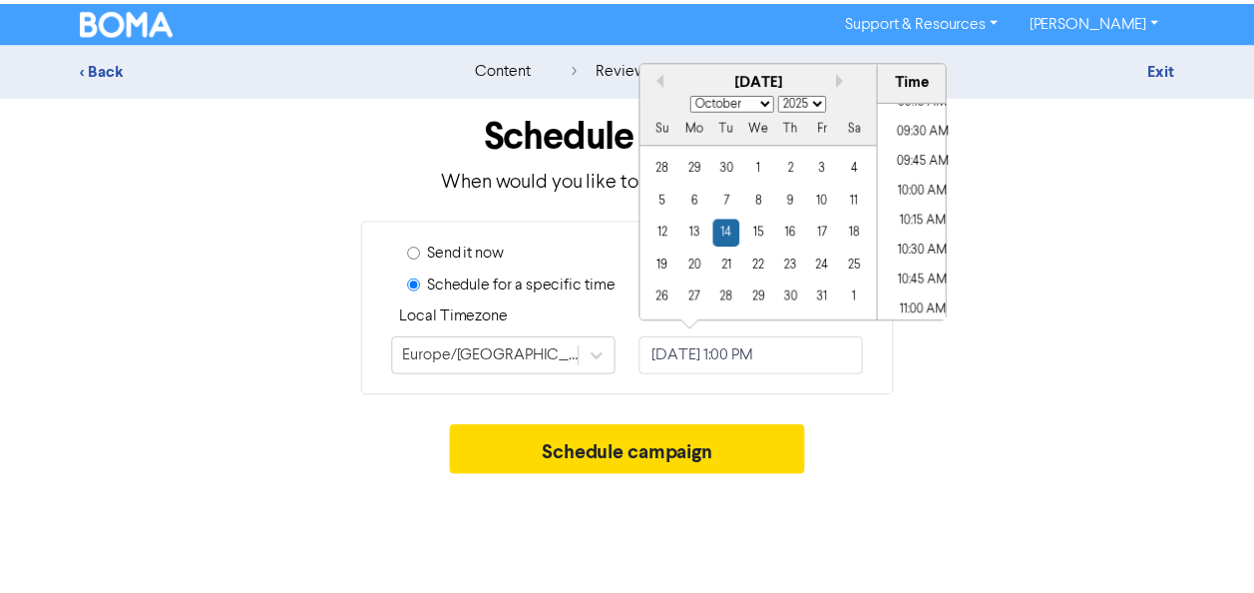
scroll to position [1063, 0]
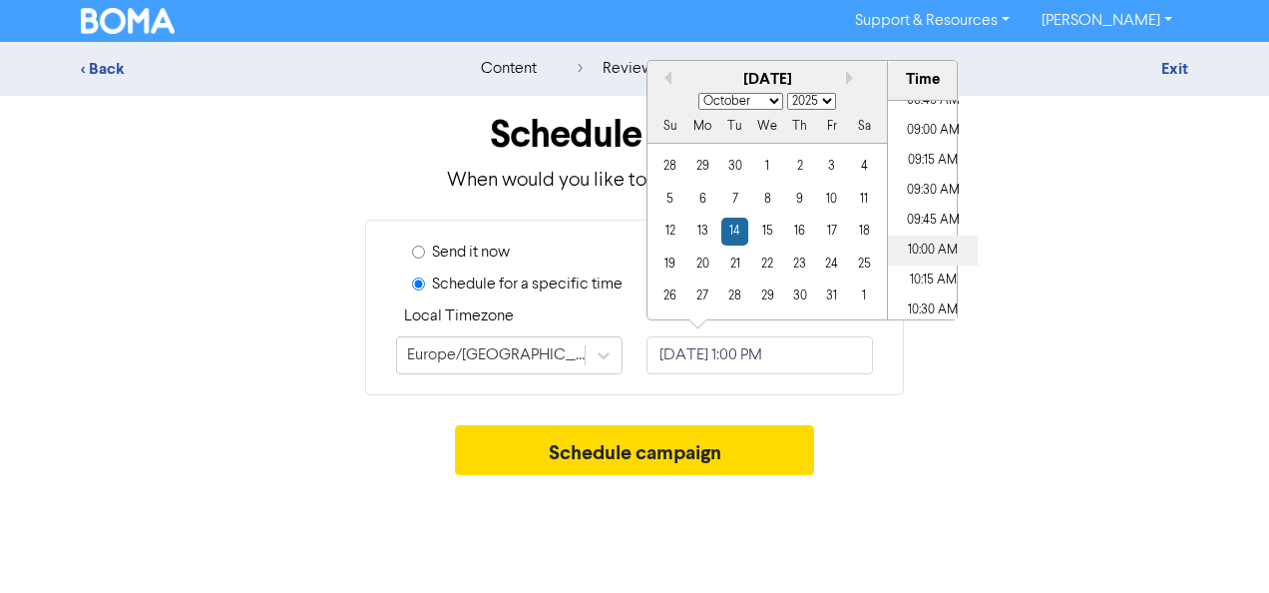
click at [933, 257] on li "10:00 AM" at bounding box center [933, 250] width 90 height 30
type input "[DATE] 10:00 AM"
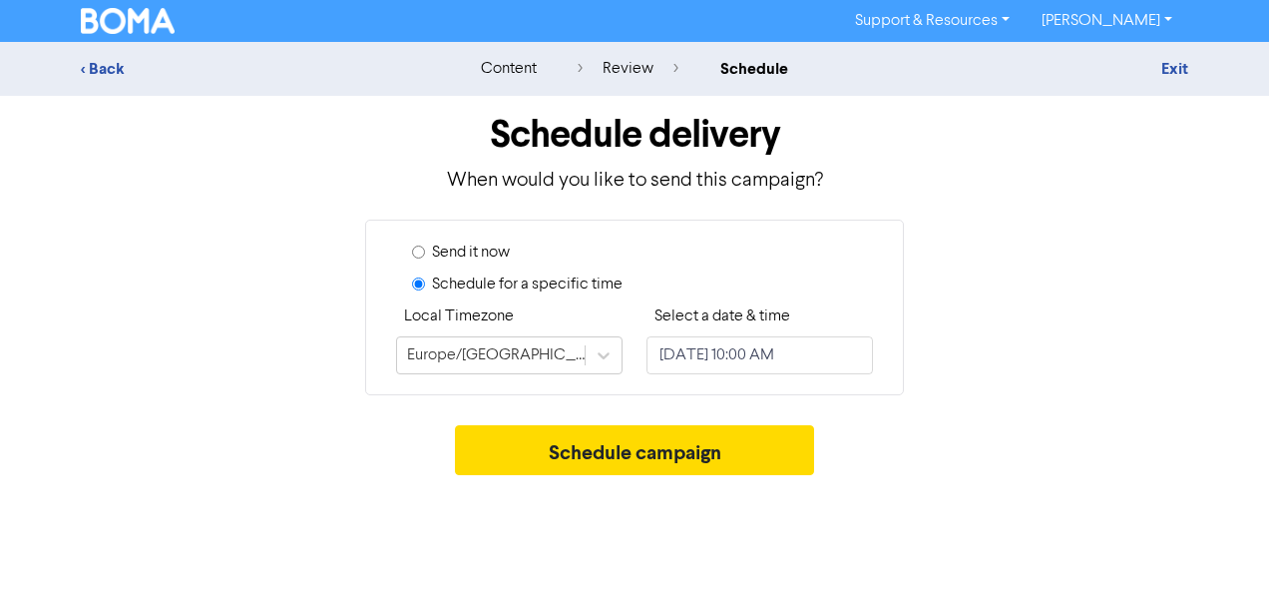
click at [916, 414] on div "Schedule delivery When would you like to send this campaign? Send it now Schedu…" at bounding box center [634, 290] width 1137 height 389
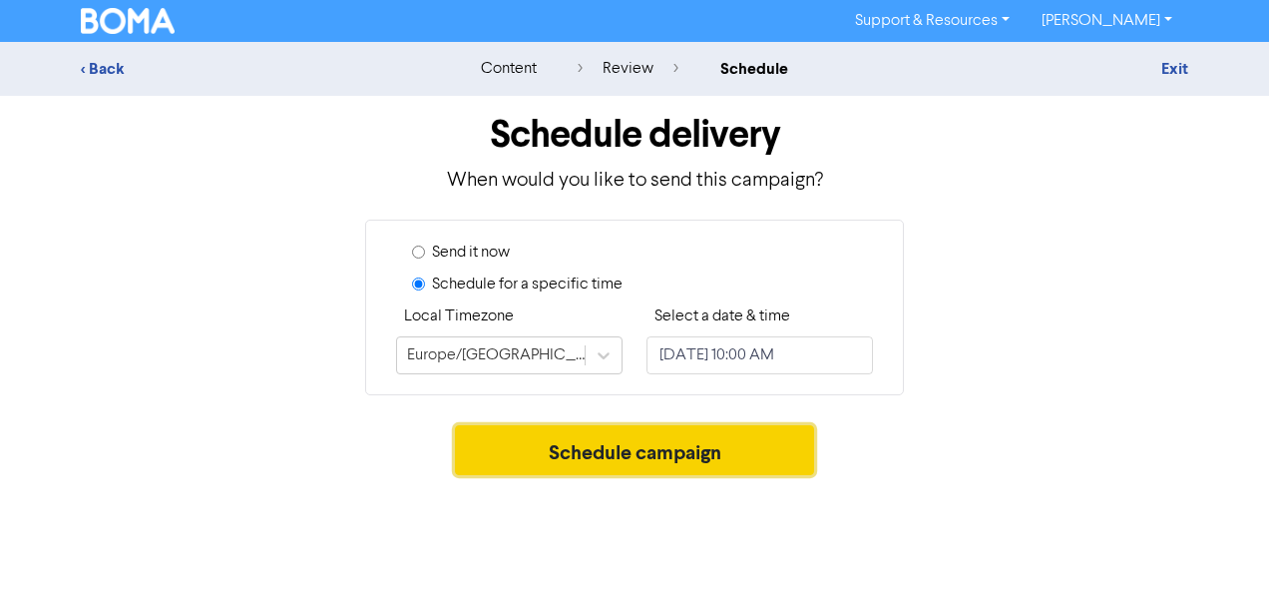
click at [715, 447] on button "Schedule campaign" at bounding box center [635, 450] width 360 height 50
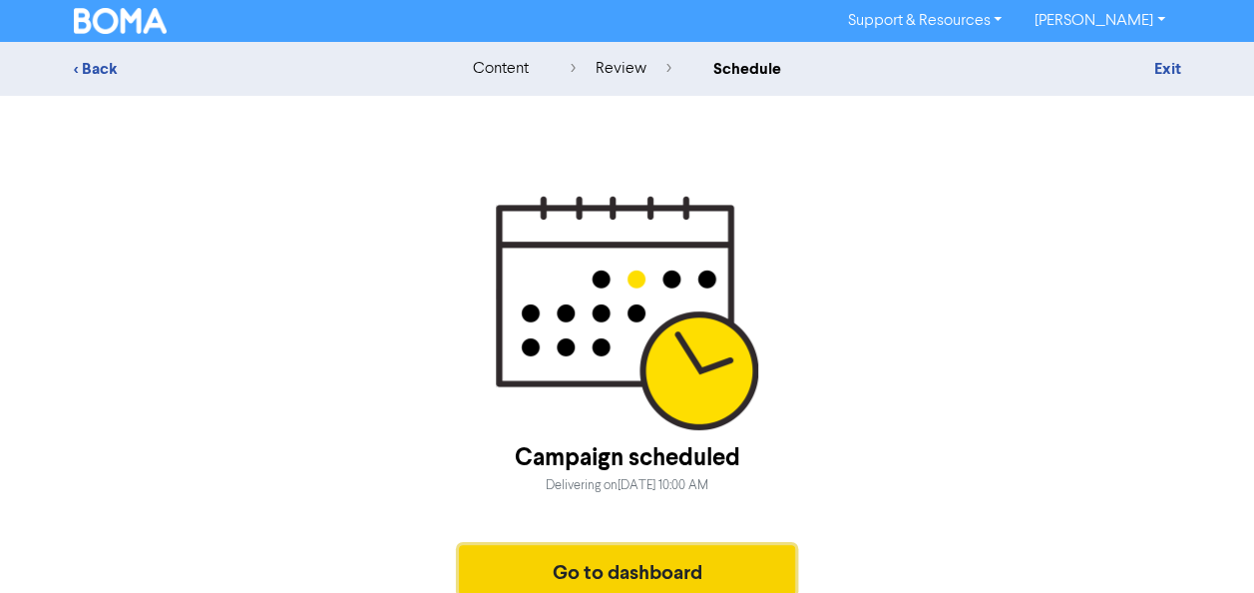
click at [557, 561] on button "Go to dashboard" at bounding box center [627, 570] width 337 height 50
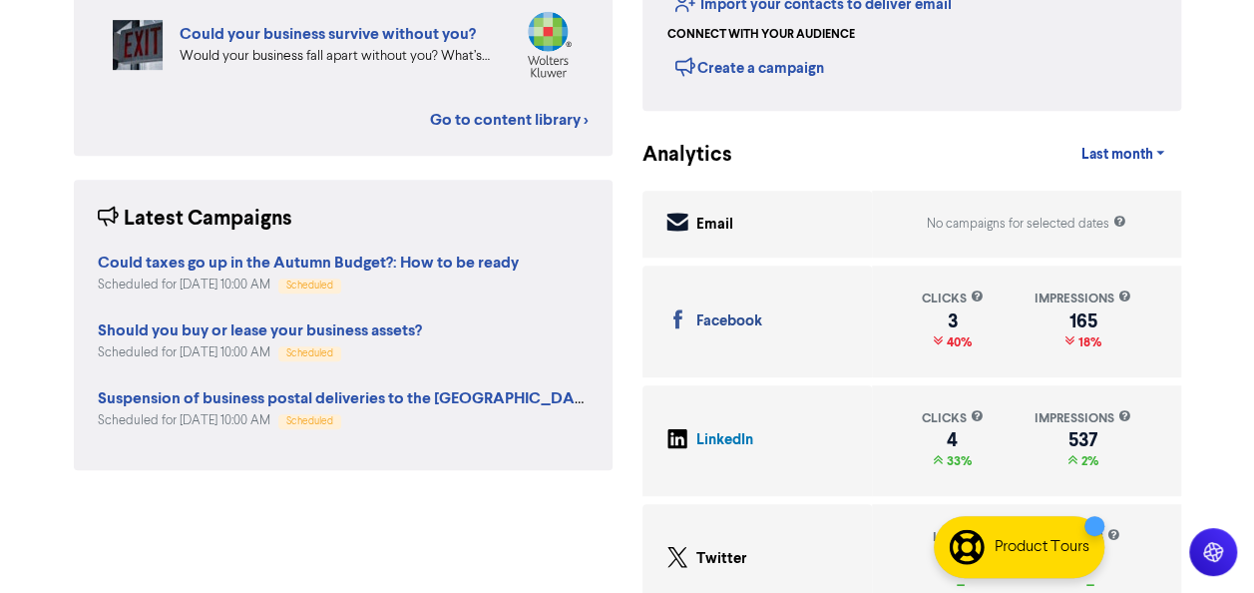
scroll to position [481, 0]
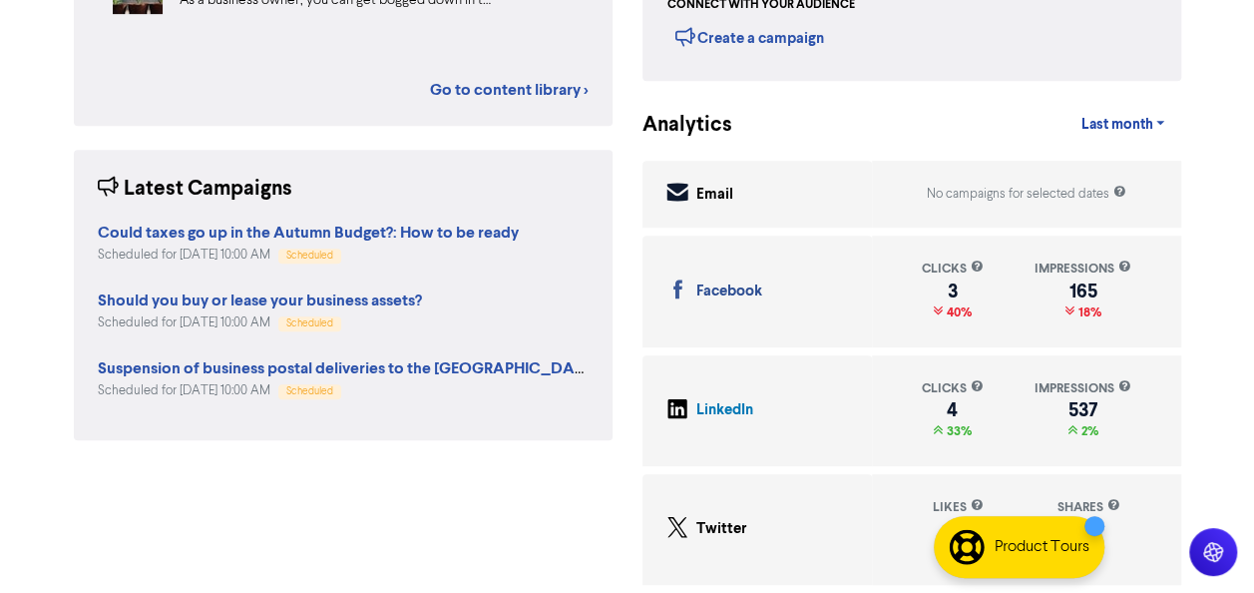
click at [916, 119] on div "Last month Last 7 days Last month Custom dates" at bounding box center [959, 125] width 474 height 40
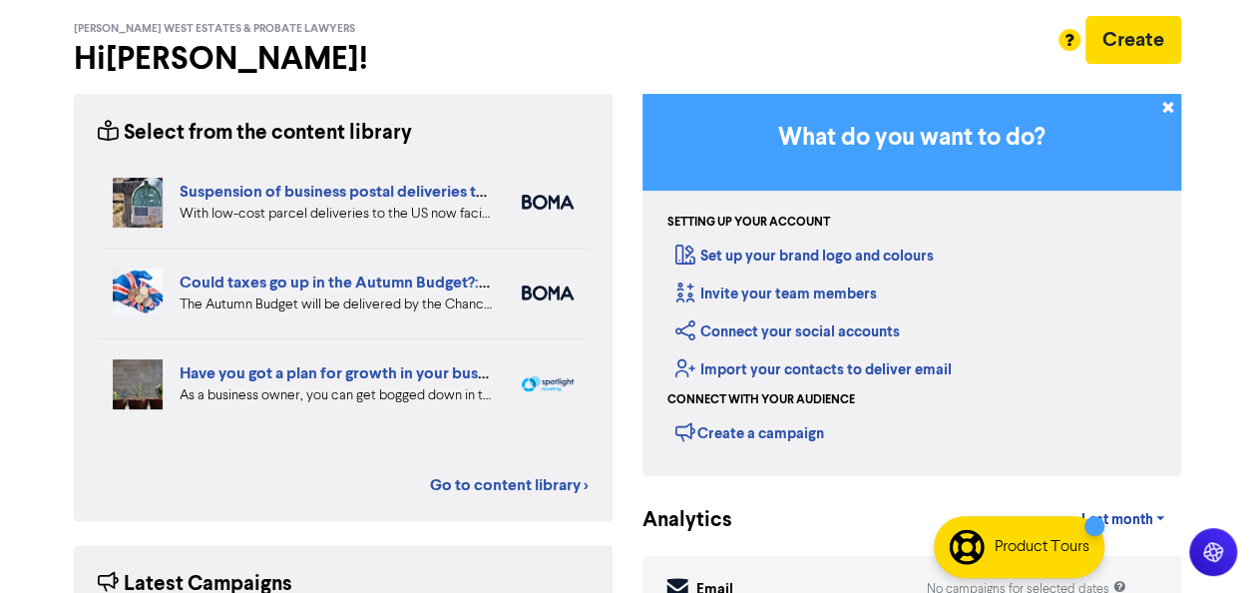
scroll to position [0, 0]
